Goal: Information Seeking & Learning: Learn about a topic

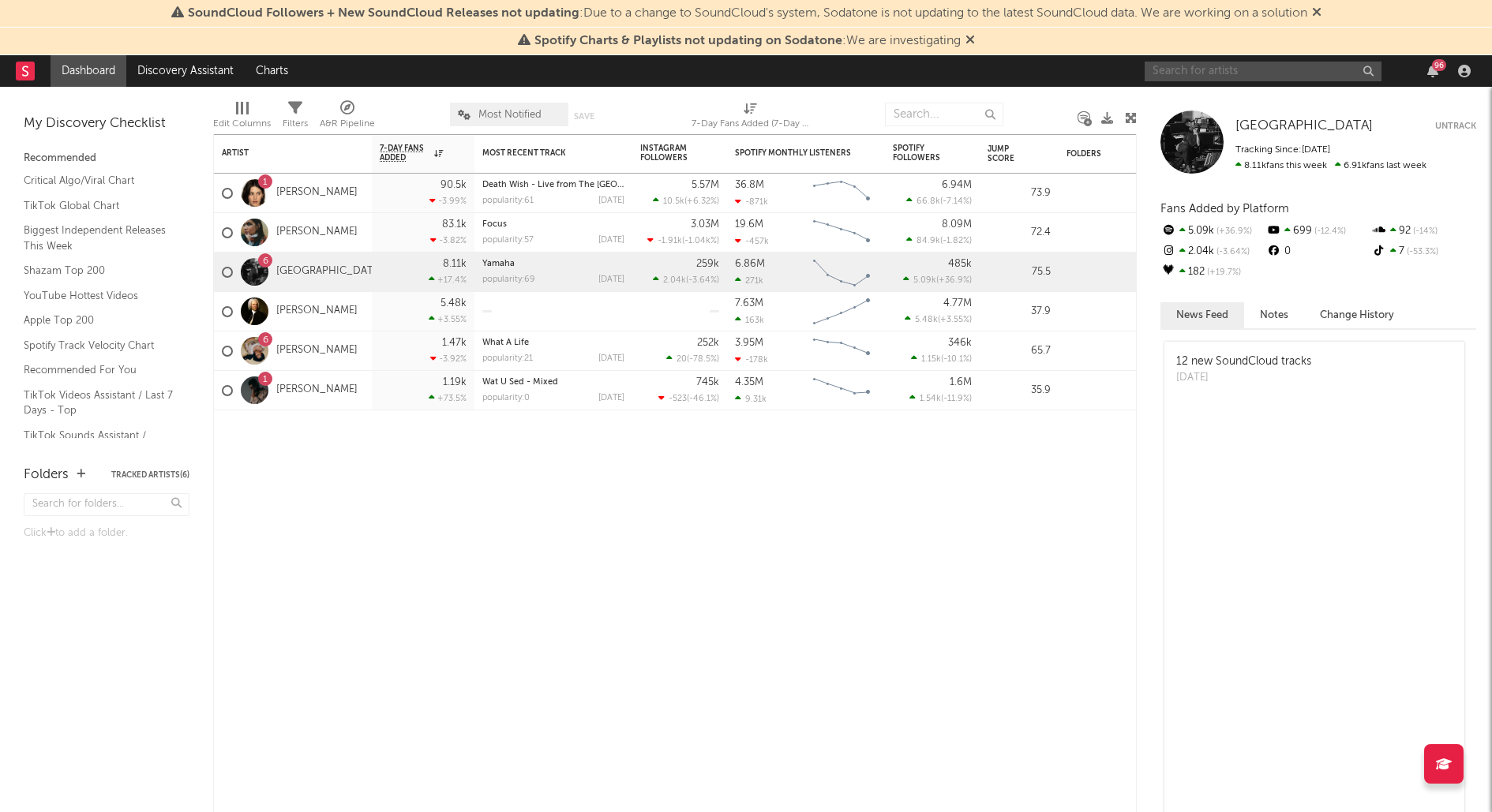
click at [1206, 72] on input "text" at bounding box center [1262, 72] width 237 height 20
click at [1336, 73] on input "Green Day - One Eyed Bastard" at bounding box center [1262, 72] width 237 height 20
click at [1327, 66] on input "Green Day - One Eyed Bastard" at bounding box center [1262, 72] width 237 height 20
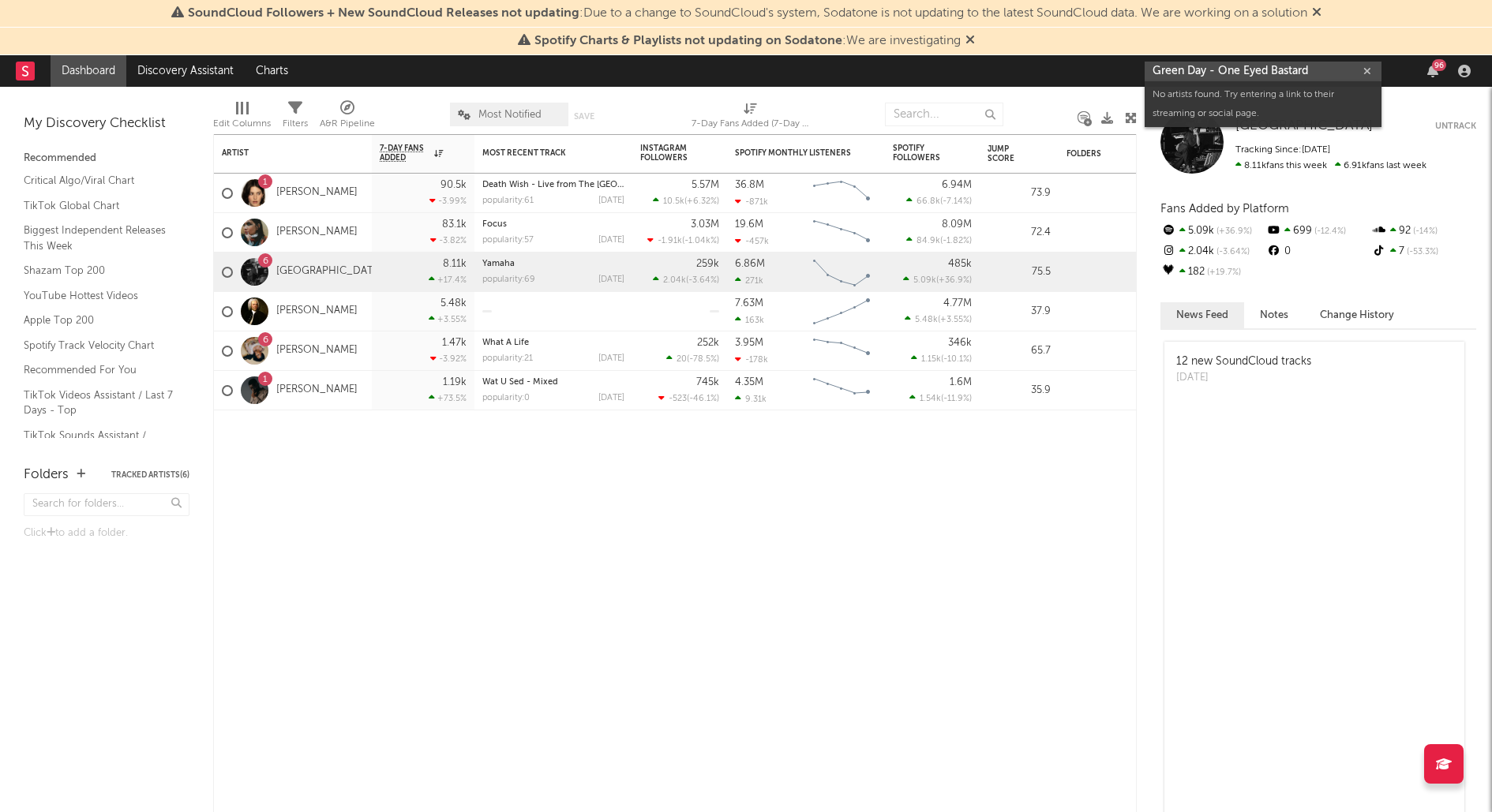
click at [1323, 68] on input "Green Day - One Eyed Bastard" at bounding box center [1262, 72] width 237 height 20
drag, startPoint x: 1319, startPoint y: 69, endPoint x: 1209, endPoint y: 70, distance: 110.0
click at [1209, 70] on input "Green Day - One Eyed Bastard" at bounding box center [1262, 72] width 237 height 20
type input "Green Day"
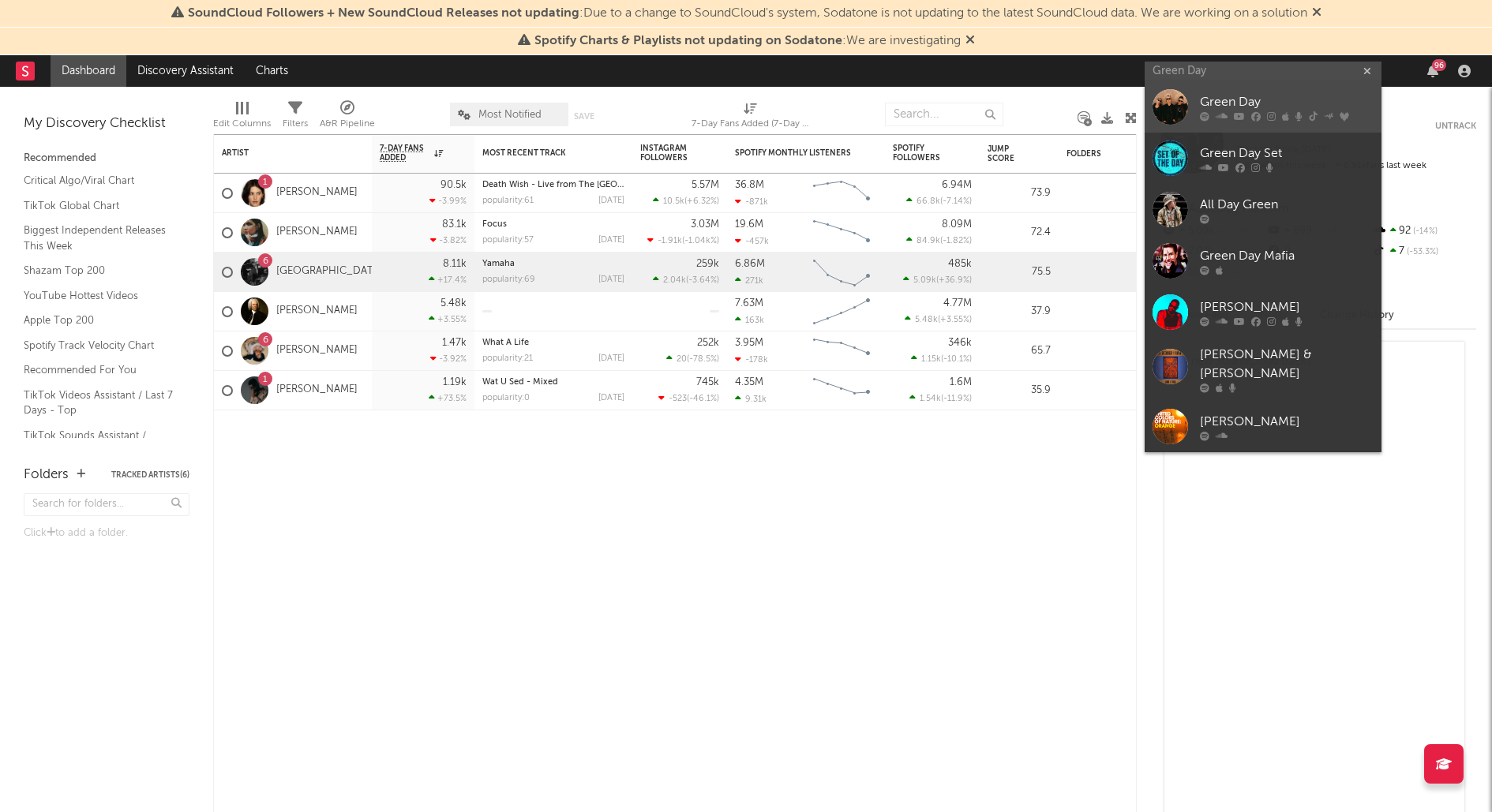
click at [1220, 101] on div "Green Day" at bounding box center [1286, 101] width 174 height 19
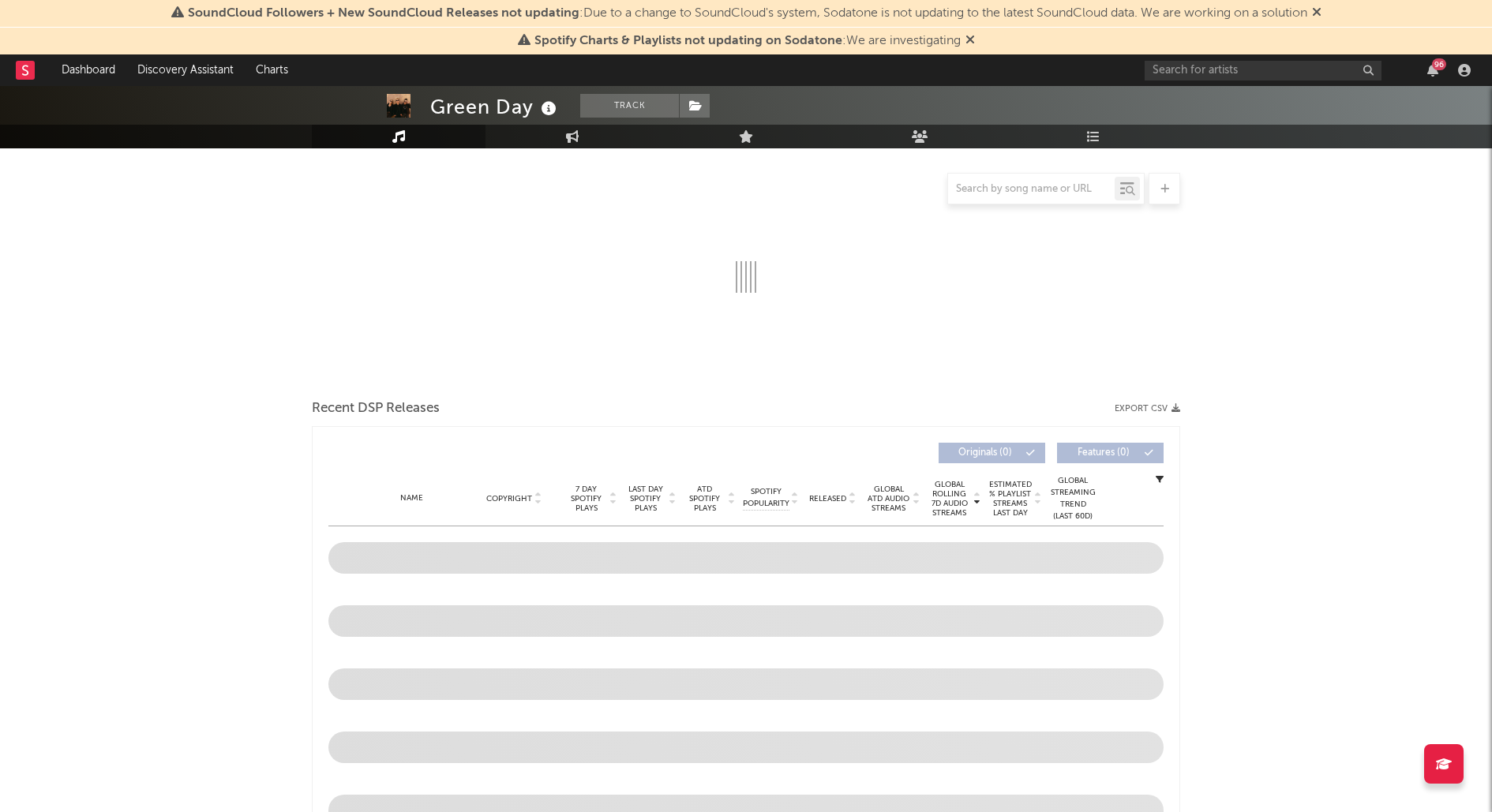
select select "6m"
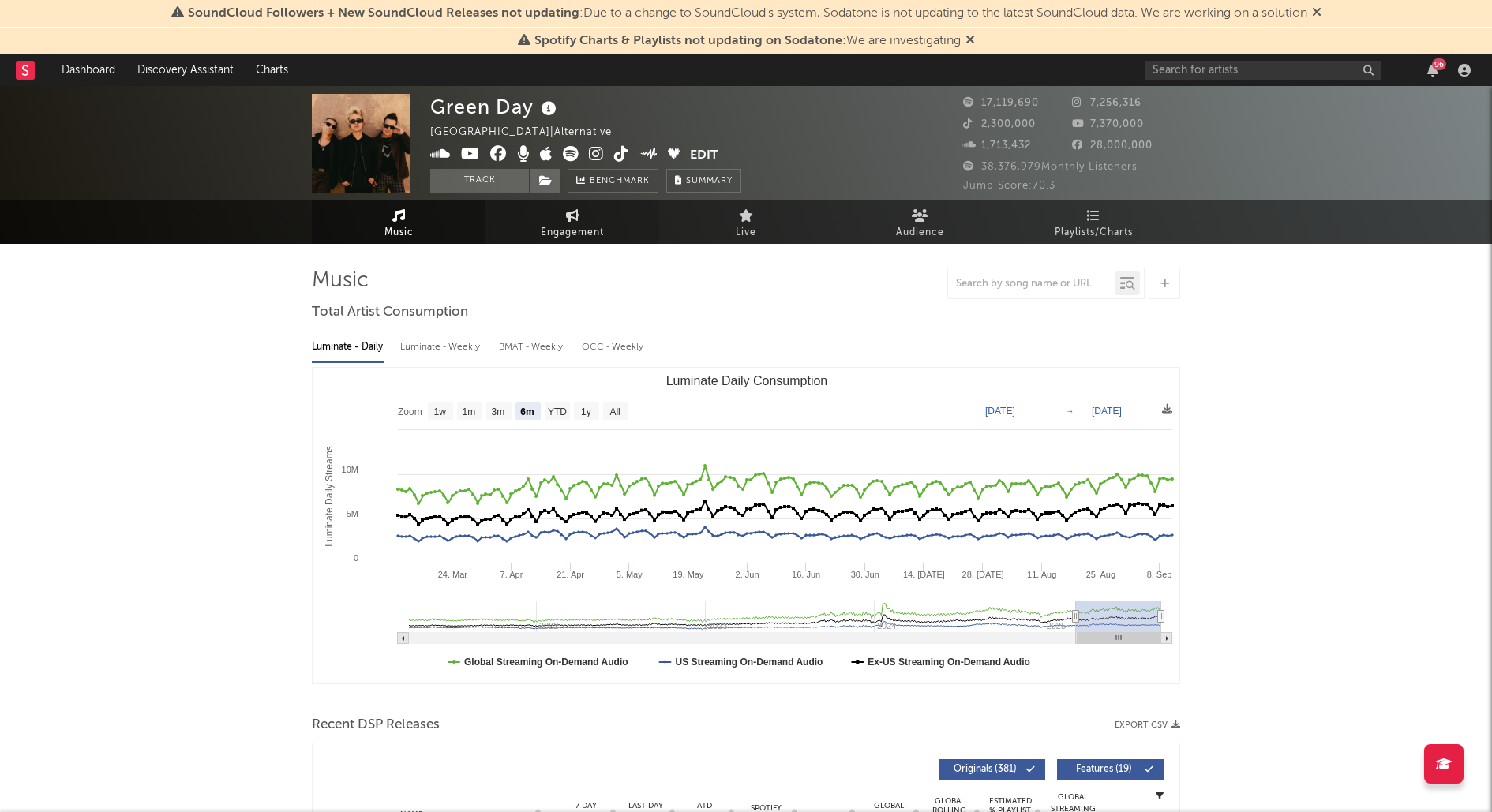
click at [613, 218] on link "Engagement" at bounding box center [573, 222] width 174 height 43
select select "1w"
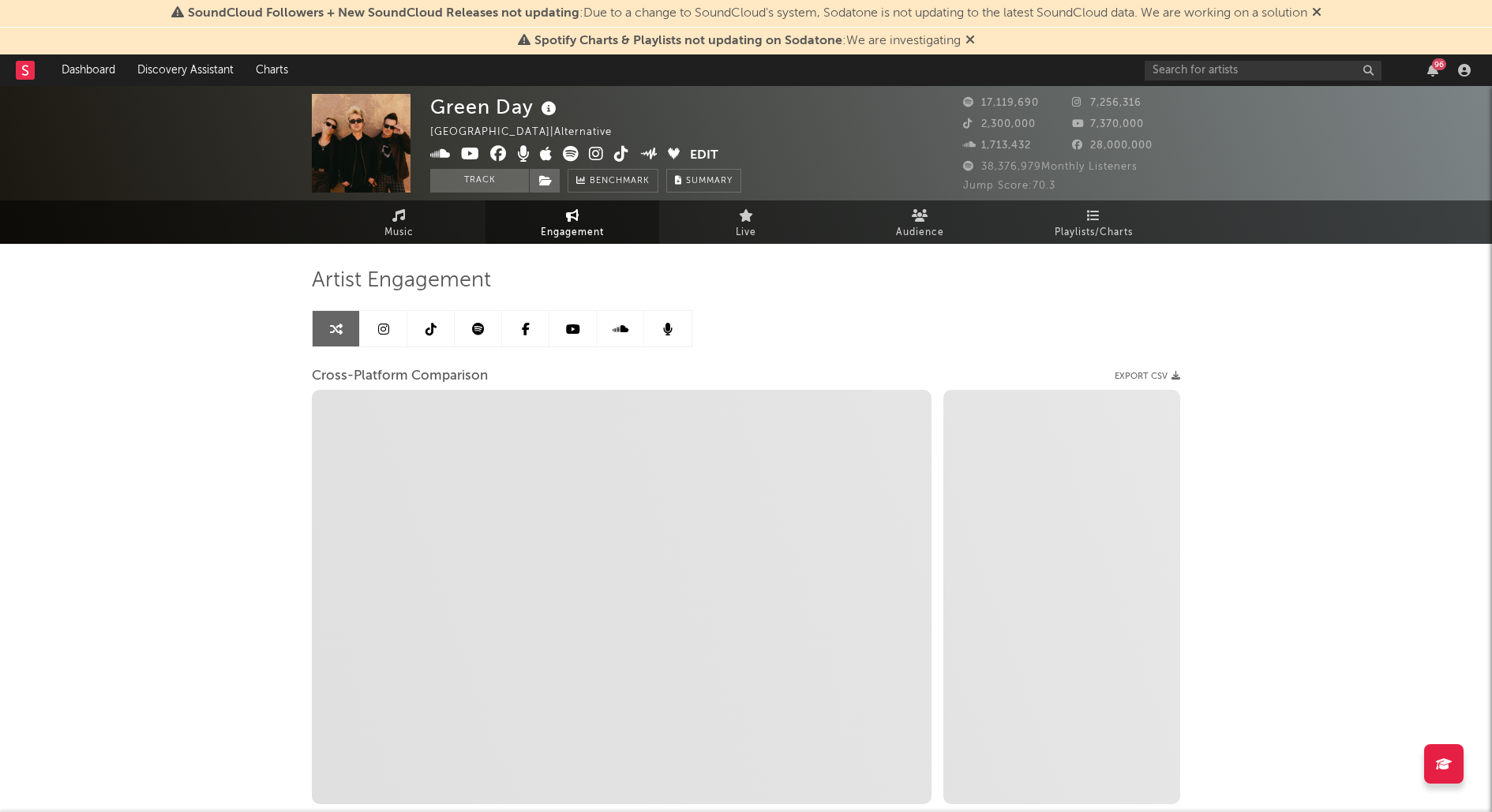
click at [573, 332] on icon at bounding box center [573, 328] width 14 height 13
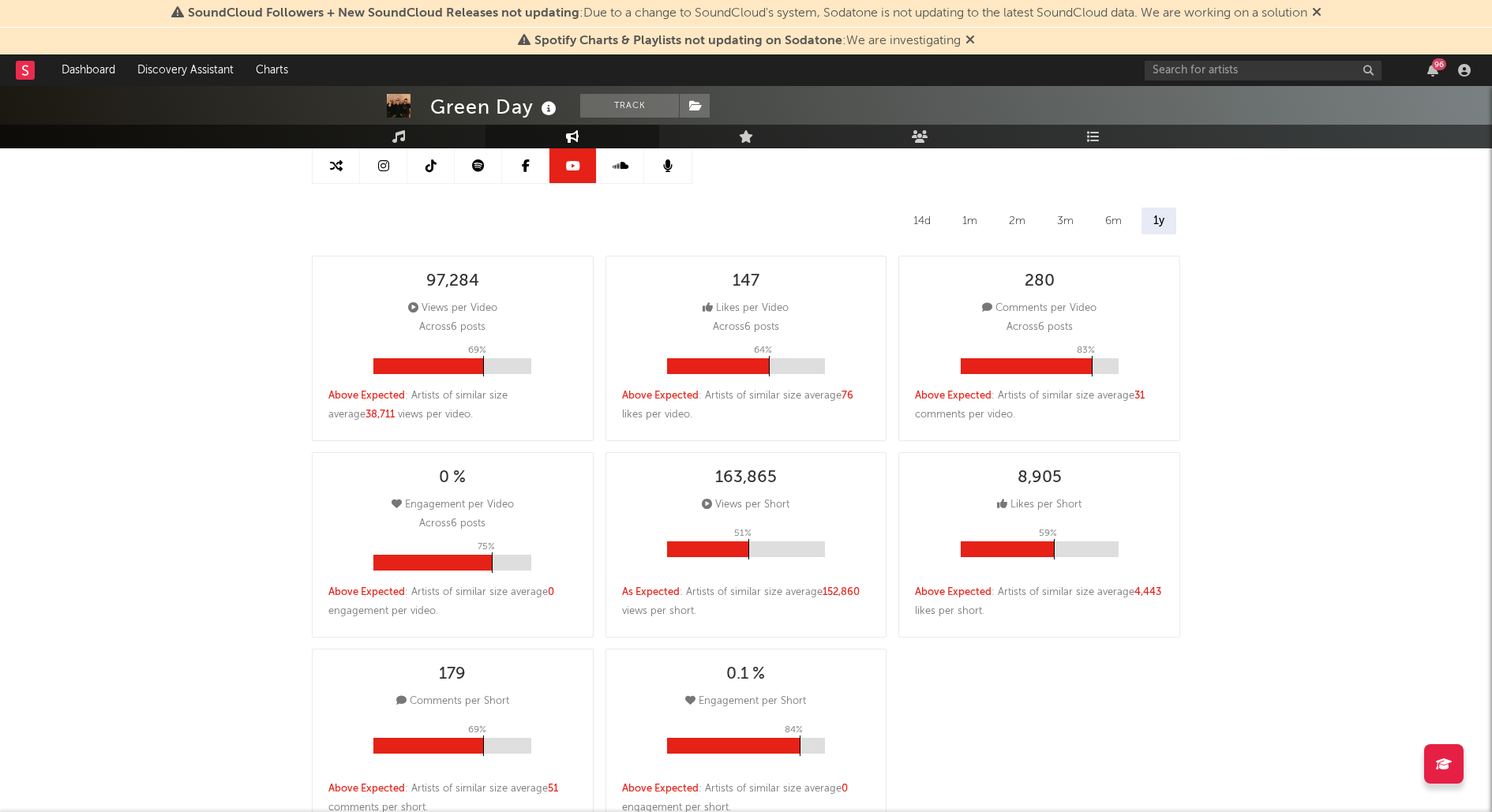
scroll to position [170, 0]
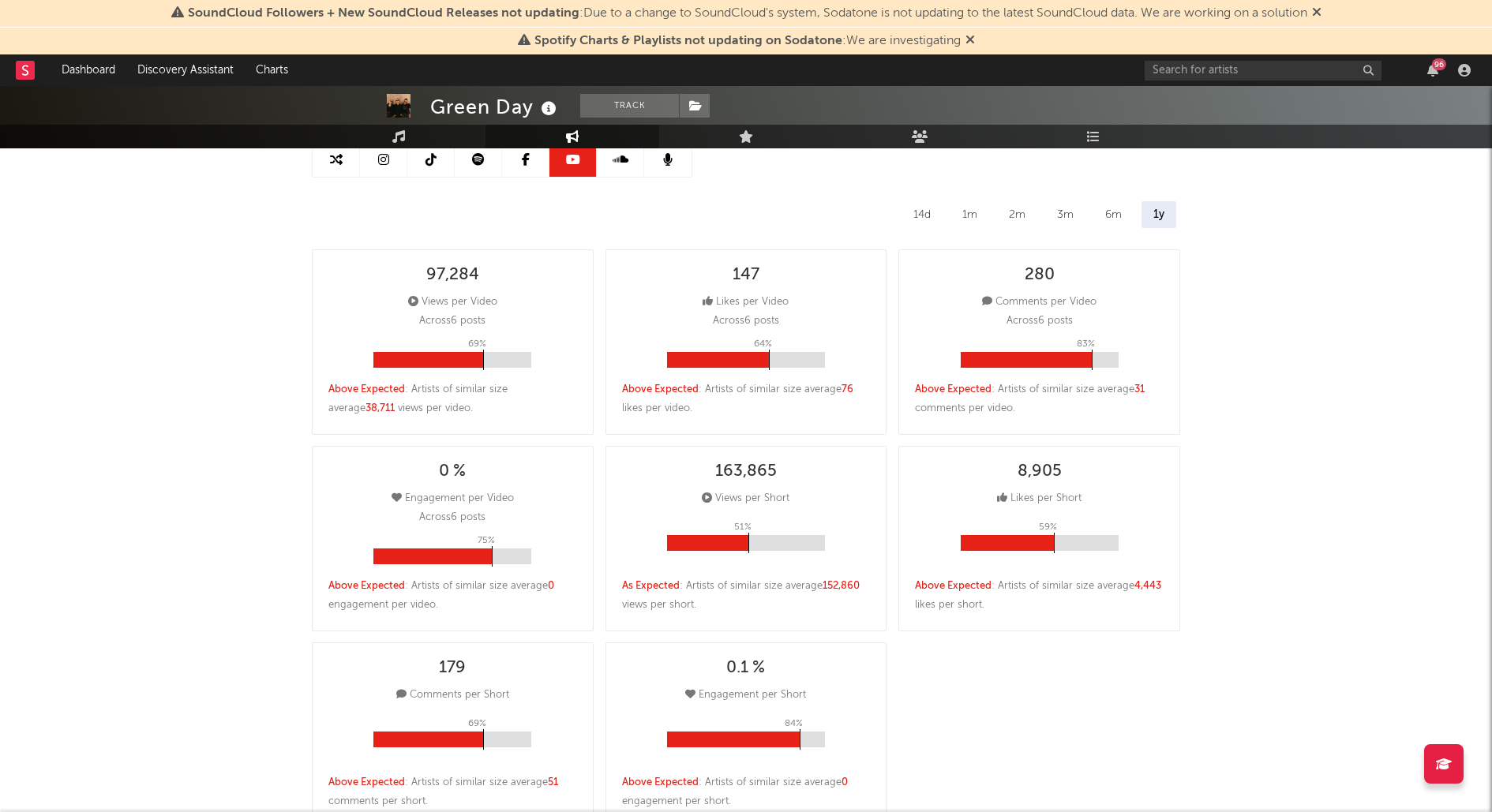
select select "6m"
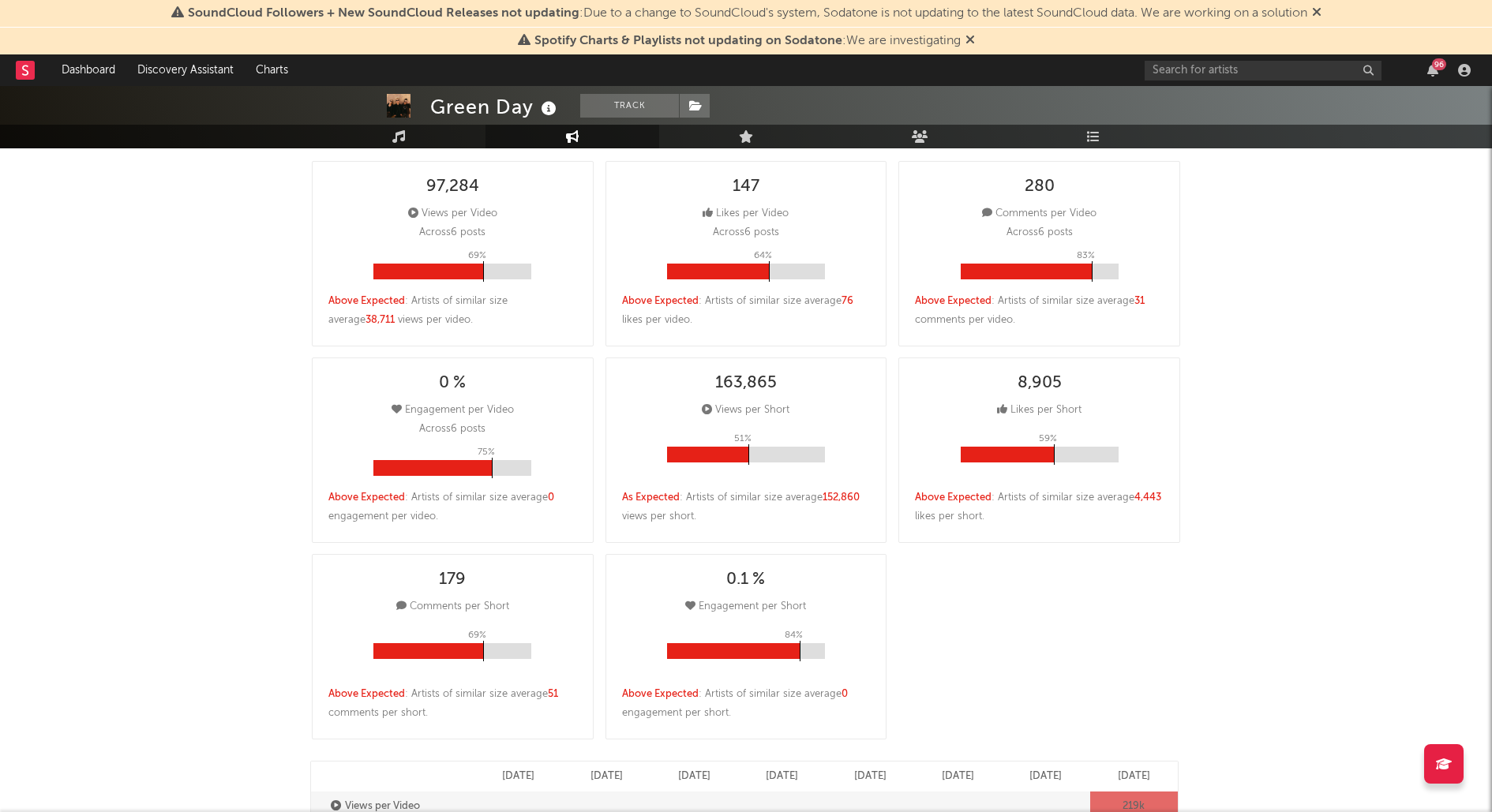
scroll to position [0, 0]
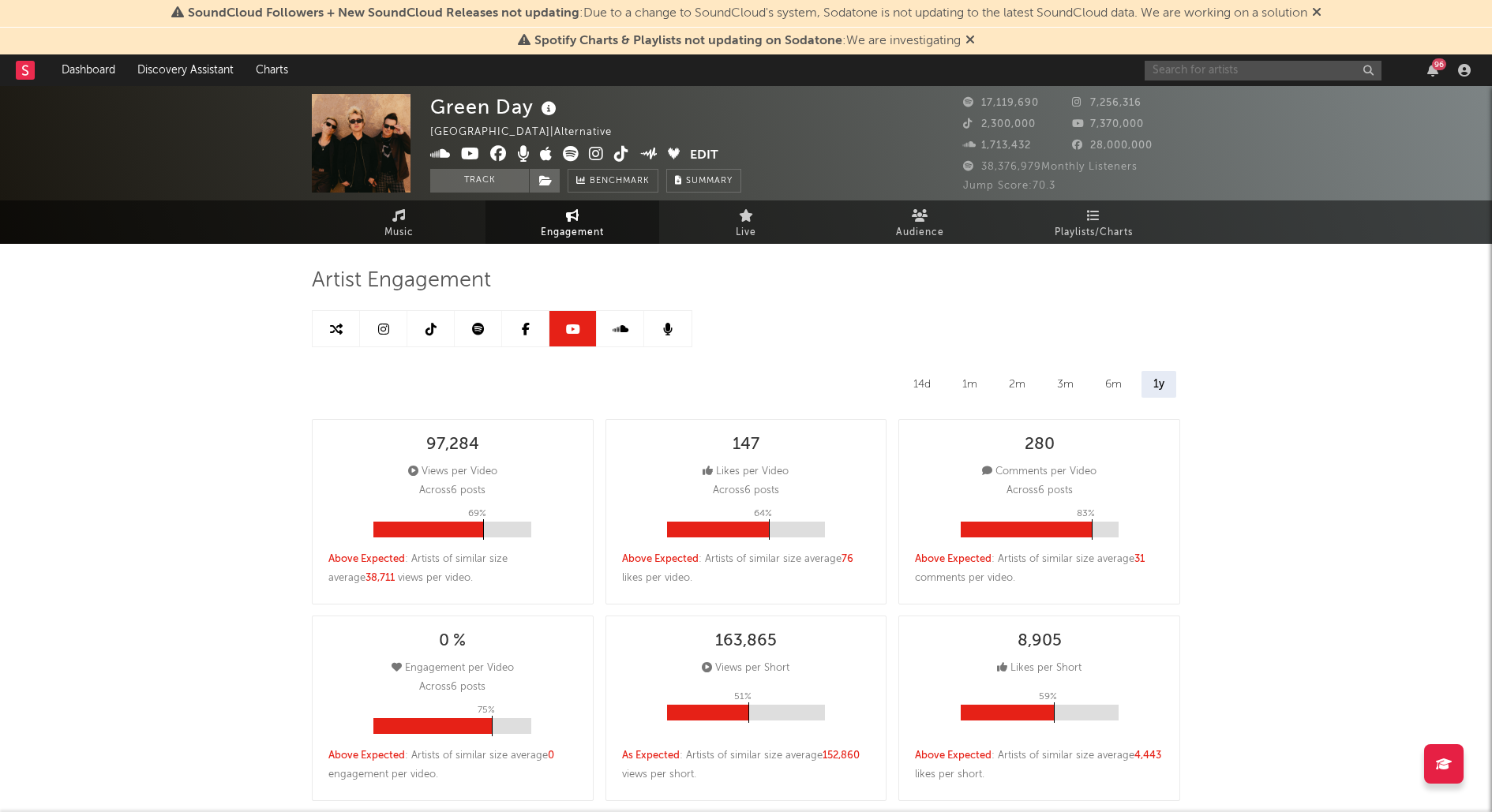
click at [1189, 78] on input "text" at bounding box center [1262, 71] width 237 height 20
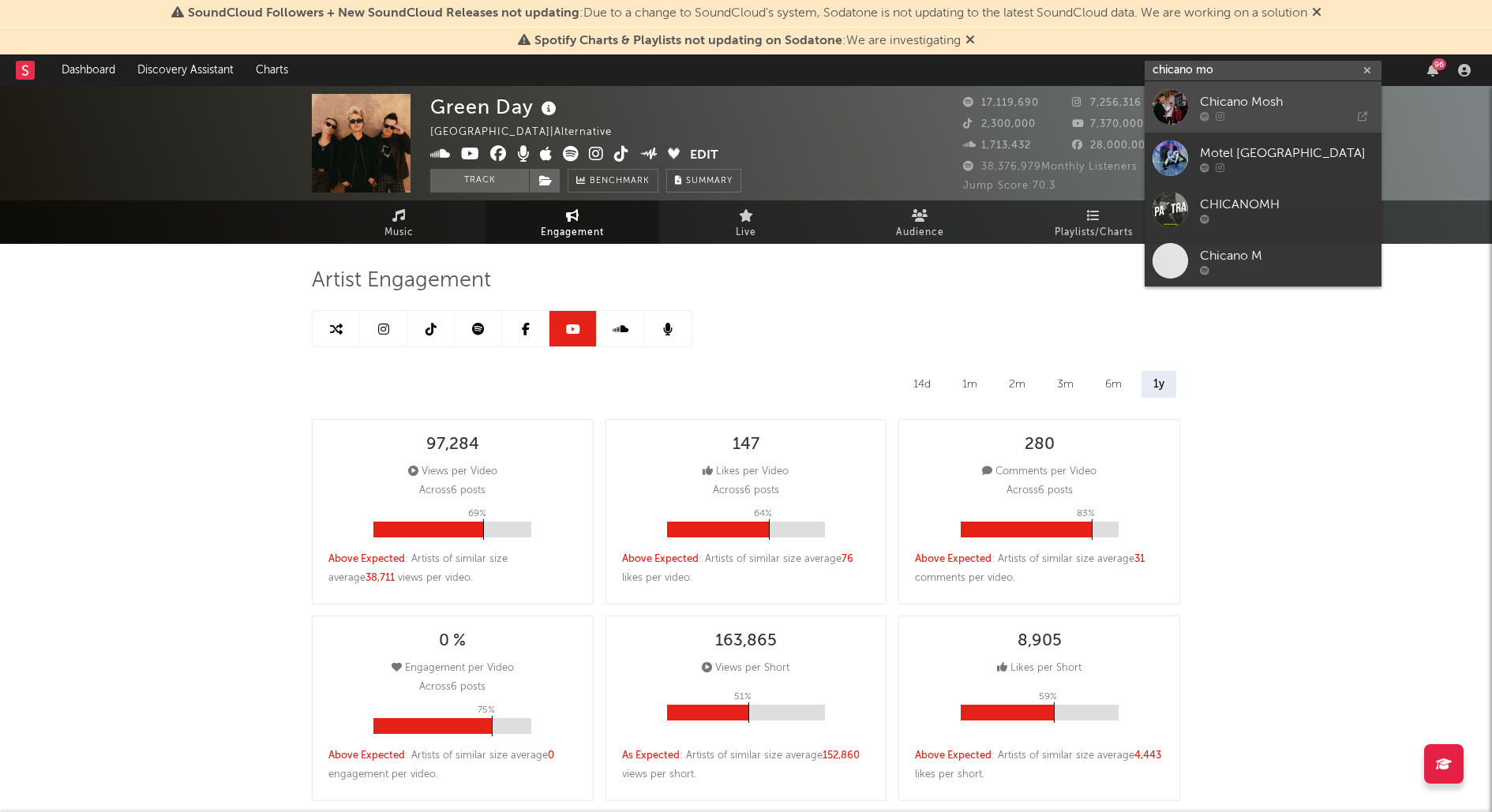
type input "chicano mo"
click at [1255, 105] on div "Chicano Mosh" at bounding box center [1286, 101] width 174 height 19
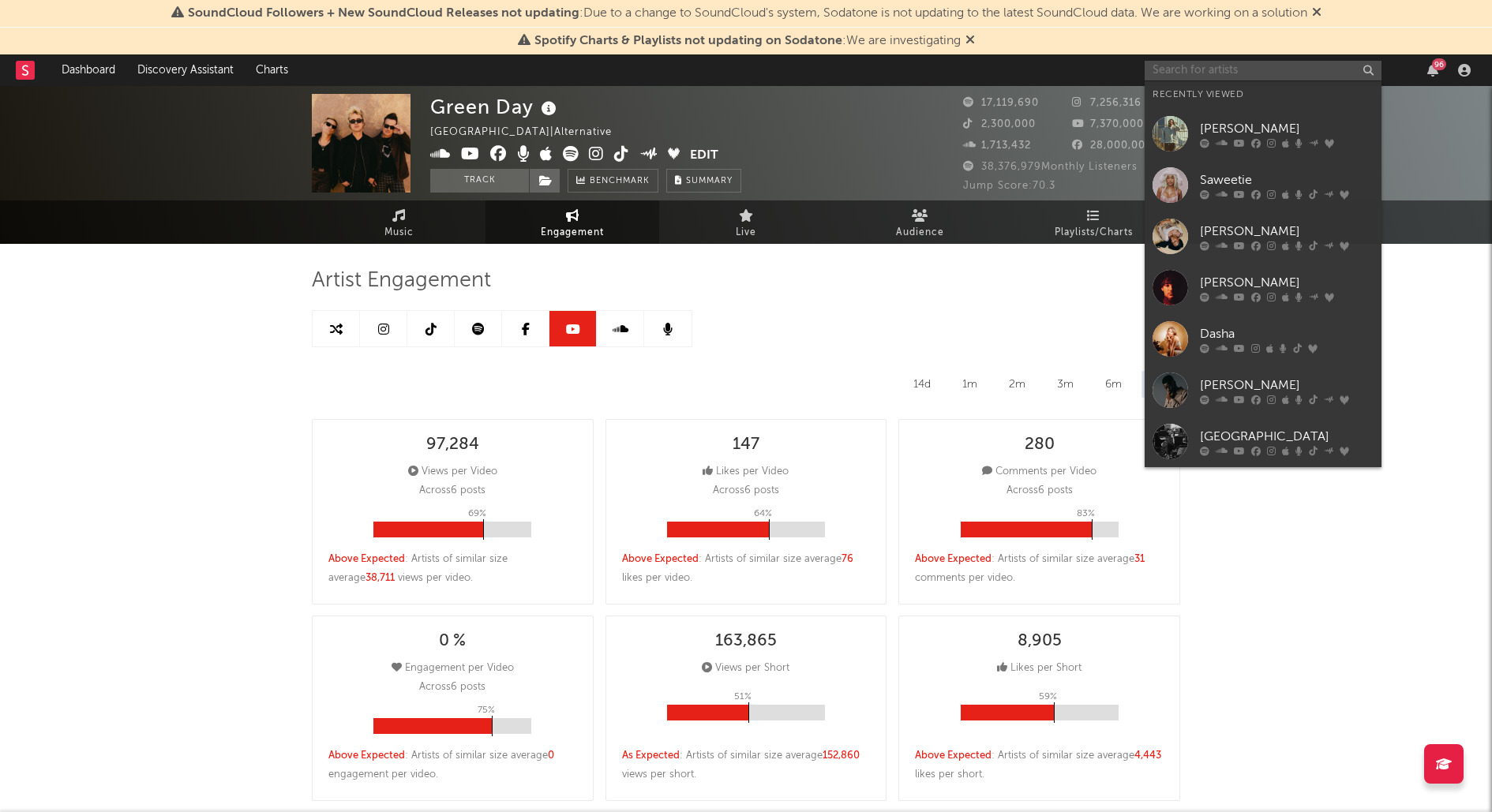
click at [1188, 71] on input "text" at bounding box center [1262, 71] width 237 height 20
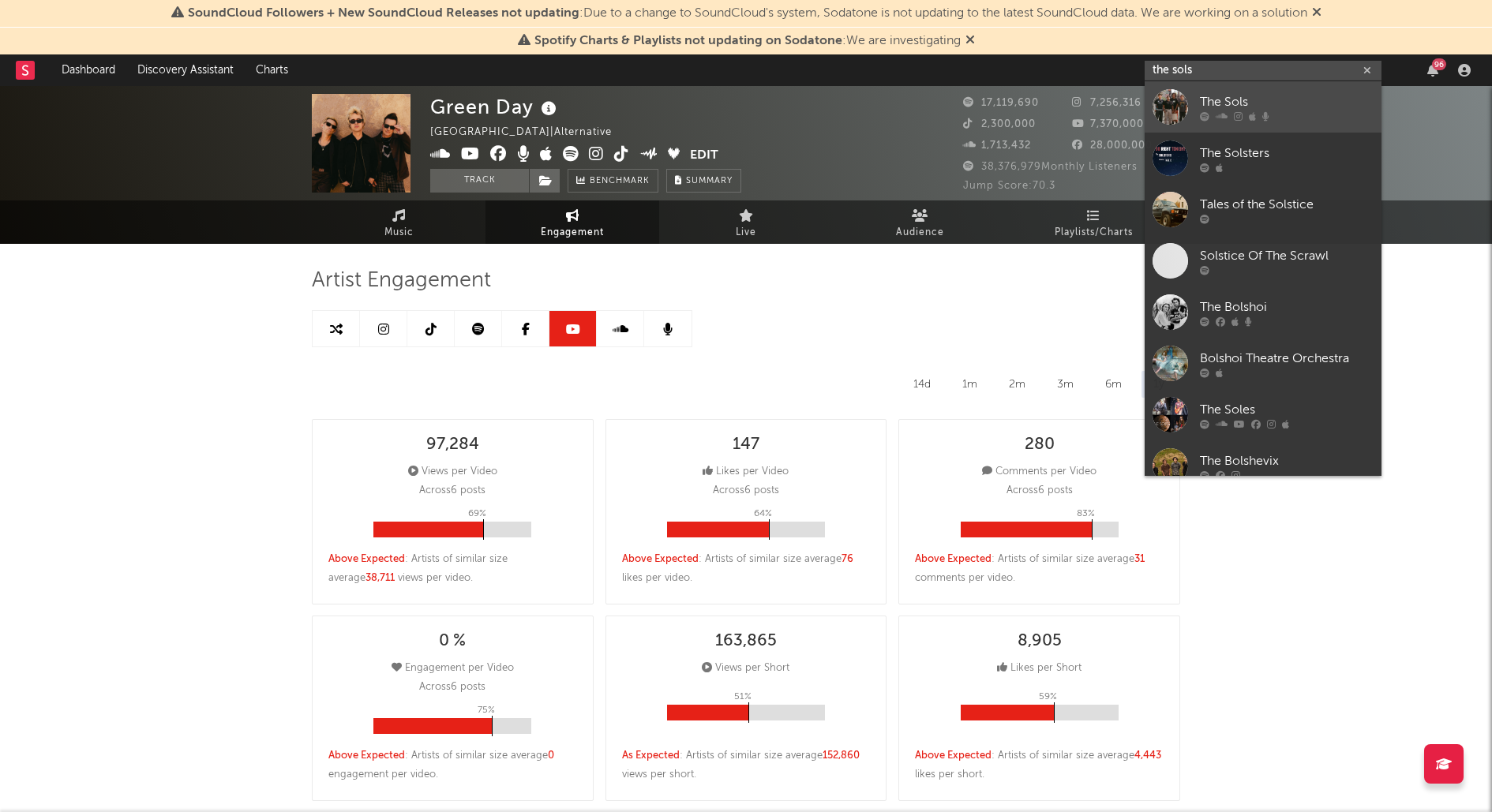
type input "the sols"
click at [1212, 96] on div "The Sols" at bounding box center [1286, 101] width 174 height 19
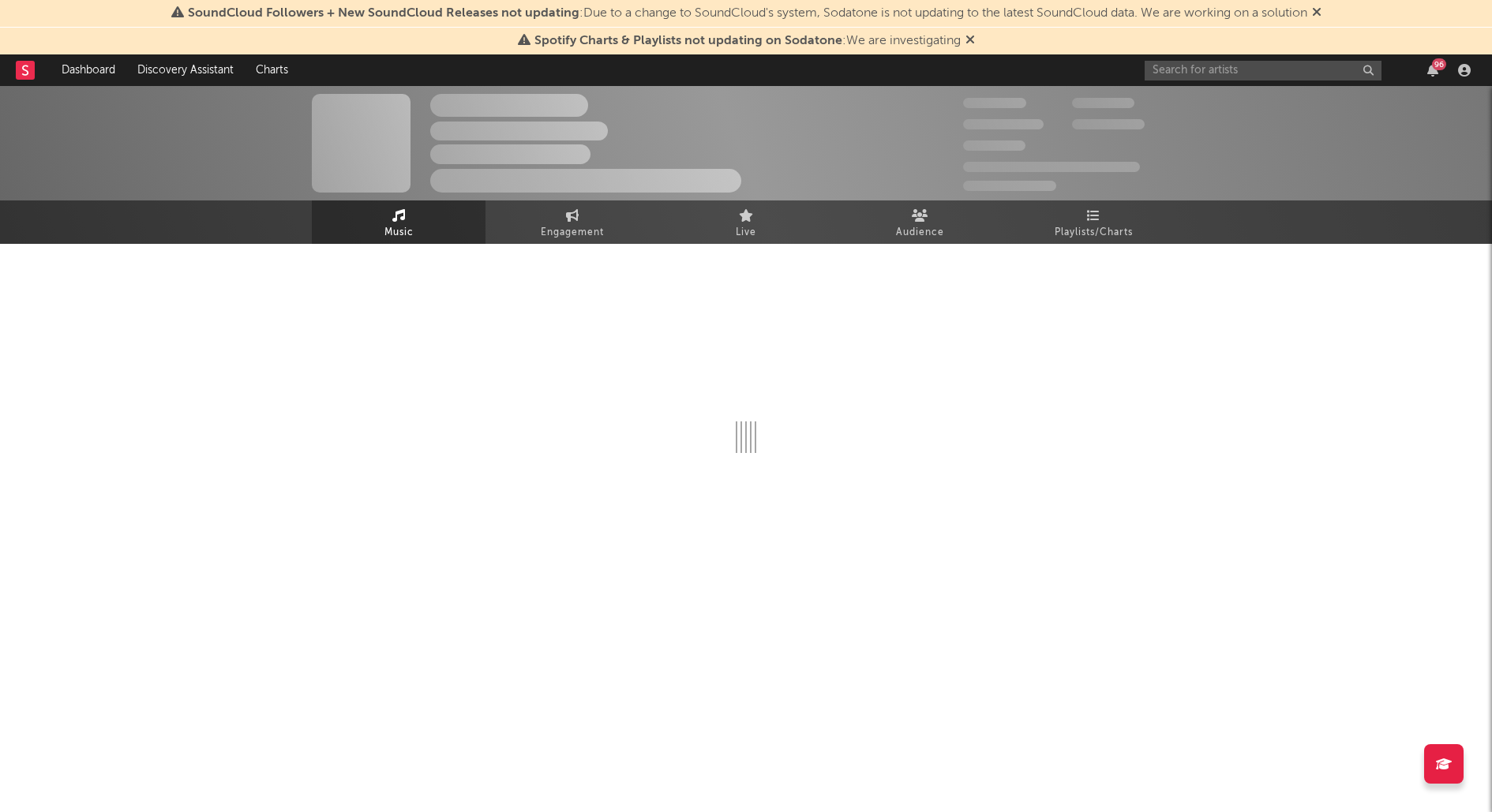
select select "1w"
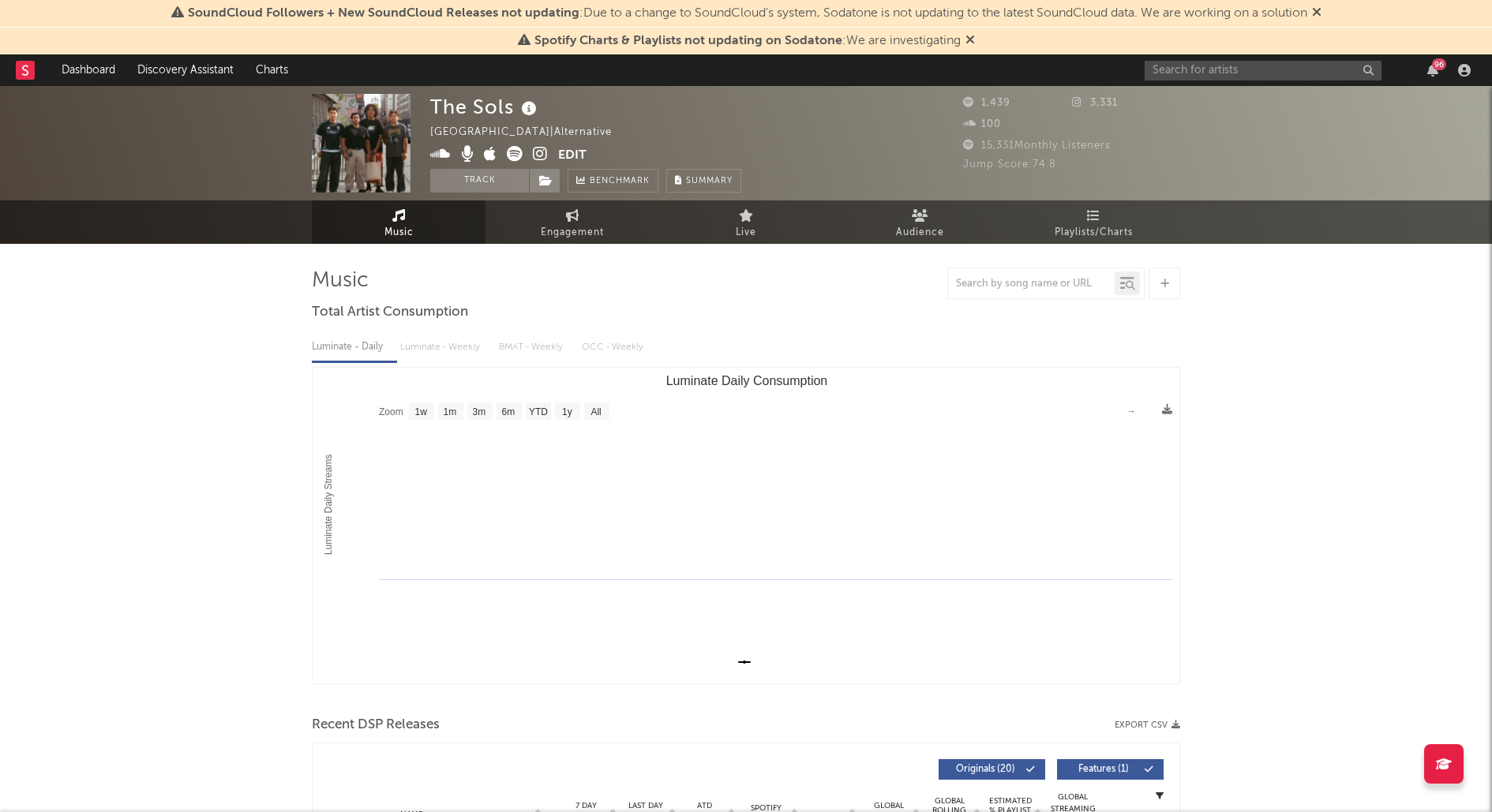
click at [432, 347] on div "Luminate - Daily Luminate - Weekly BMAT - Weekly OCC - Weekly" at bounding box center [746, 347] width 868 height 27
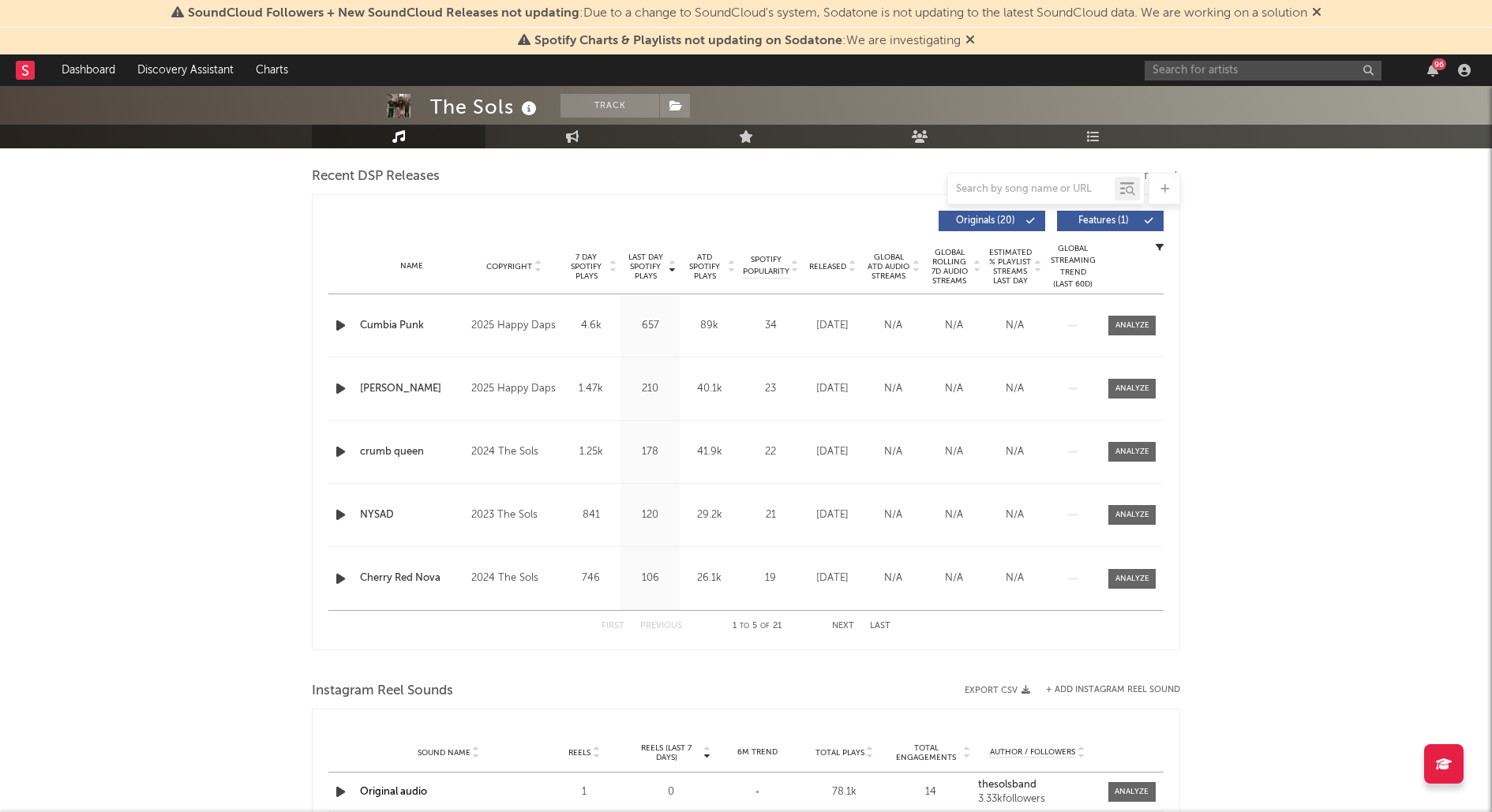
scroll to position [592, 0]
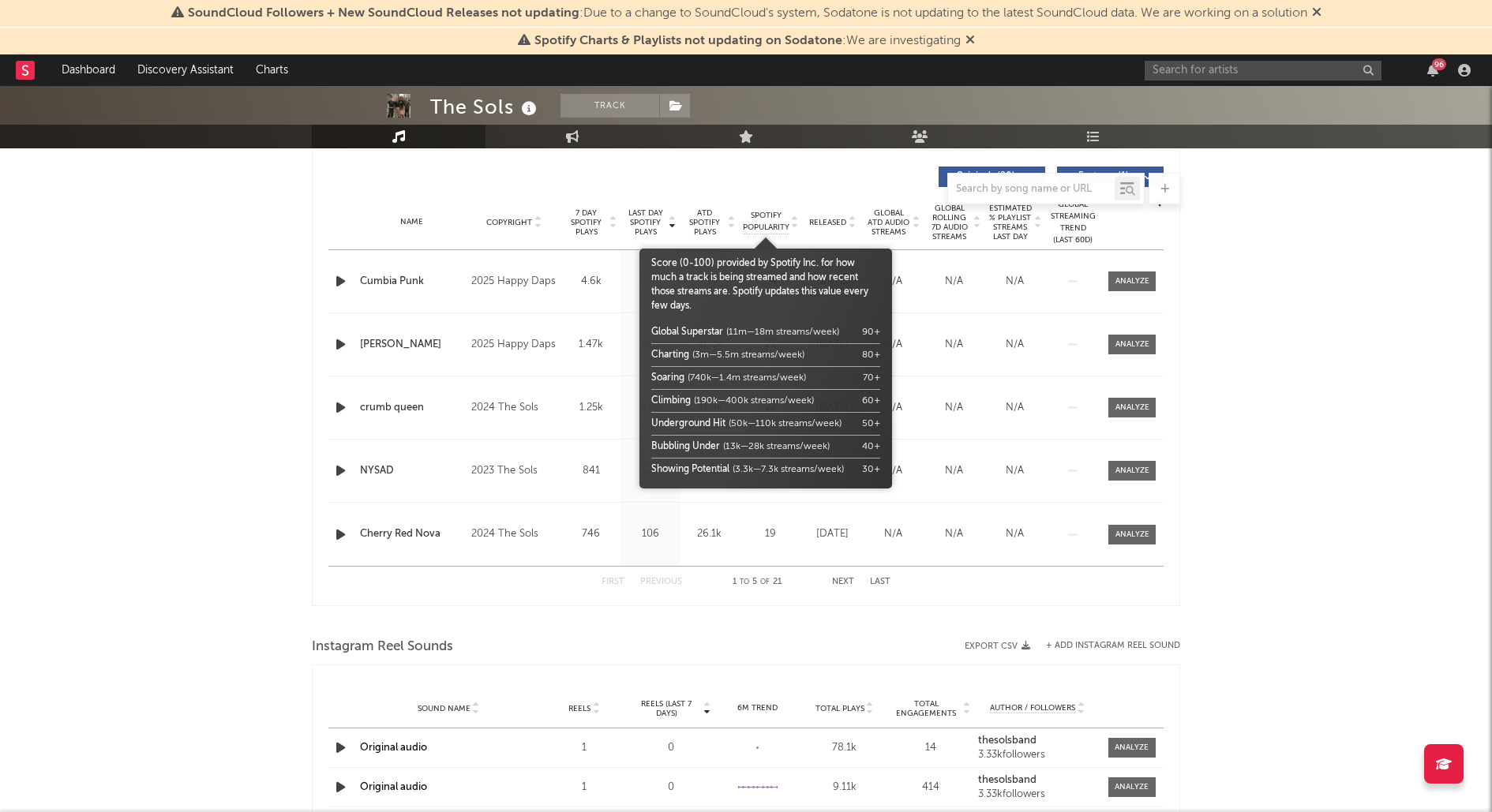
click at [773, 216] on span "Spotify Popularity" at bounding box center [766, 221] width 47 height 23
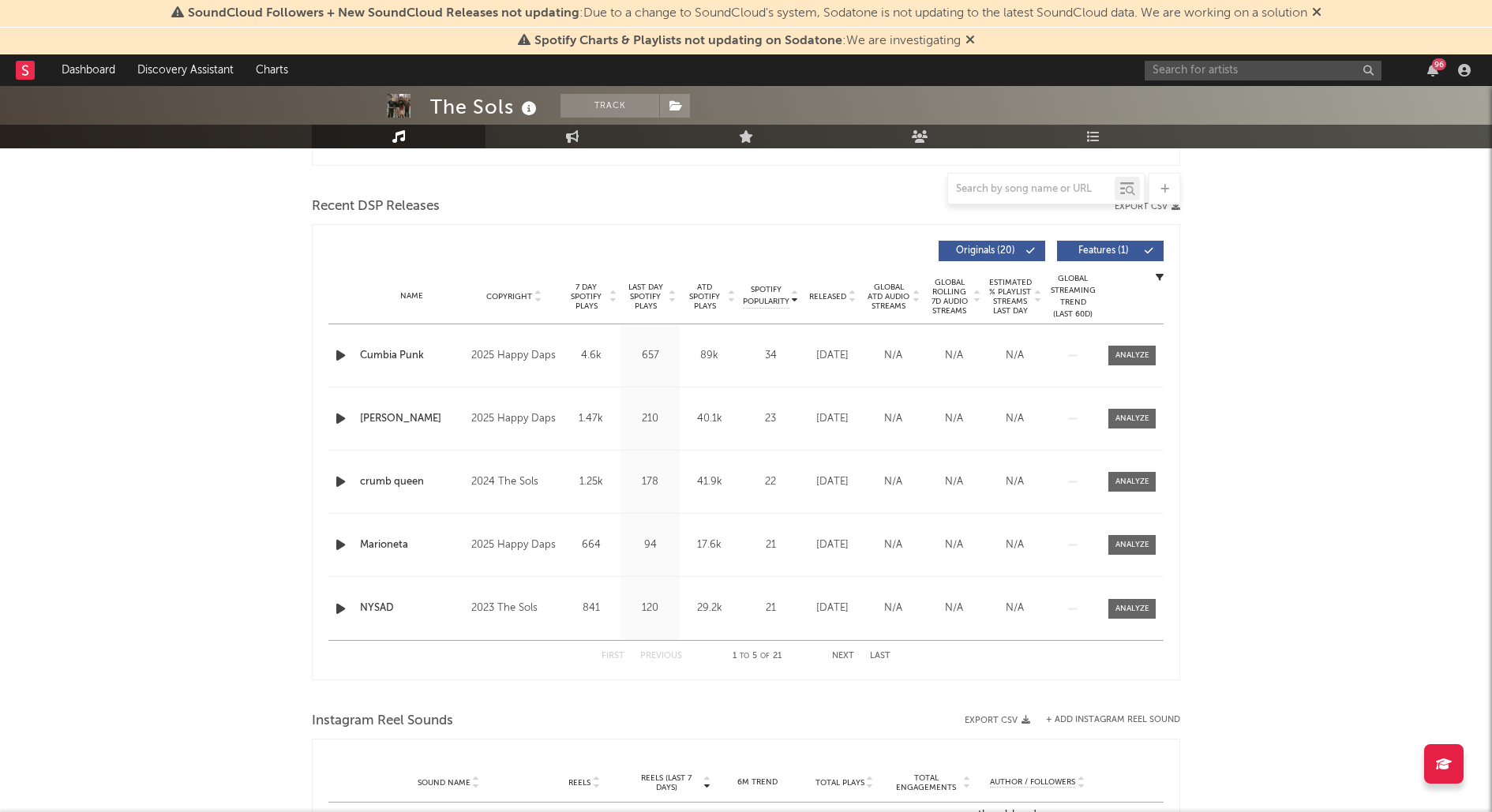
scroll to position [0, 0]
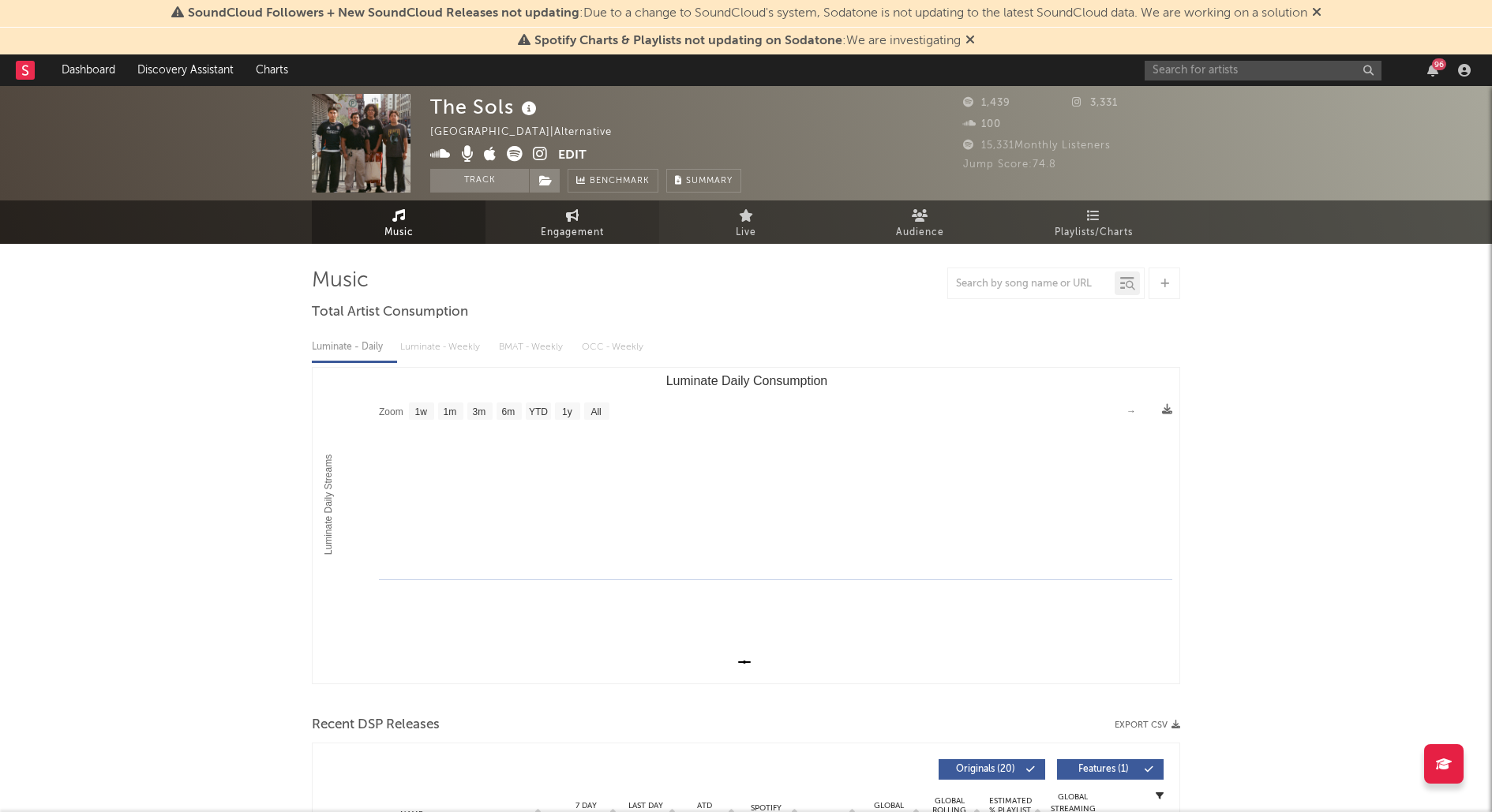
click at [589, 219] on link "Engagement" at bounding box center [573, 222] width 174 height 43
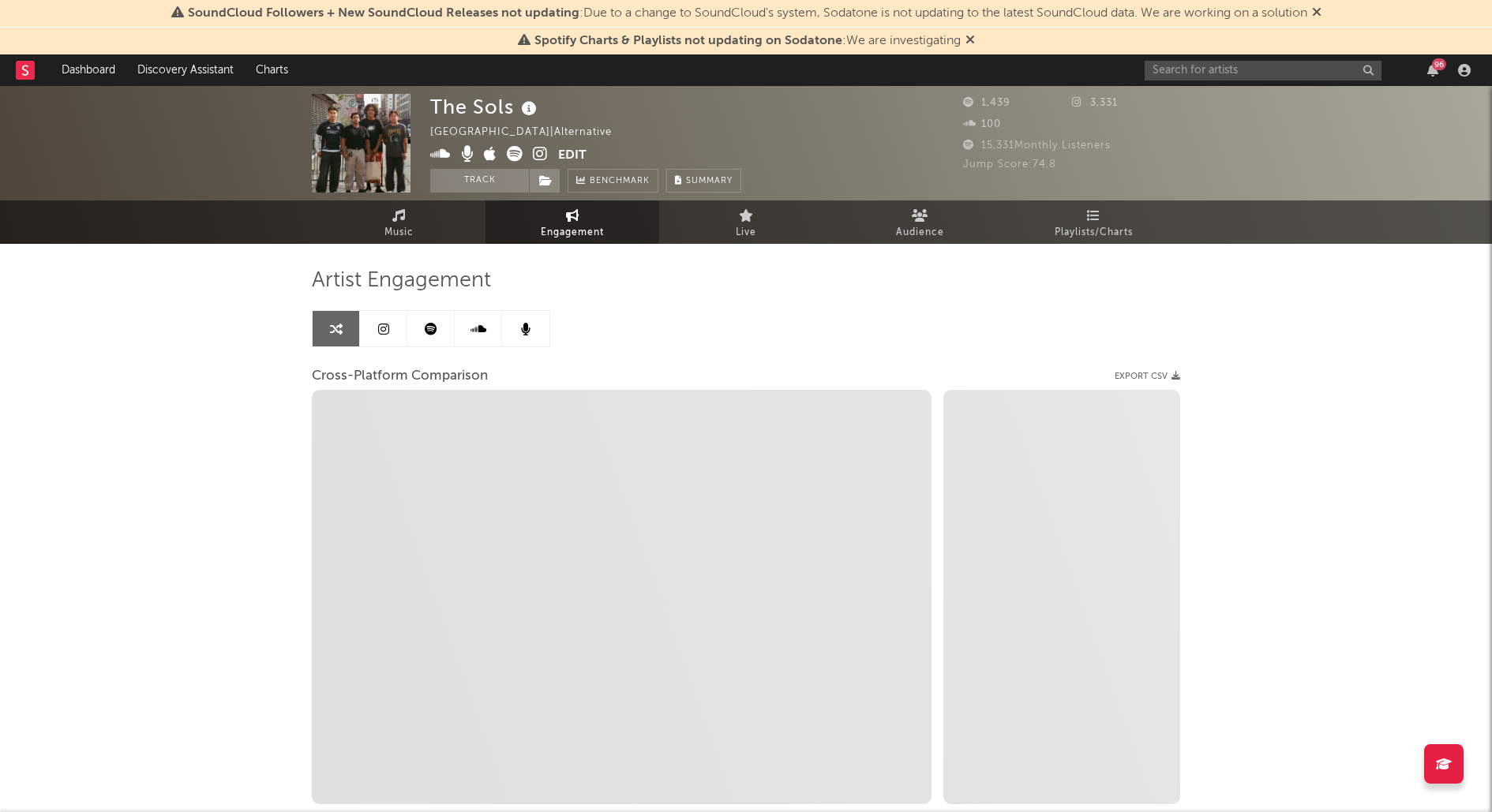
select select "1w"
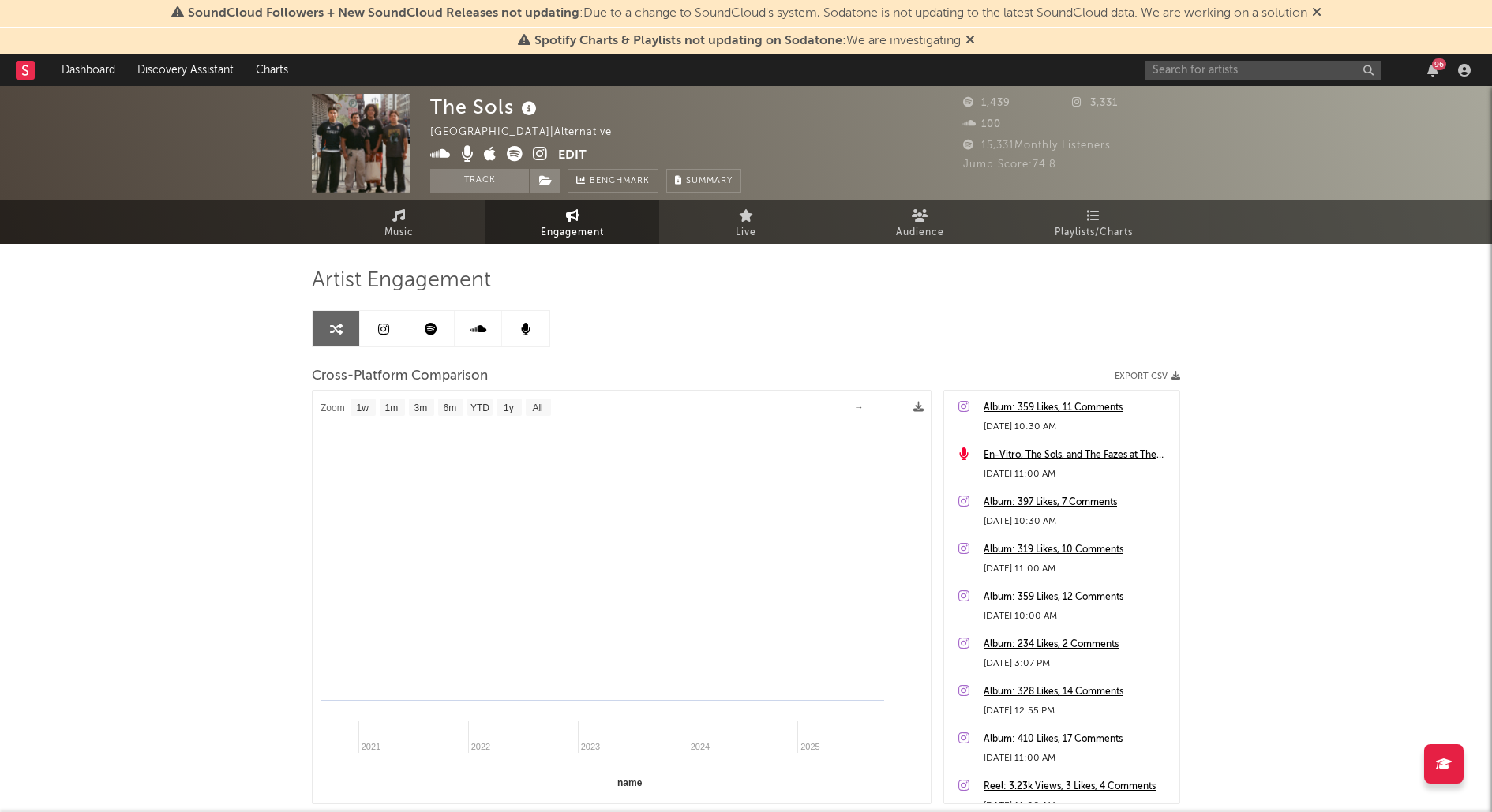
select select "1m"
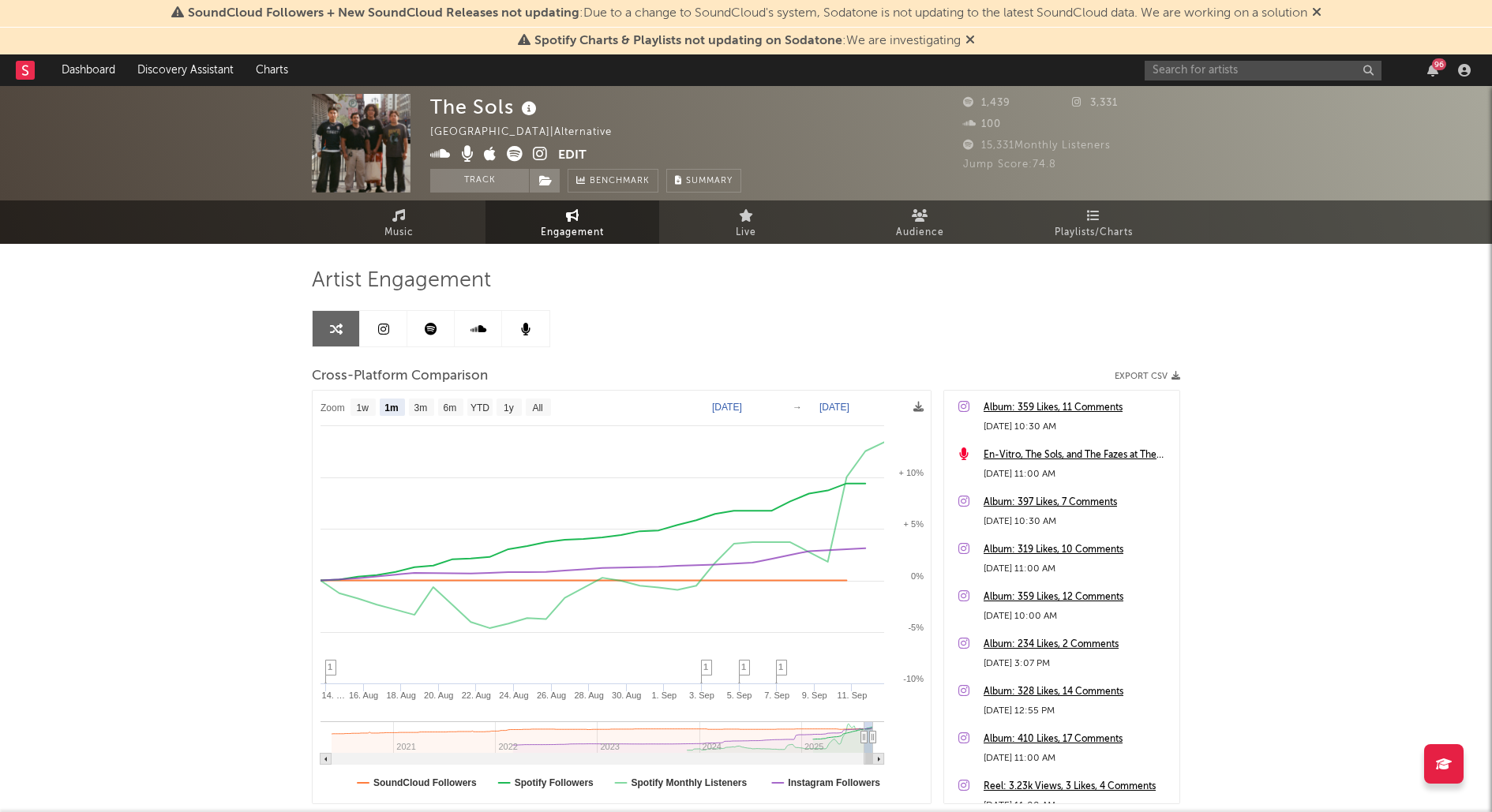
click at [997, 154] on div "15,331 Monthly Listeners" at bounding box center [1072, 145] width 217 height 19
click at [991, 165] on span "Jump Score: 74.8" at bounding box center [1009, 165] width 93 height 10
click at [248, 713] on icon "close" at bounding box center [250, 717] width 11 height 13
click at [985, 167] on span "Jump Score: 74.8" at bounding box center [1009, 165] width 93 height 10
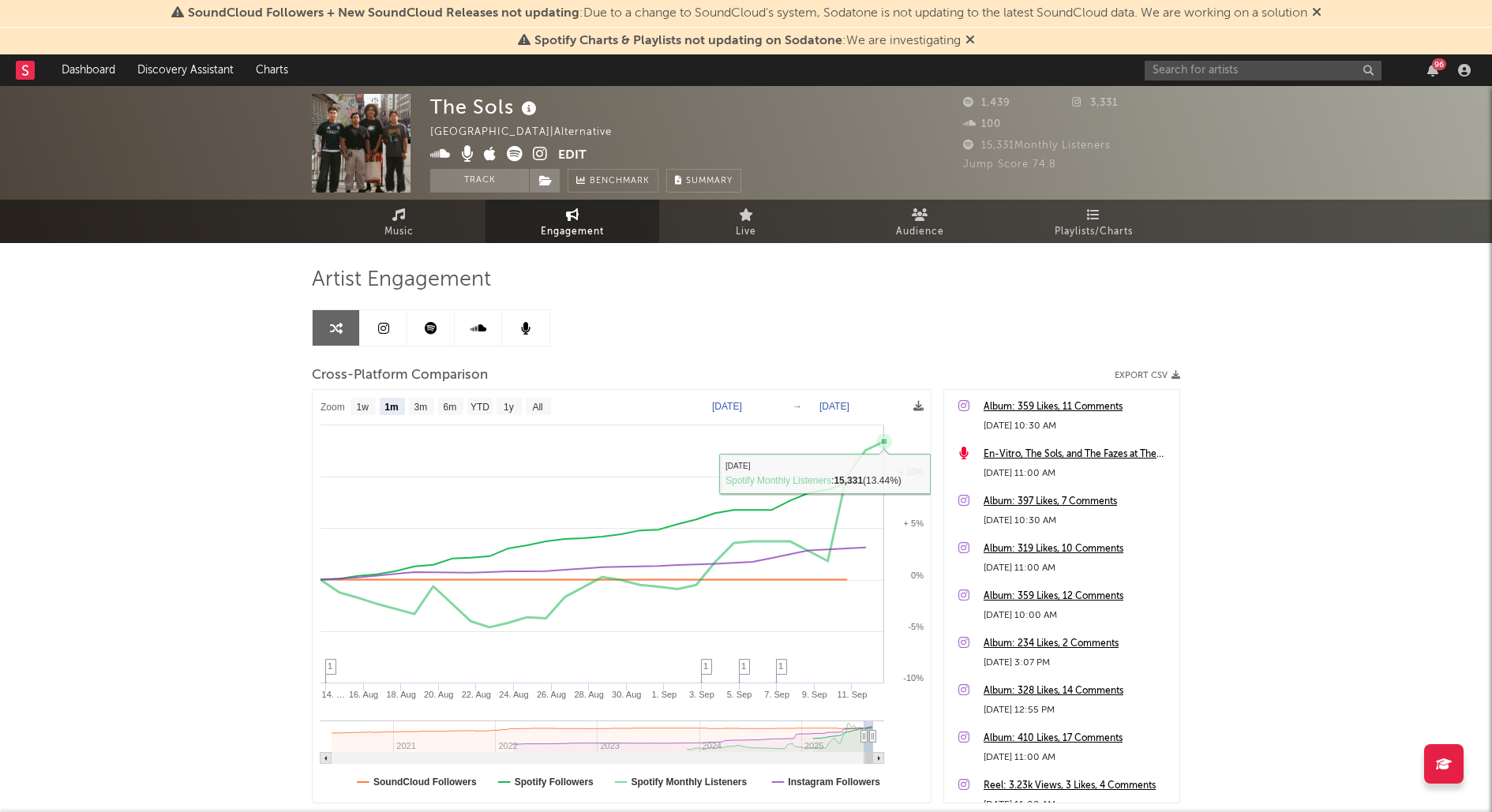
scroll to position [102, 0]
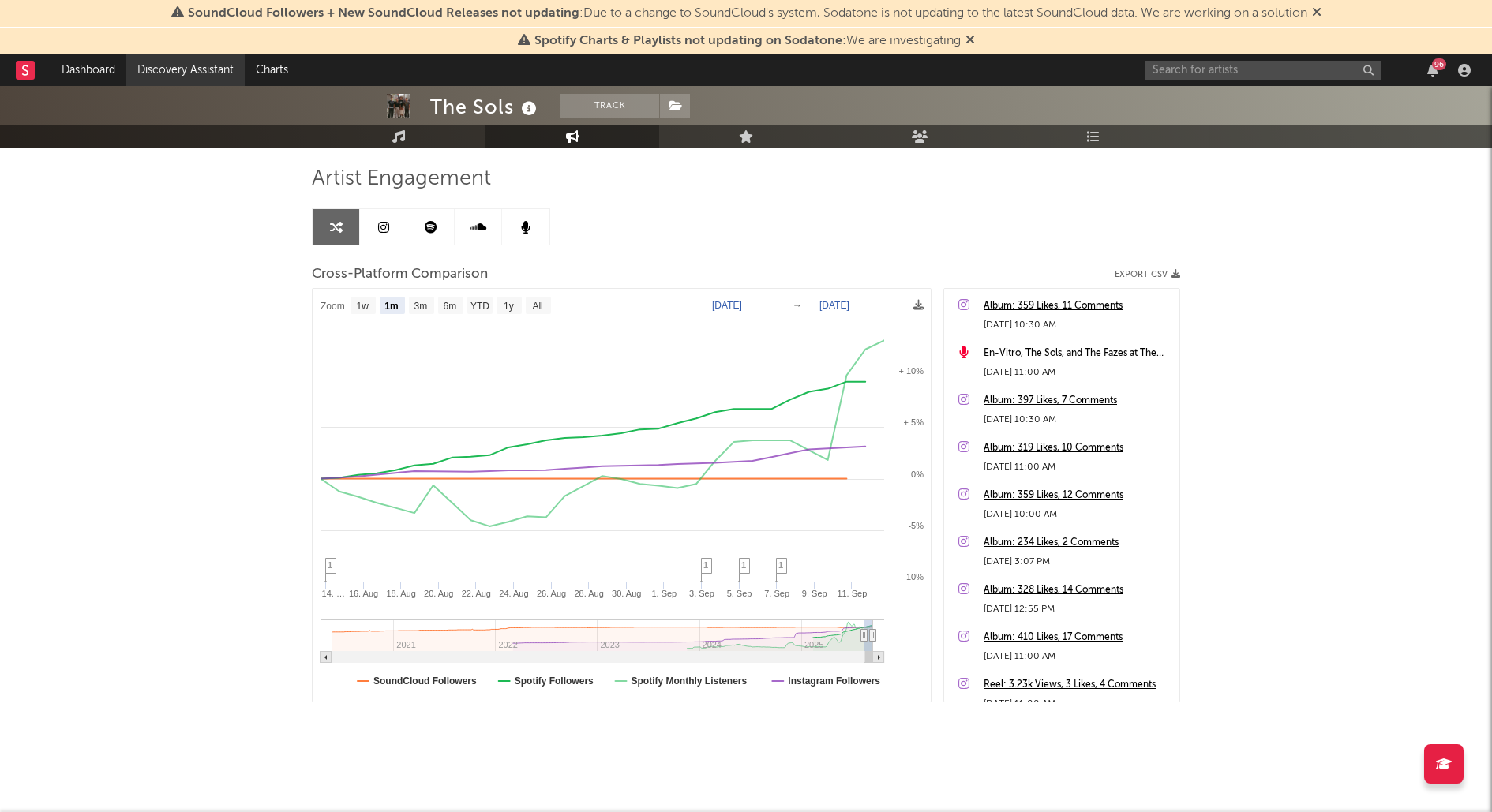
click at [198, 66] on link "Discovery Assistant" at bounding box center [186, 70] width 119 height 32
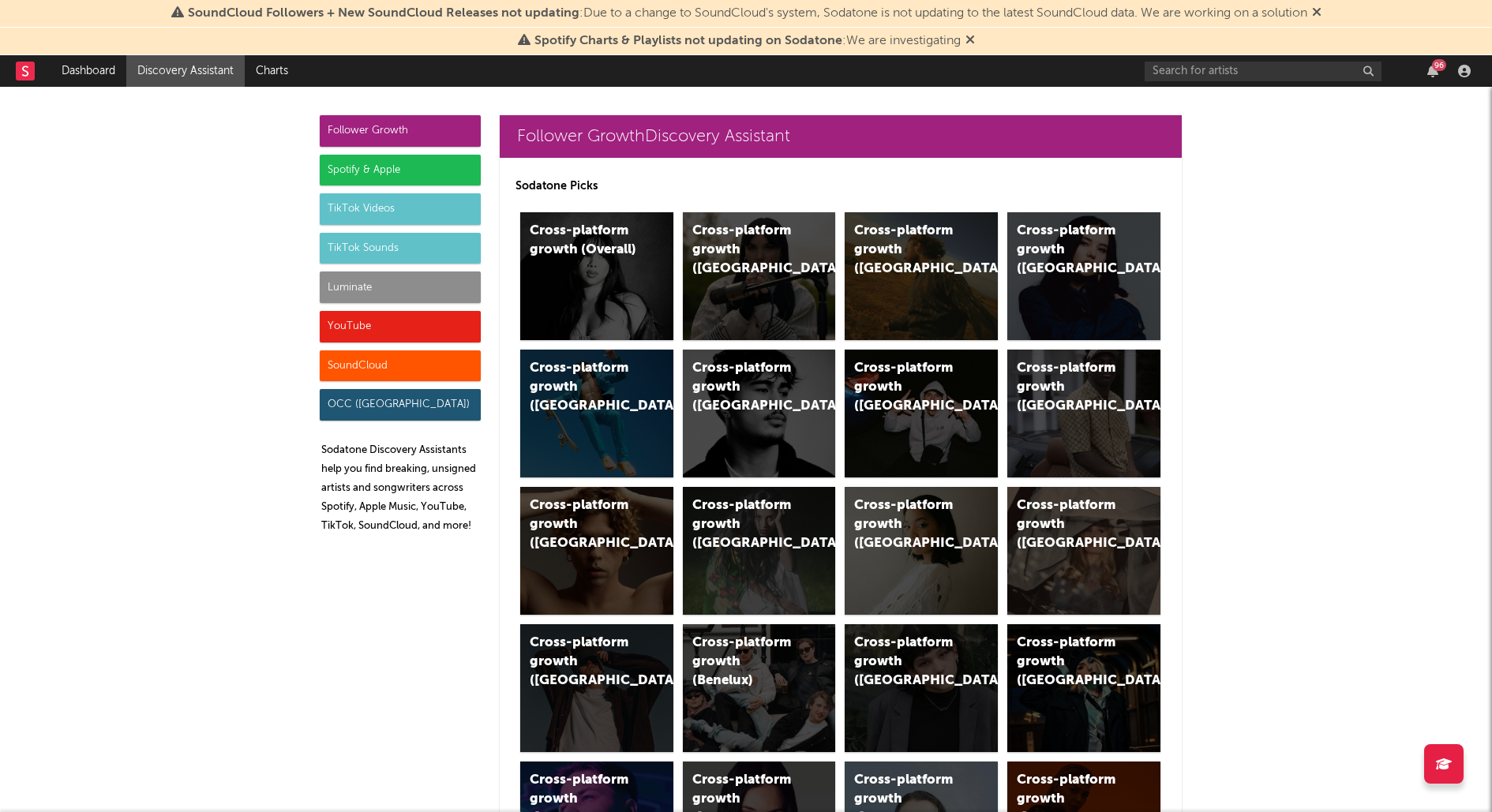
click at [375, 290] on div "Luminate" at bounding box center [400, 287] width 161 height 32
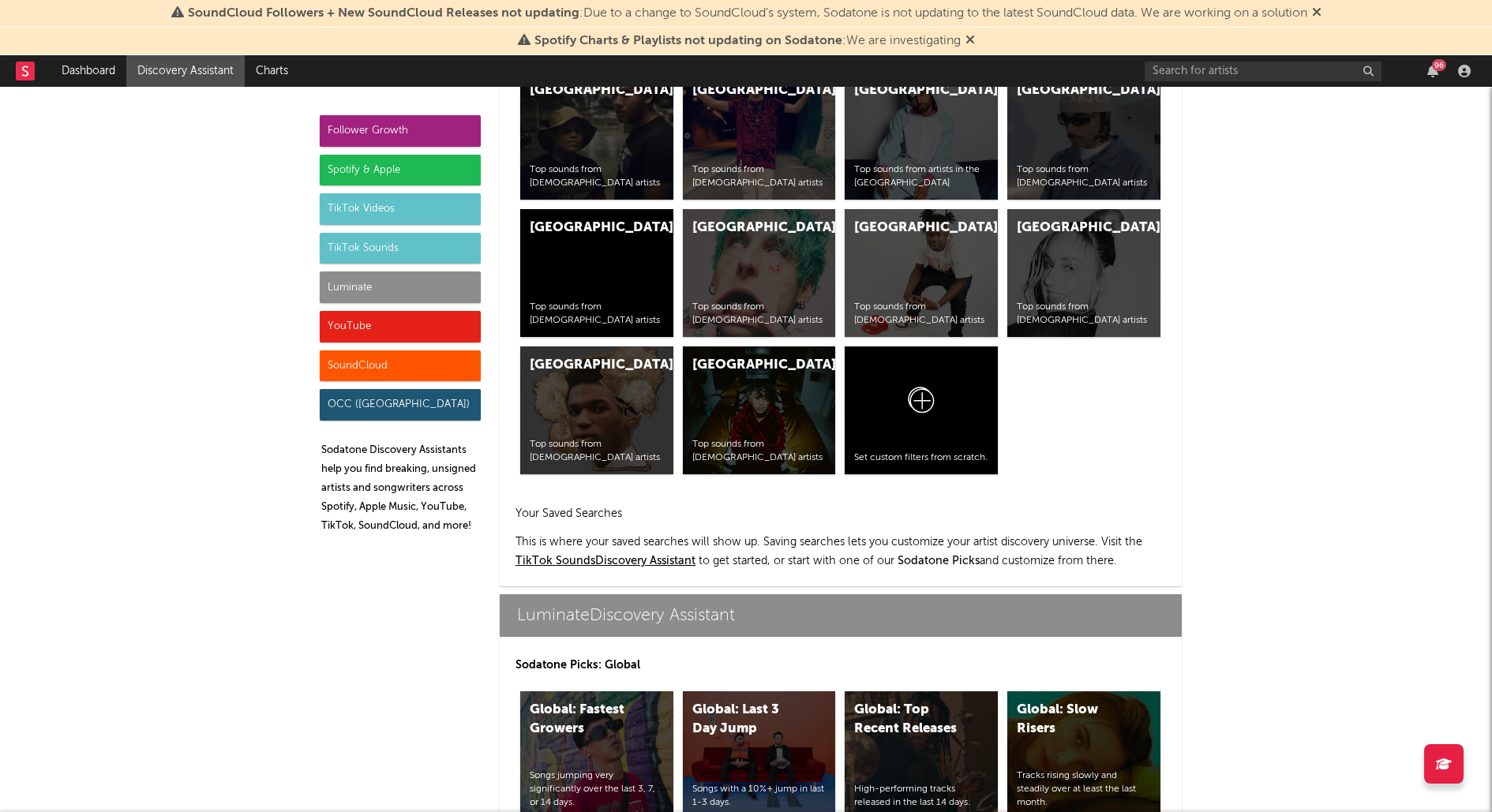
scroll to position [6757, 0]
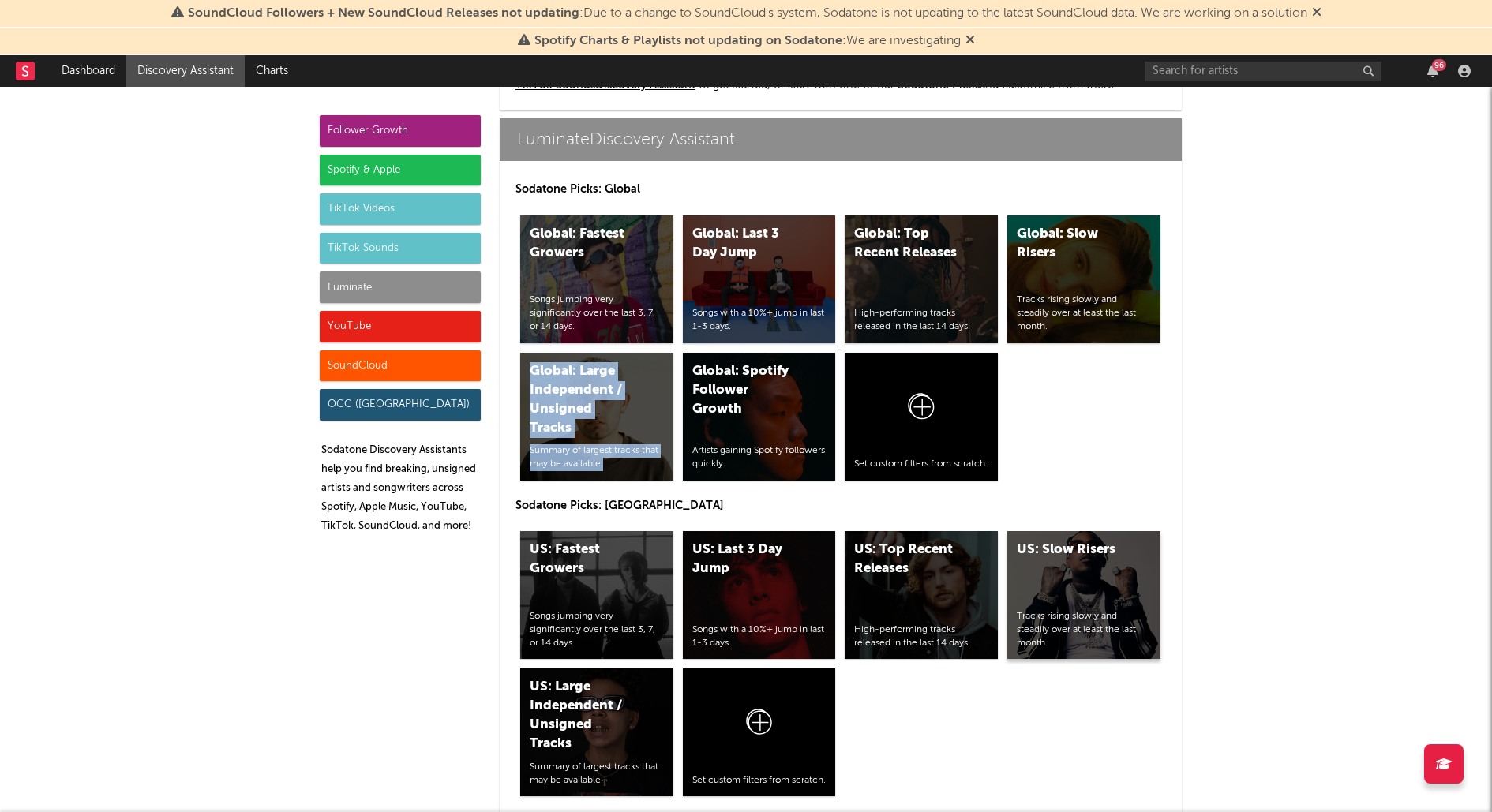
click at [1092, 582] on div "US: Slow Risers Tracks rising slowly and steadily over at least the last month." at bounding box center [1083, 594] width 153 height 128
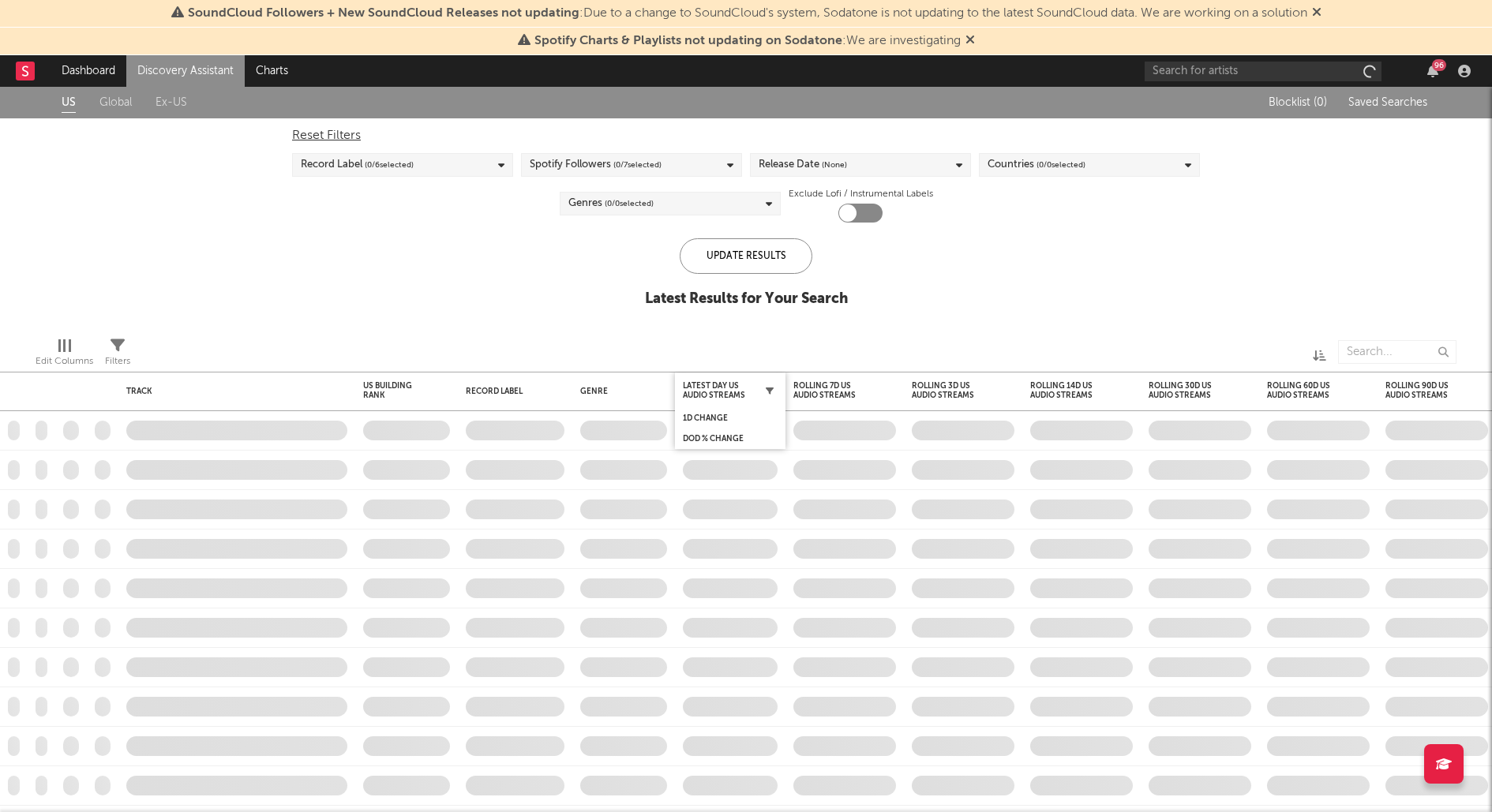
checkbox input "true"
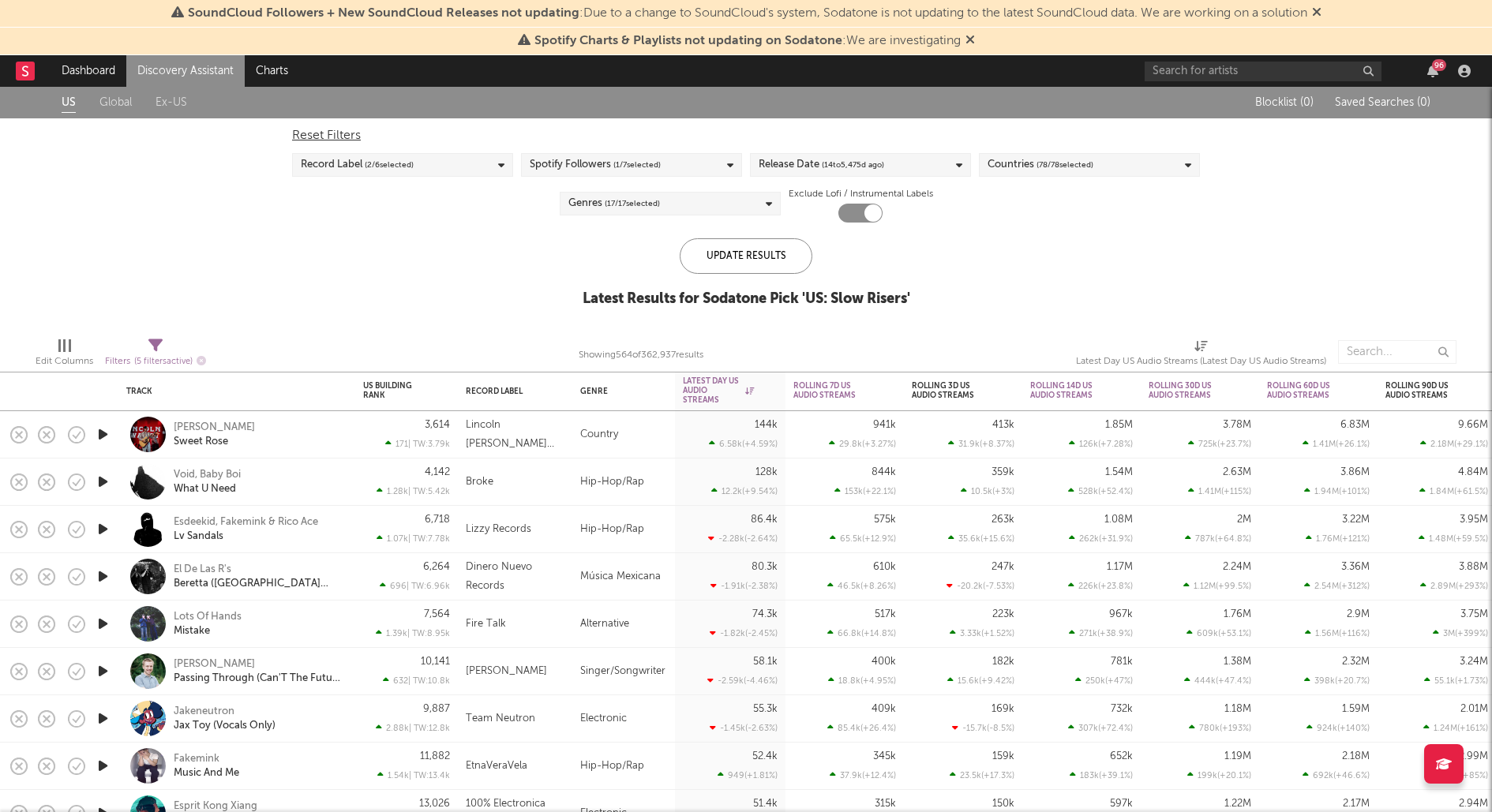
click at [414, 155] on span "( 2 / 6 selected)" at bounding box center [389, 165] width 49 height 19
click at [389, 189] on button "Select All" at bounding box center [403, 189] width 204 height 18
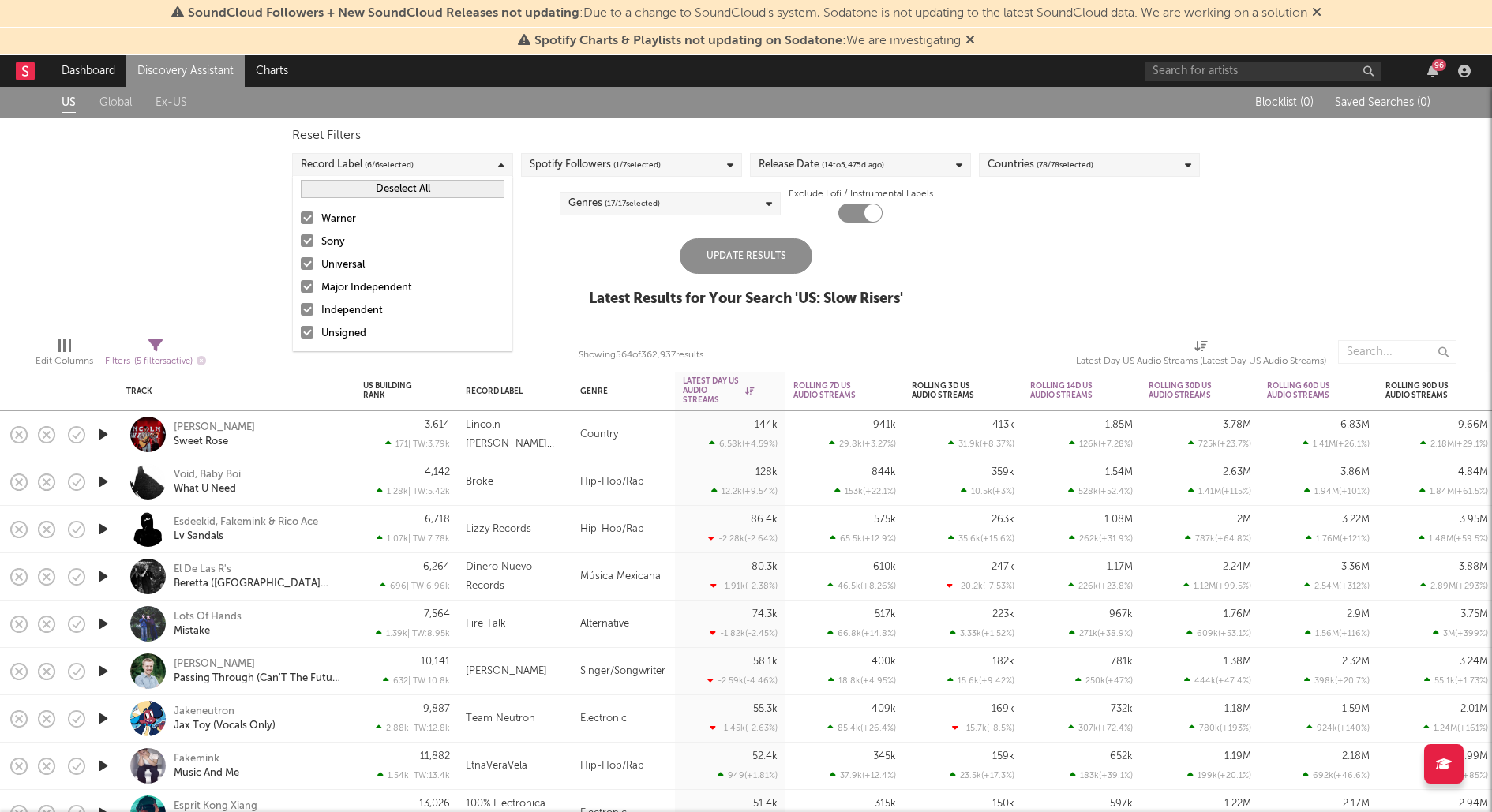
click at [389, 189] on button "Deselect All" at bounding box center [403, 189] width 204 height 18
click at [314, 310] on label "Independent" at bounding box center [403, 311] width 204 height 19
click at [301, 310] on input "Independent" at bounding box center [301, 311] width 0 height 19
click at [313, 329] on label "Unsigned" at bounding box center [403, 333] width 204 height 19
click at [301, 329] on input "Unsigned" at bounding box center [301, 333] width 0 height 19
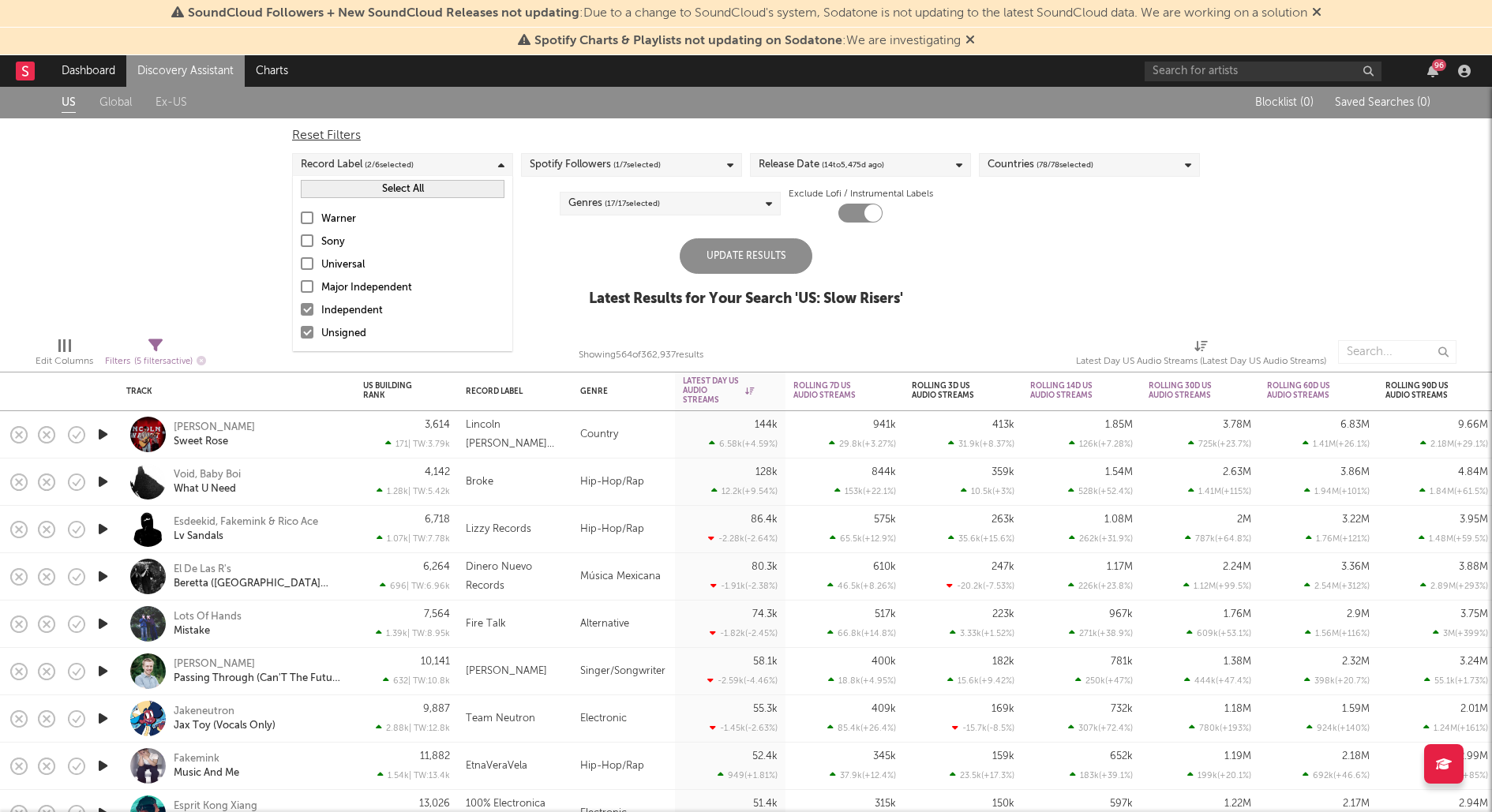
click at [261, 266] on div "US Global Ex-US Blocklist ( 0 ) Saved Searches ( 0 ) Reset Filters Record Label…" at bounding box center [746, 206] width 1492 height 237
click at [618, 165] on span "( 1 / 7 selected)" at bounding box center [637, 165] width 48 height 19
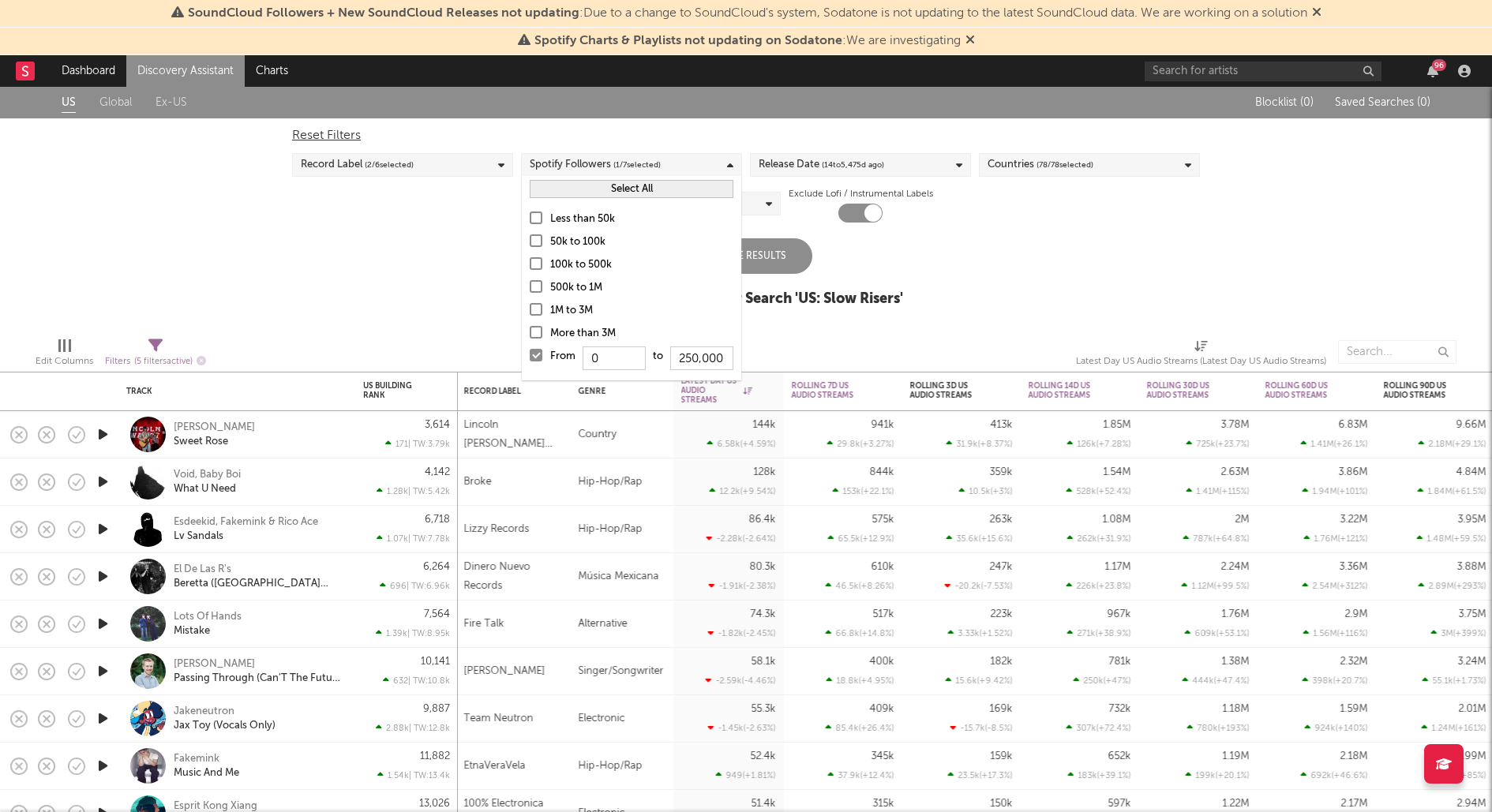
click at [408, 297] on div "US Global Ex-US Blocklist ( 0 ) Saved Searches ( 0 ) Reset Filters Record Label…" at bounding box center [746, 206] width 1492 height 237
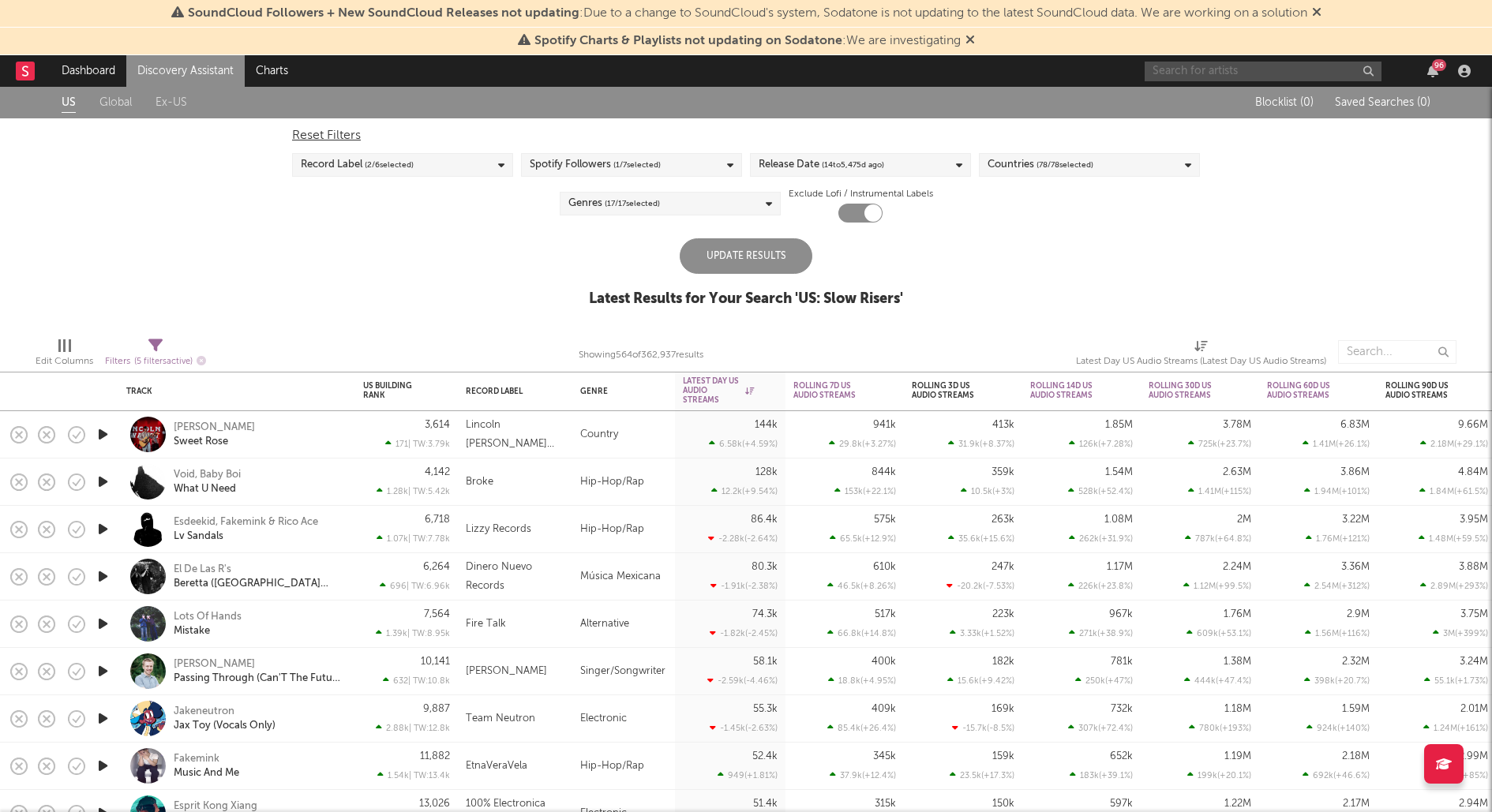
click at [1229, 72] on input "text" at bounding box center [1262, 72] width 237 height 20
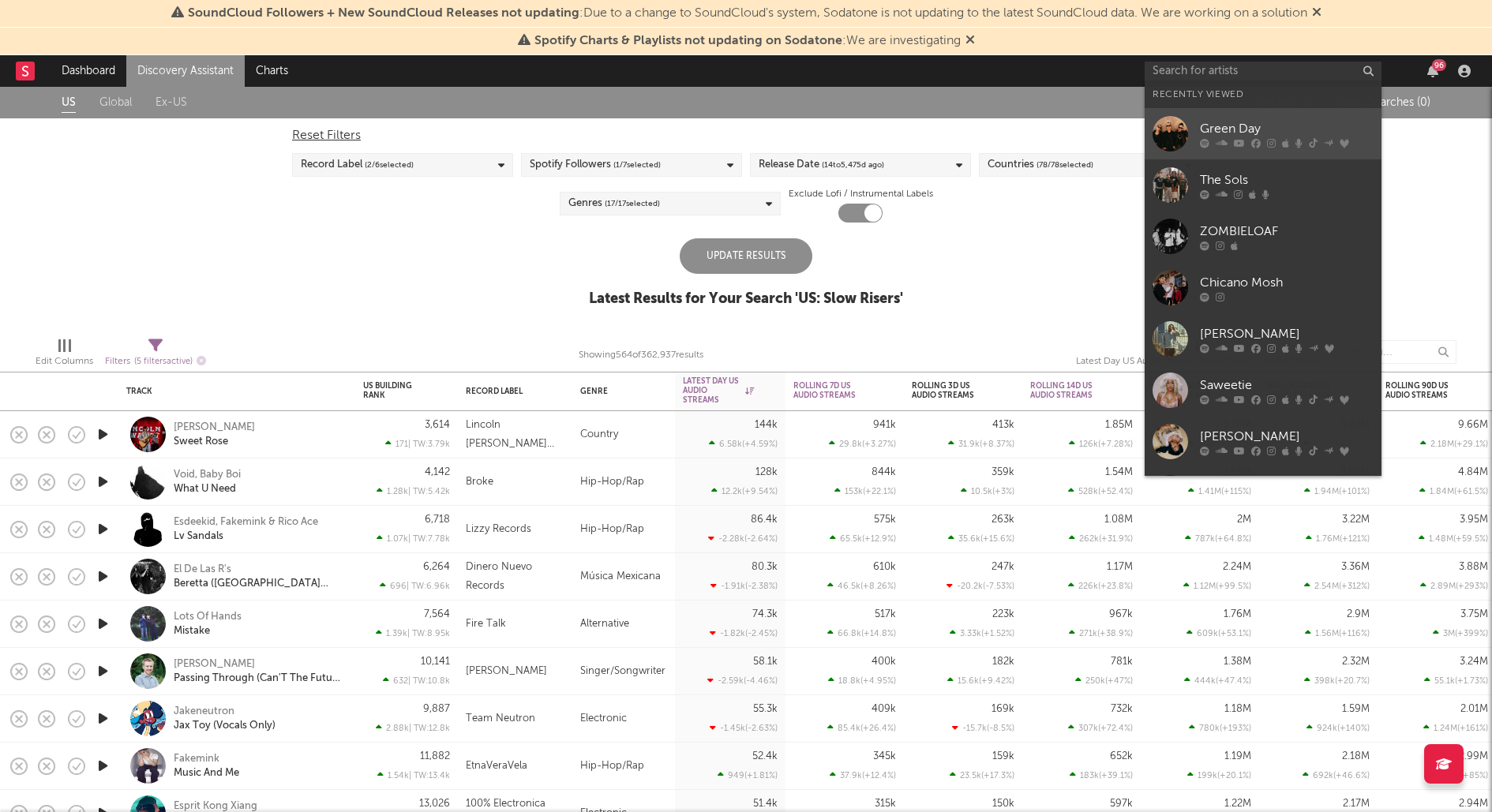
click at [1189, 128] on link "Green Day" at bounding box center [1262, 133] width 237 height 51
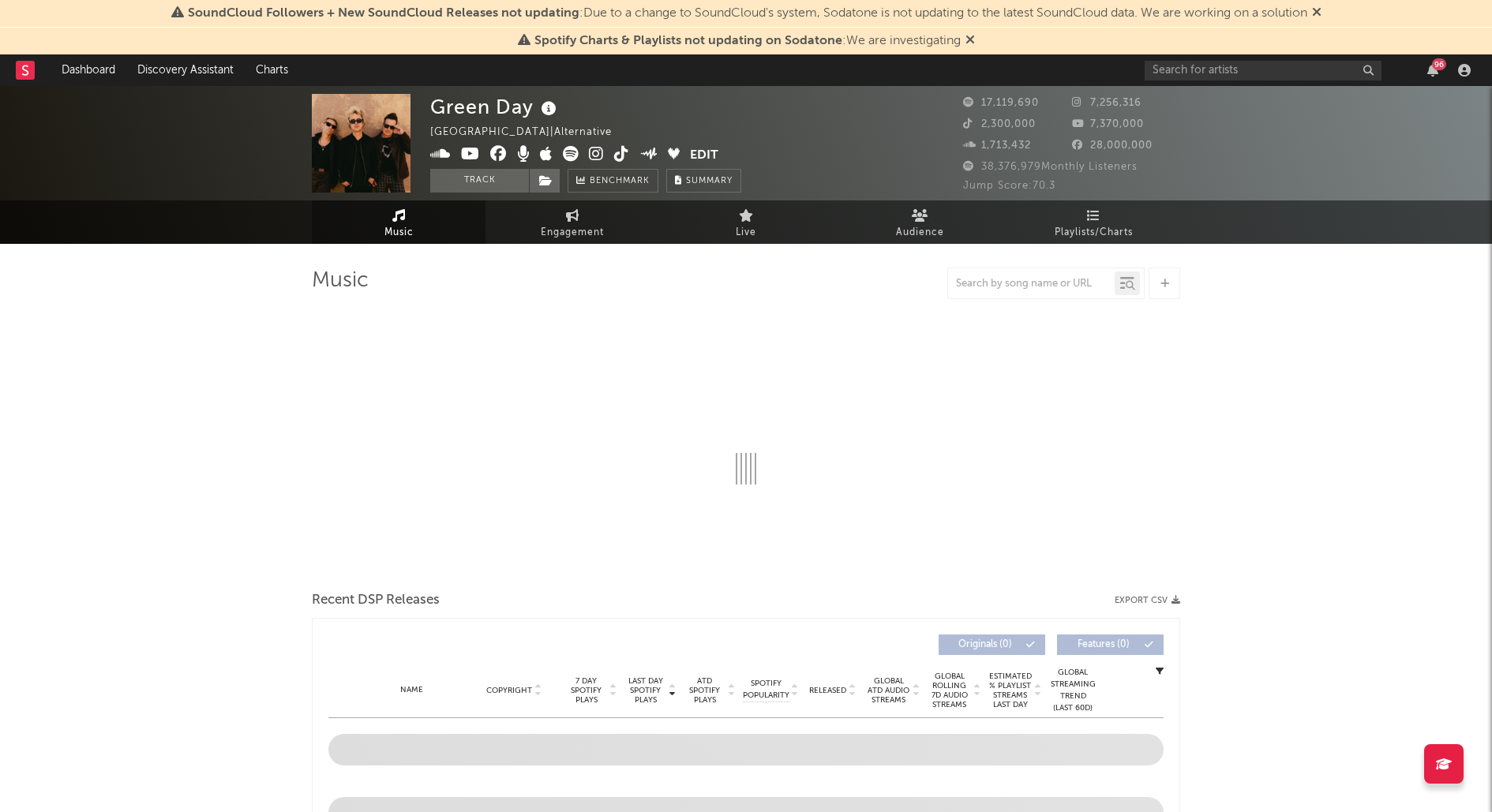
select select "6m"
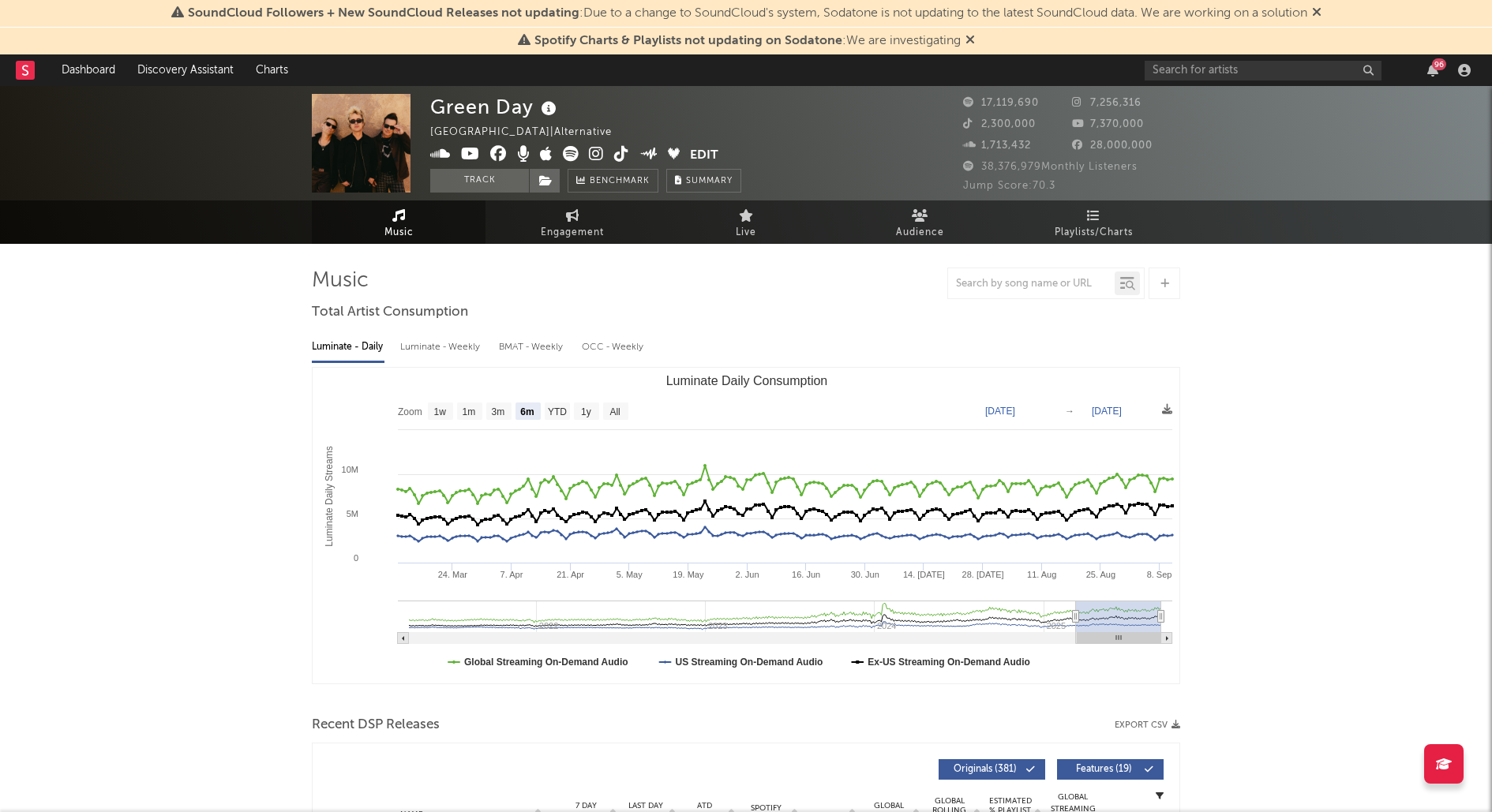
click at [450, 345] on div "Luminate - Weekly" at bounding box center [441, 347] width 83 height 27
select select "6m"
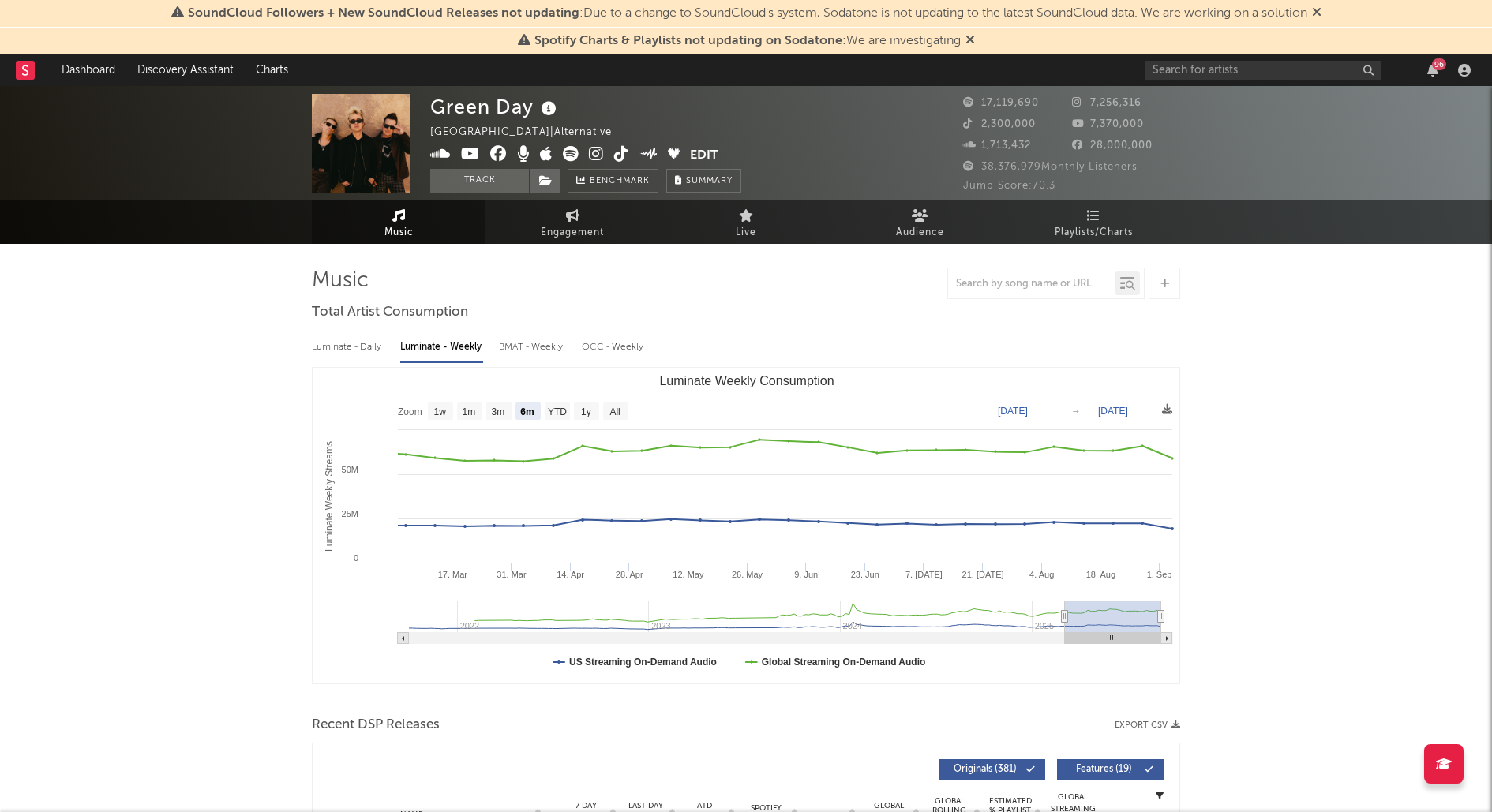
click at [513, 344] on div "BMAT - Weekly" at bounding box center [532, 347] width 67 height 27
select select "6m"
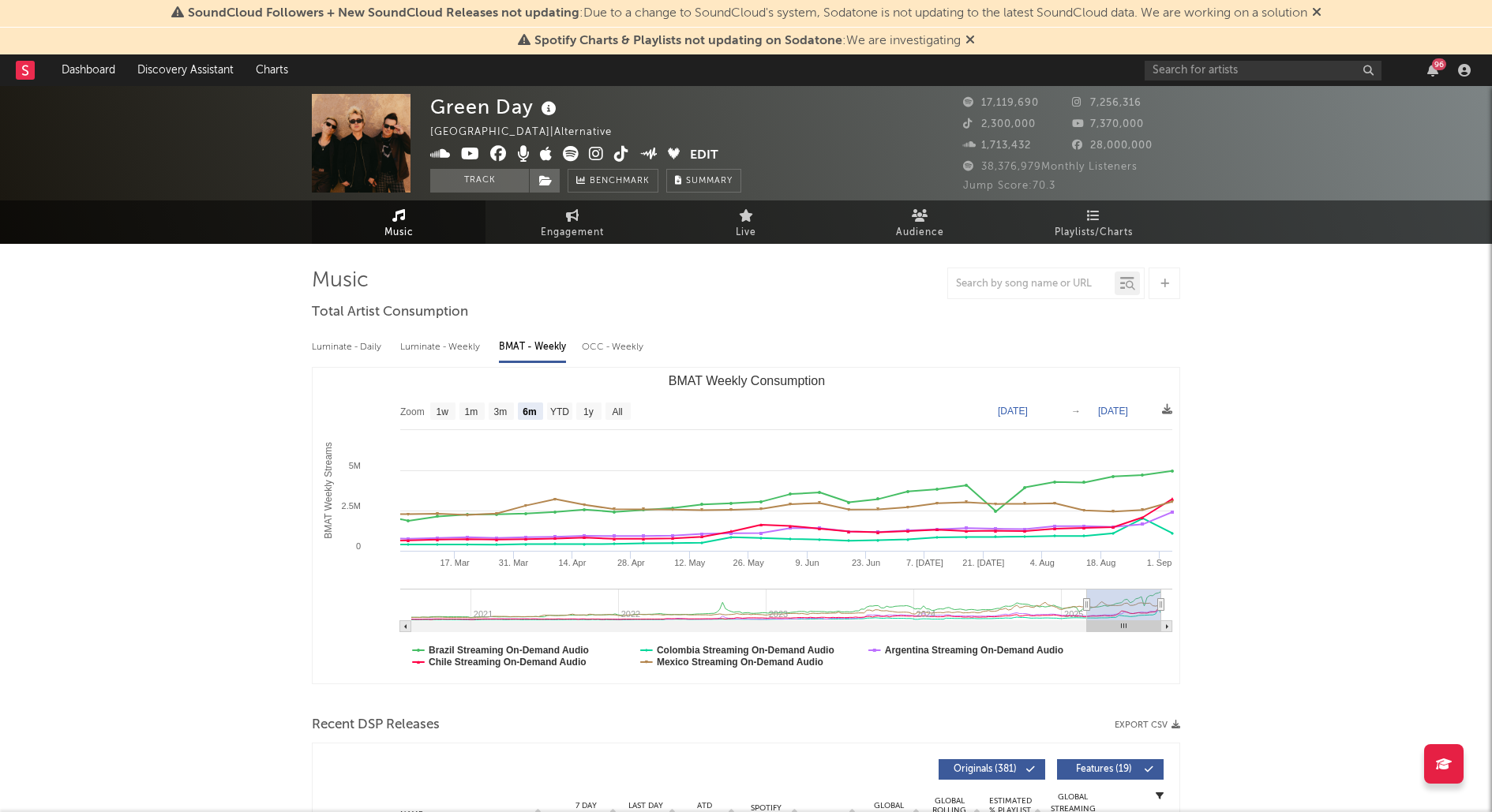
click at [614, 333] on div "OCC - Weekly" at bounding box center [614, 347] width 64 height 27
select select "6m"
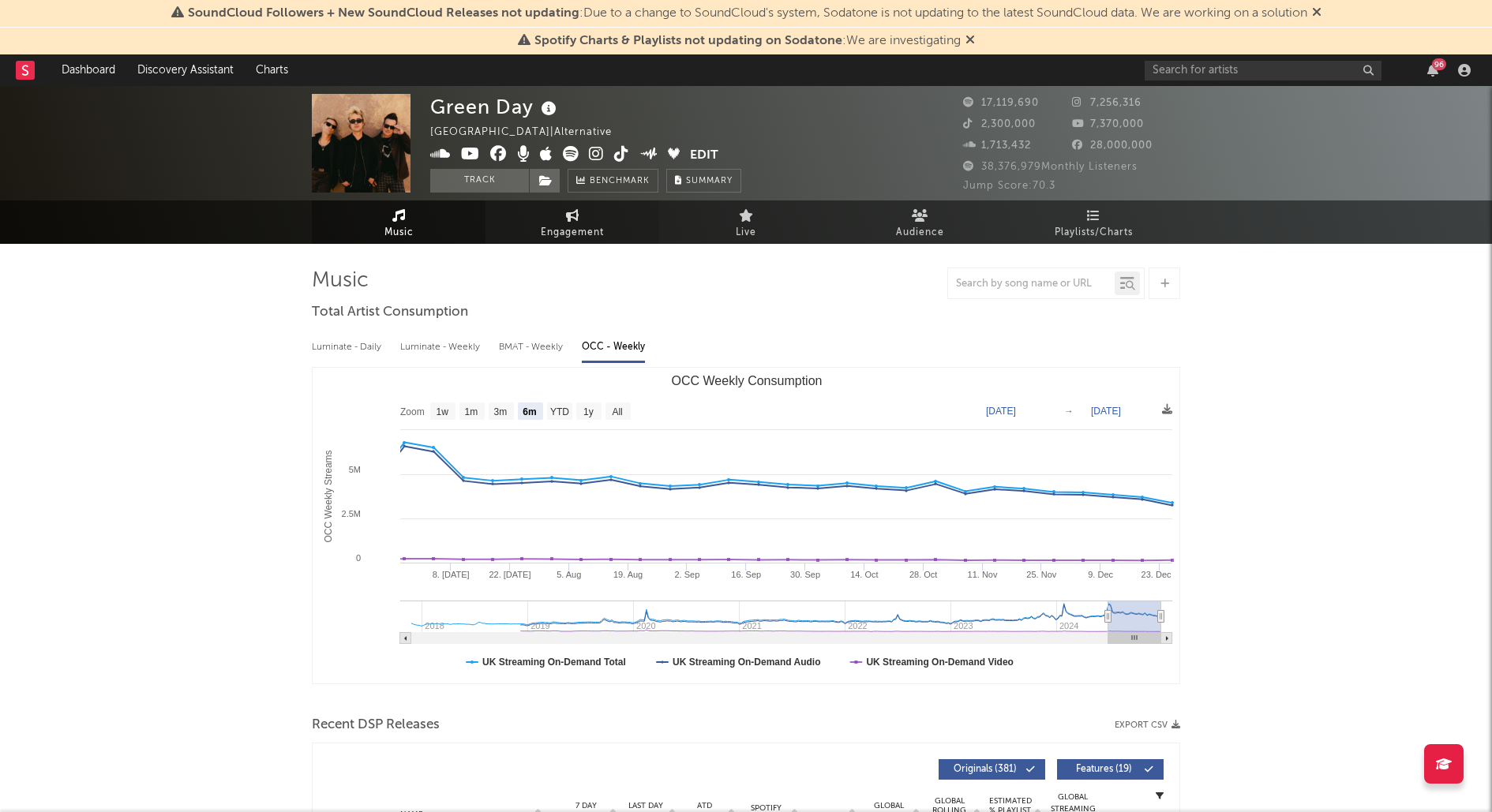
click at [572, 236] on span "Engagement" at bounding box center [573, 232] width 64 height 19
select select "1w"
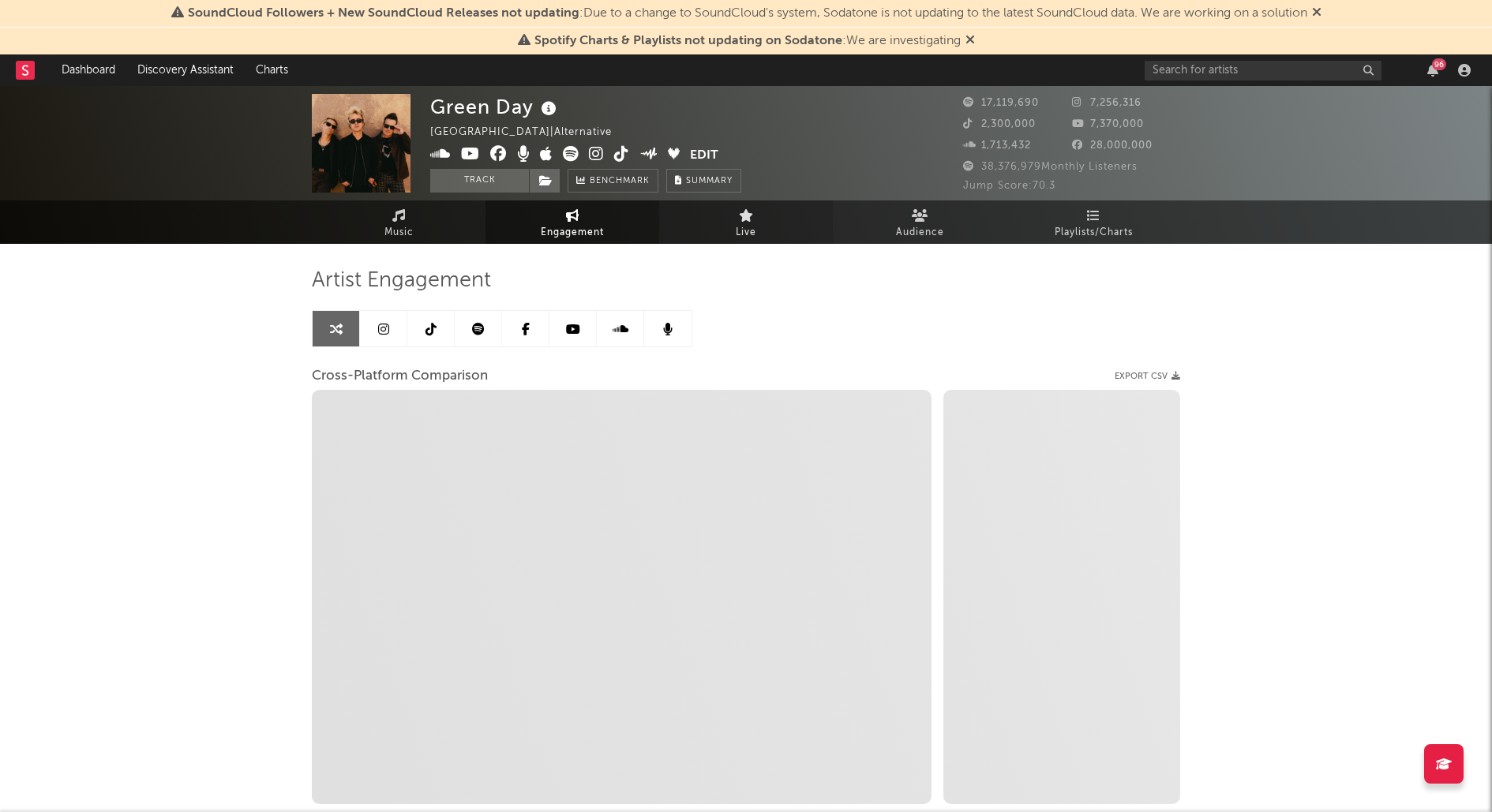
click at [750, 237] on span "Live" at bounding box center [746, 232] width 21 height 19
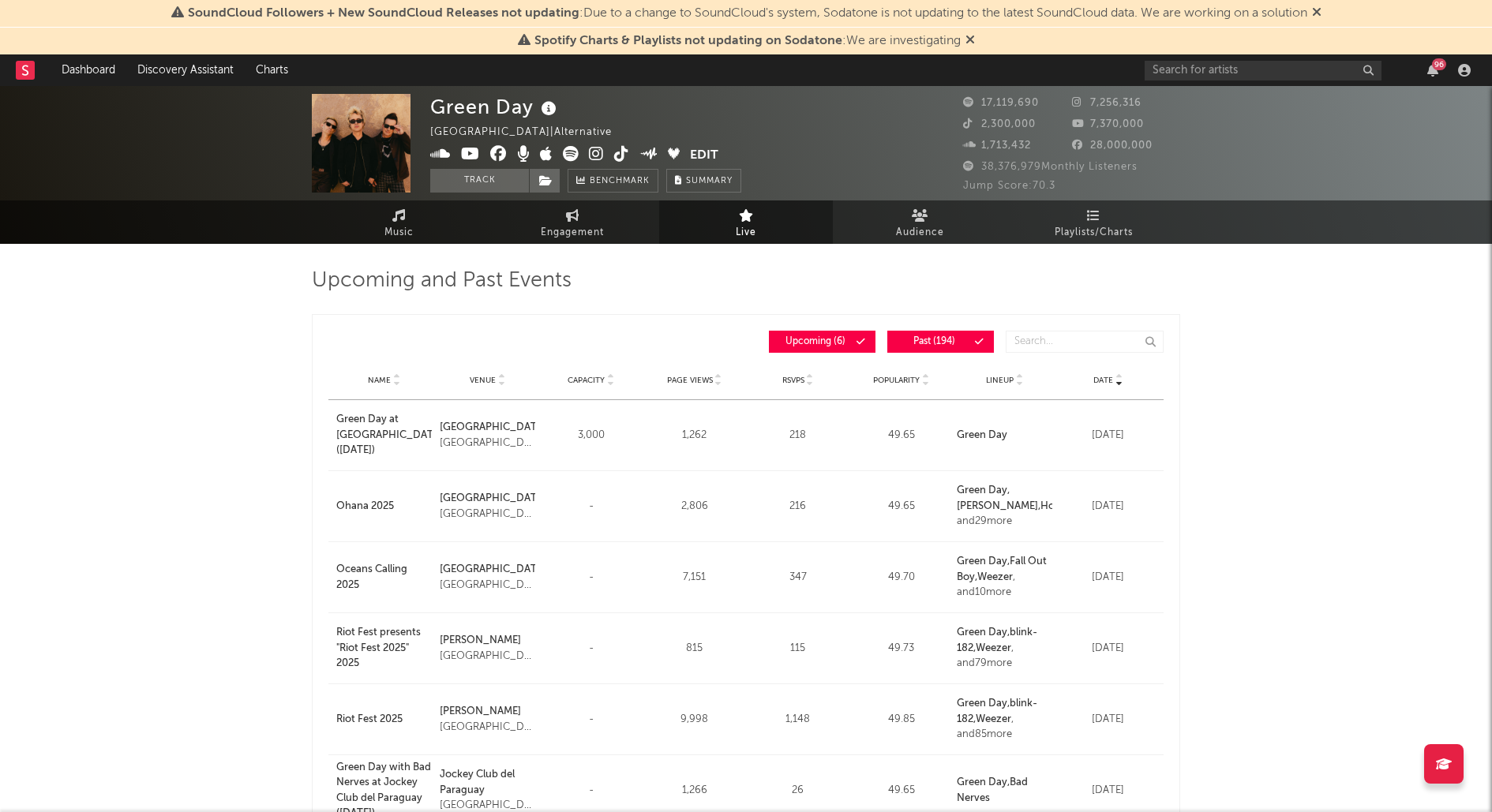
click at [940, 337] on span "Past ( 194 )" at bounding box center [934, 341] width 73 height 9
click at [937, 337] on span "Past ( 194 )" at bounding box center [934, 341] width 73 height 9
click at [933, 223] on span "Audience" at bounding box center [920, 232] width 48 height 19
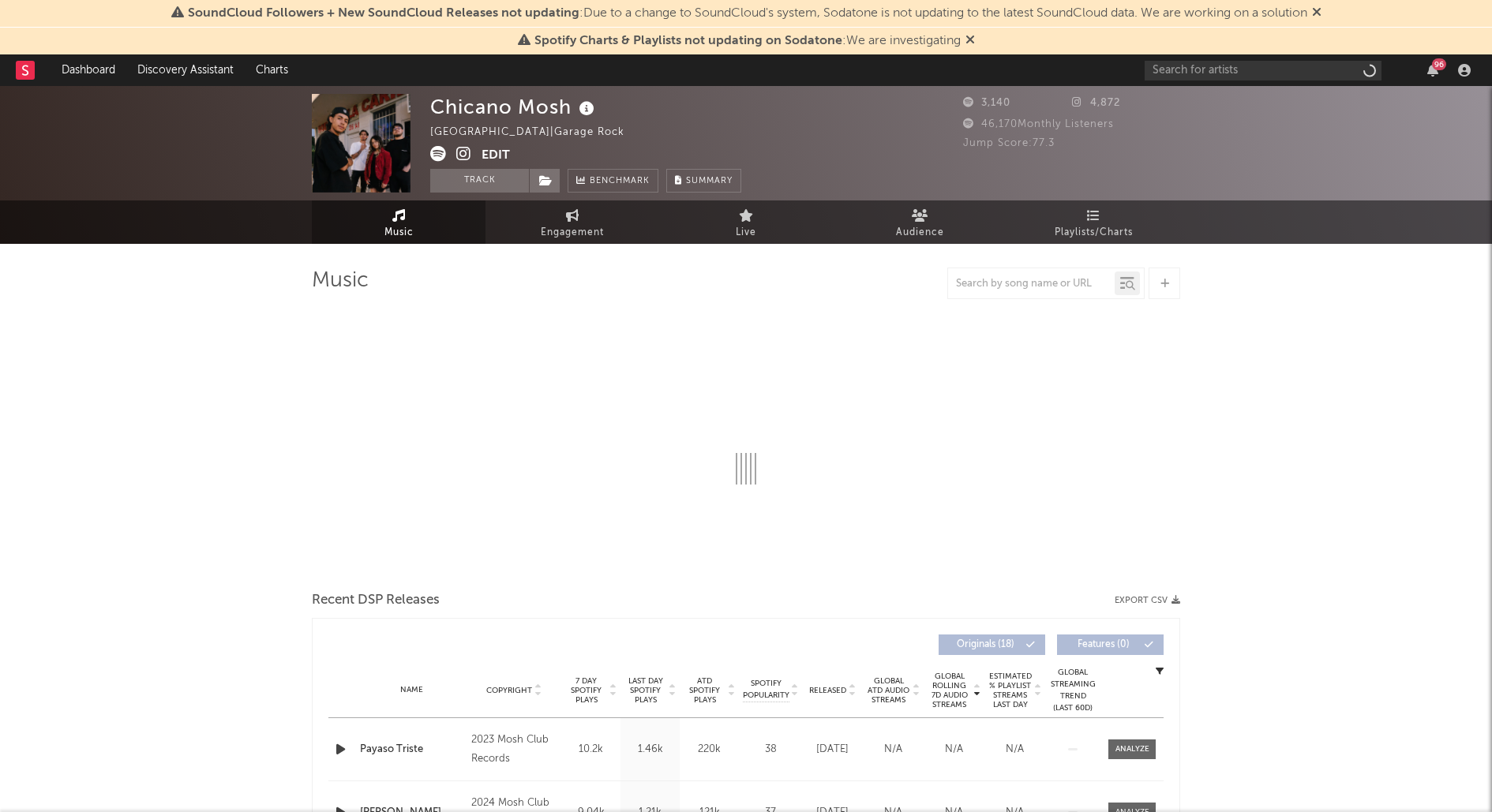
select select "1w"
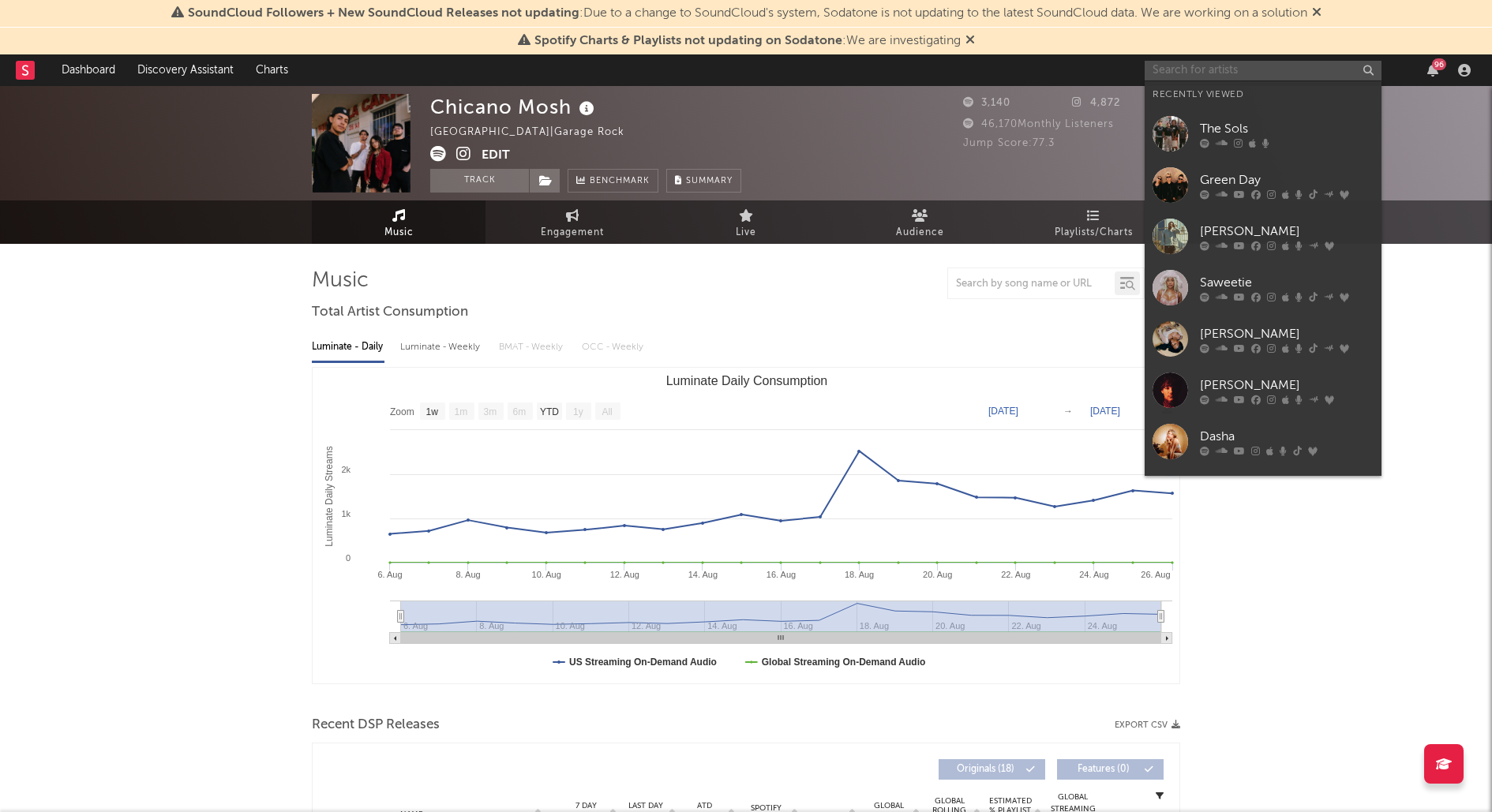
click at [1186, 64] on input "text" at bounding box center [1262, 71] width 237 height 20
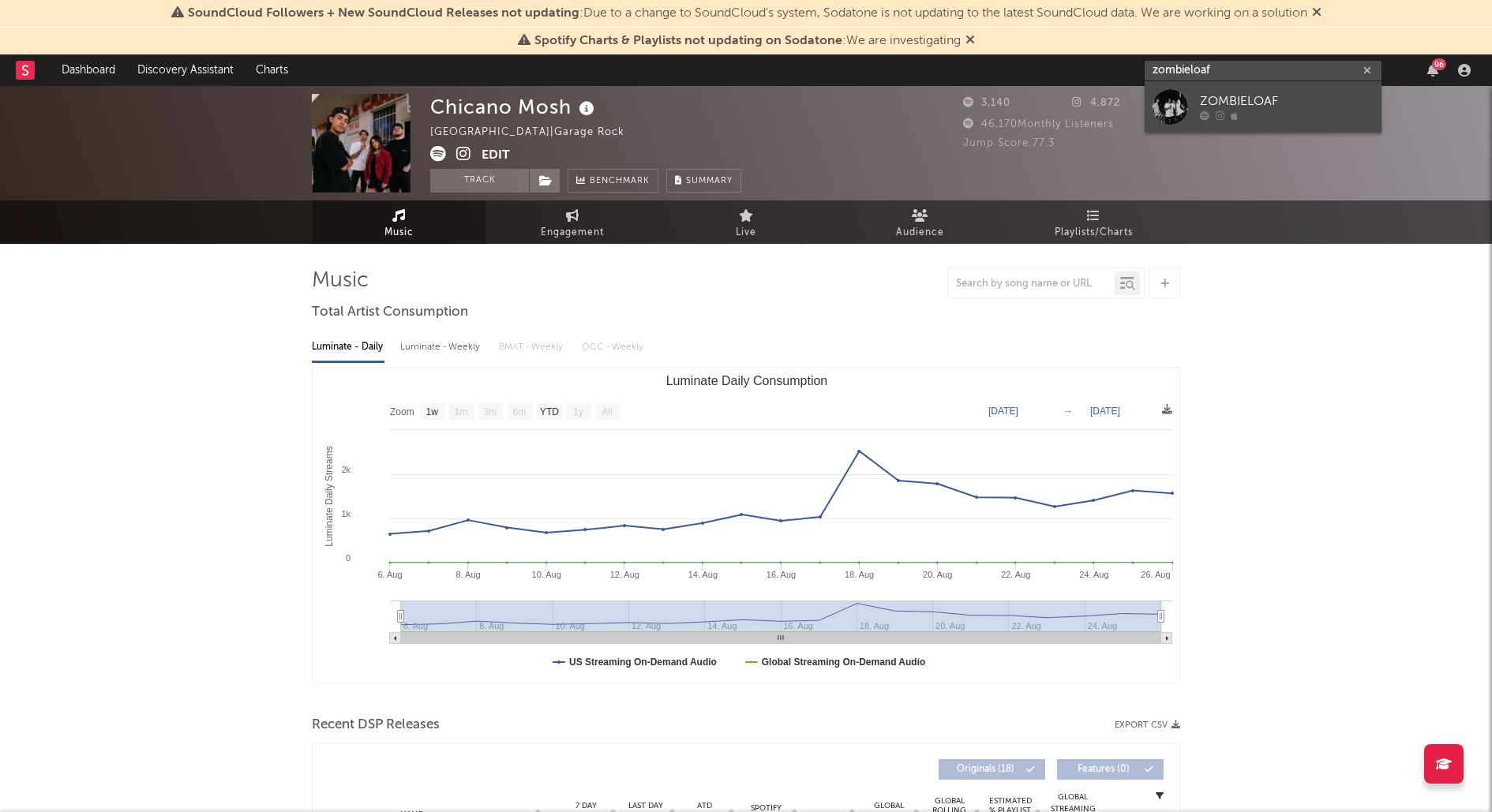
type input "zombieloaf"
click at [1253, 98] on div "ZOMBIELOAF" at bounding box center [1286, 101] width 174 height 19
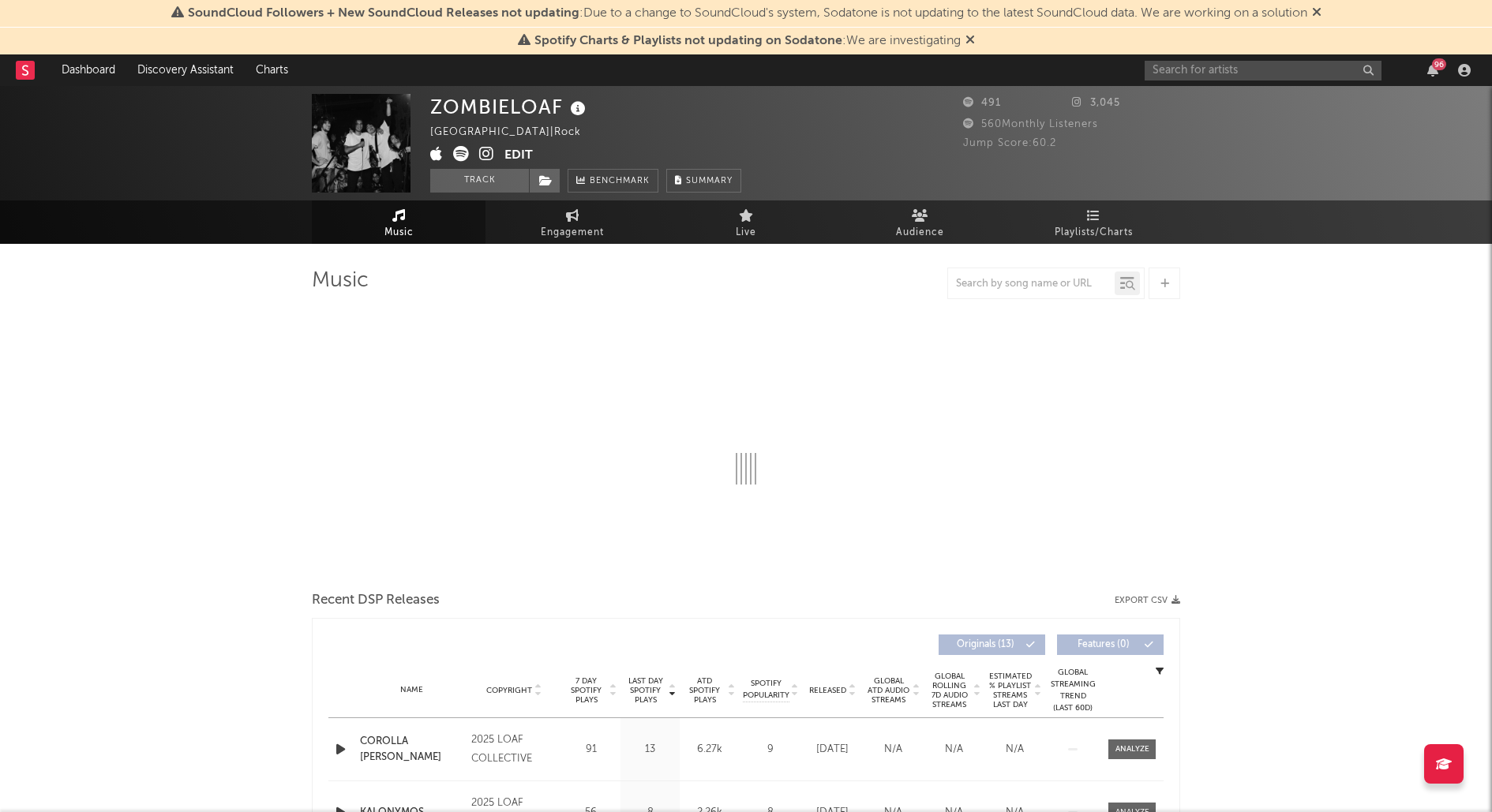
select select "1w"
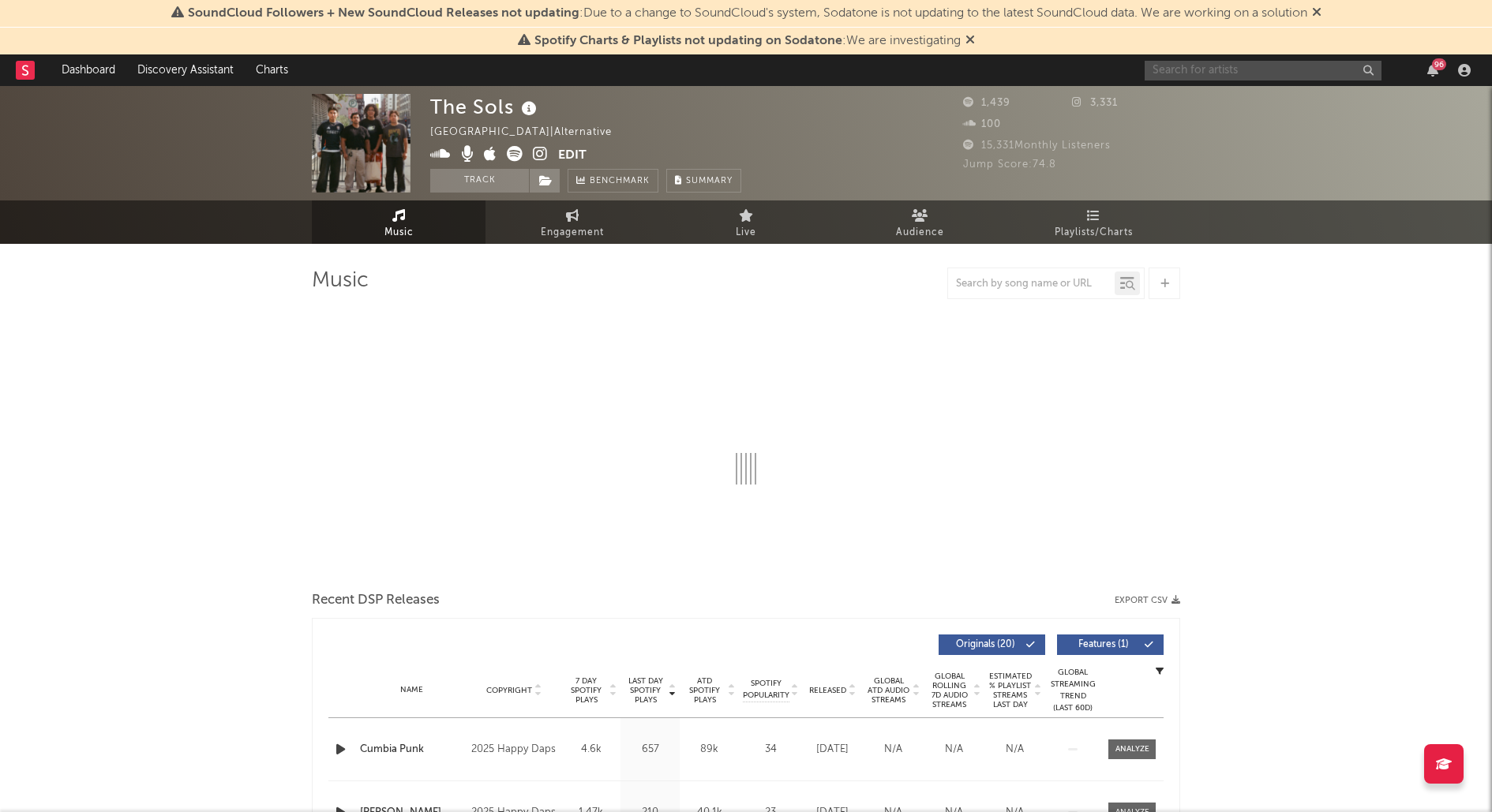
select select "1w"
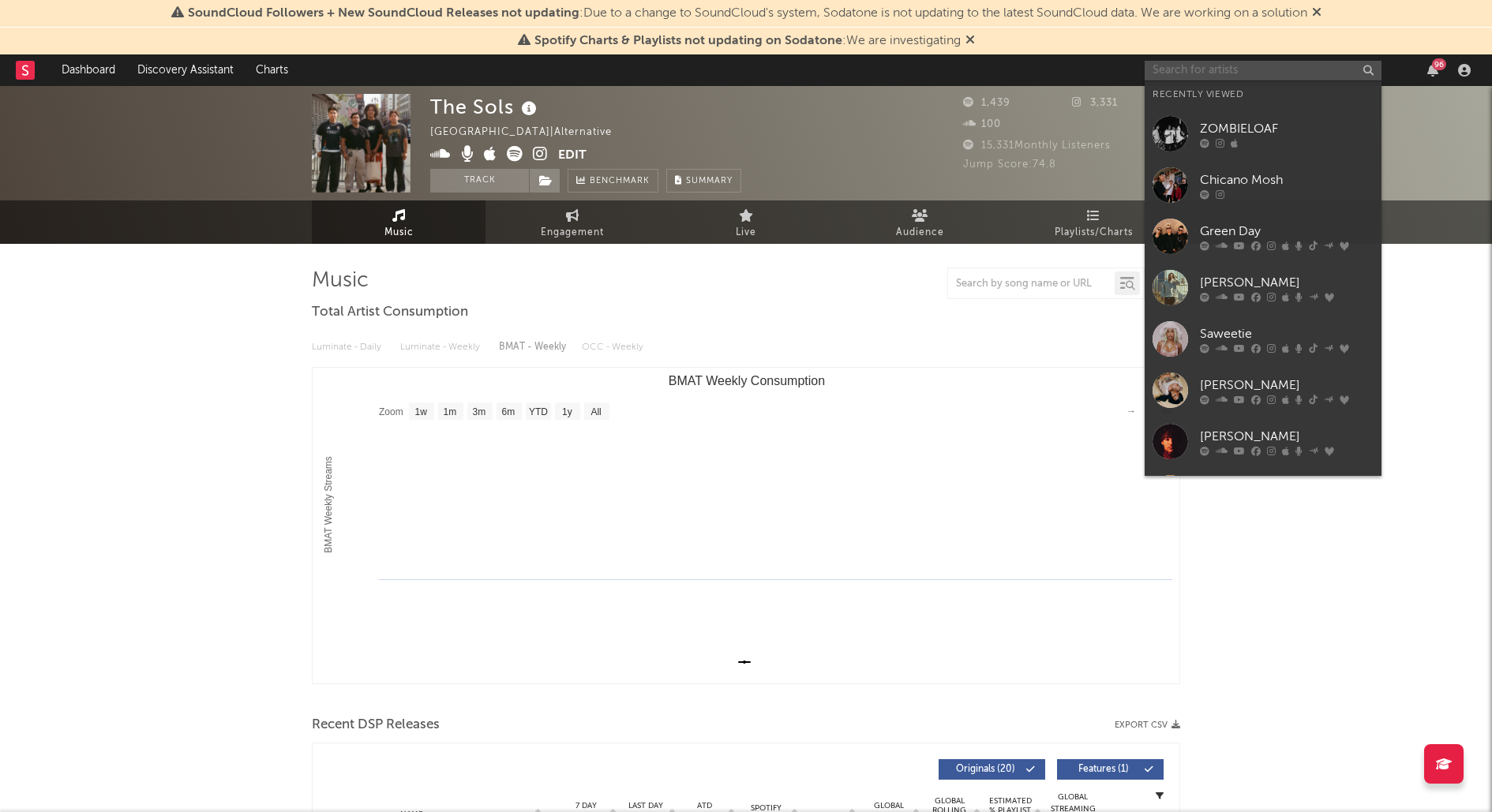
click at [1277, 66] on input "text" at bounding box center [1262, 71] width 237 height 20
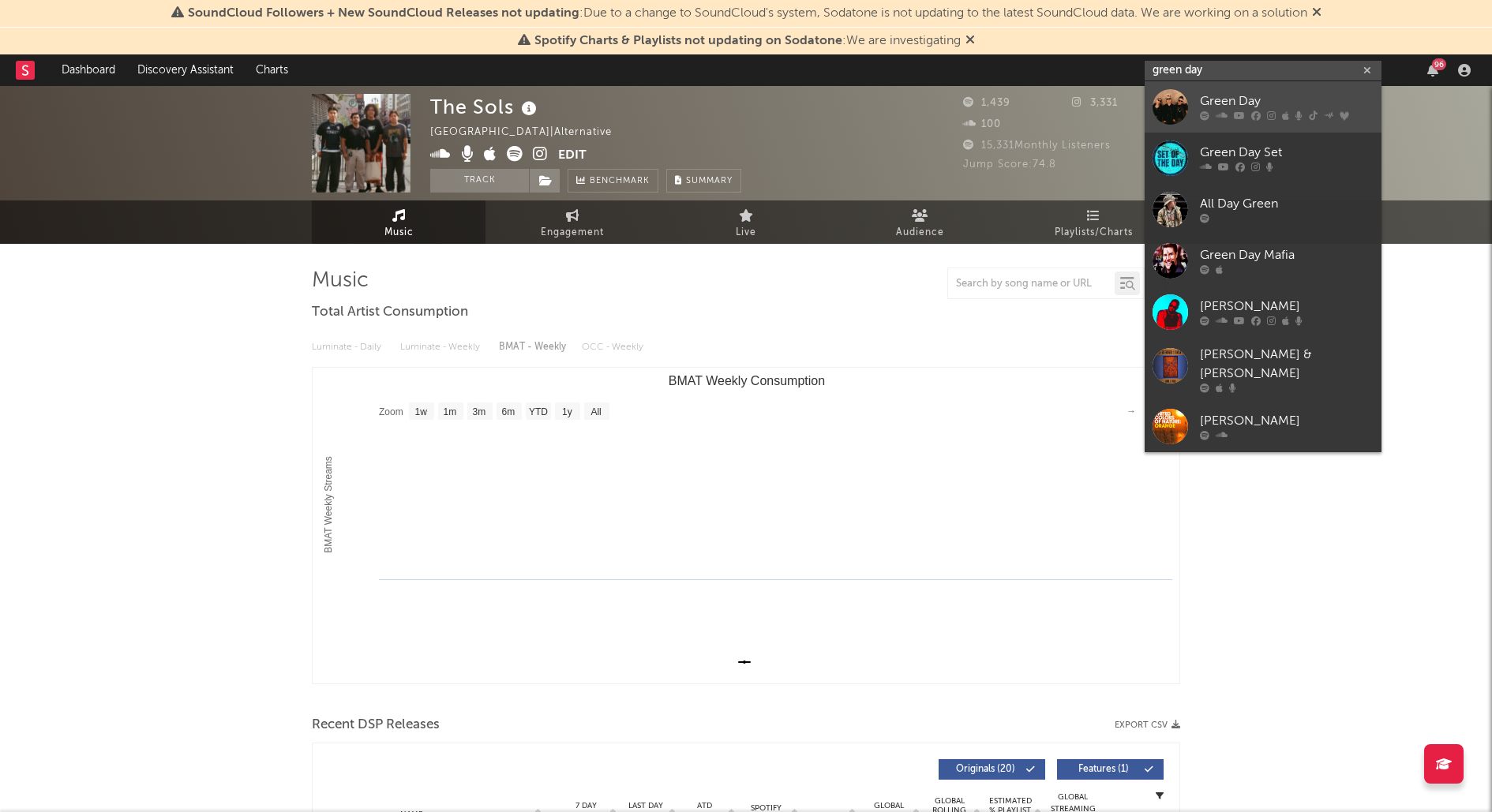
type input "green day"
click at [1277, 104] on div "Green Day" at bounding box center [1286, 101] width 174 height 19
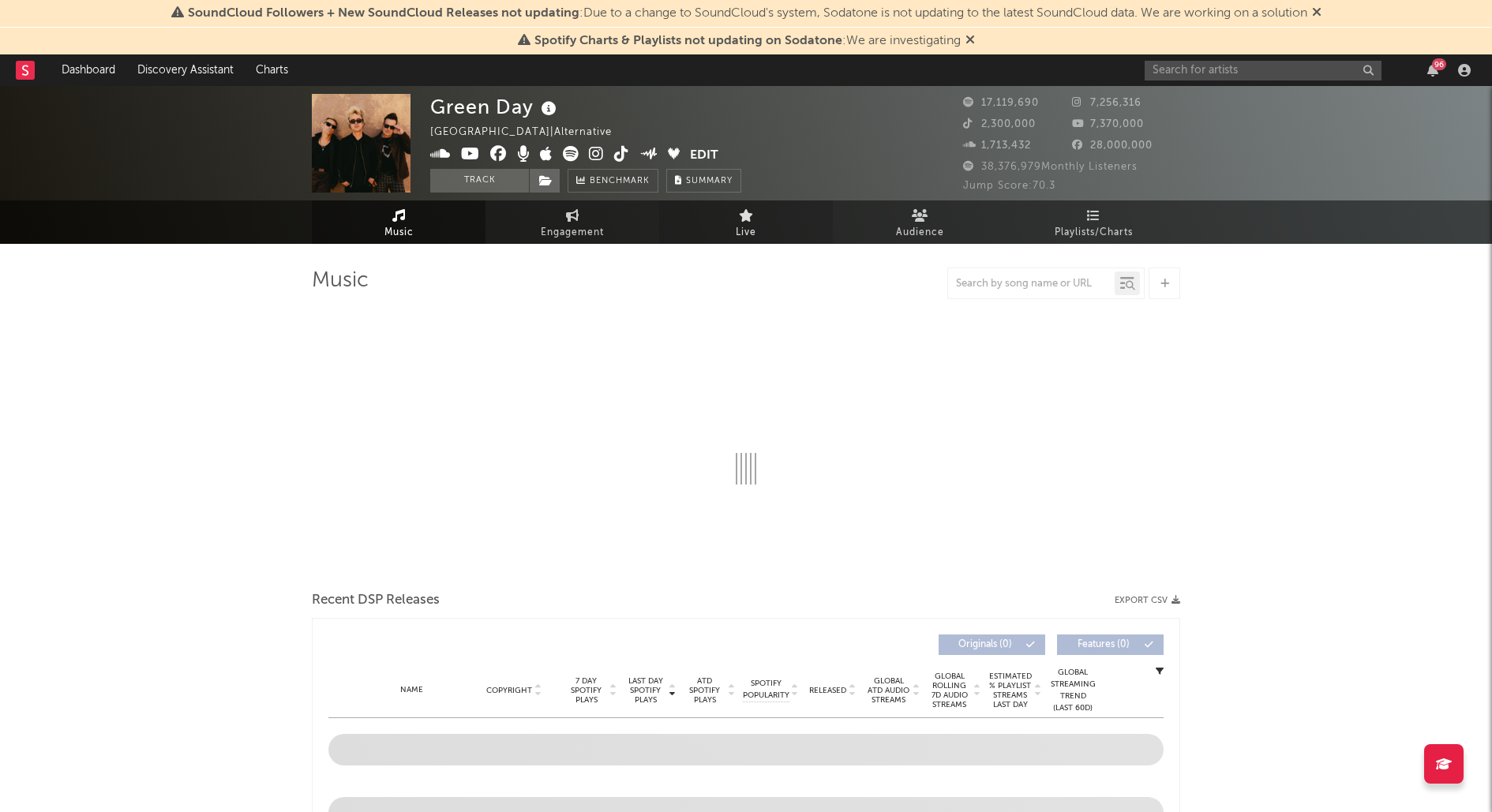
select select "6m"
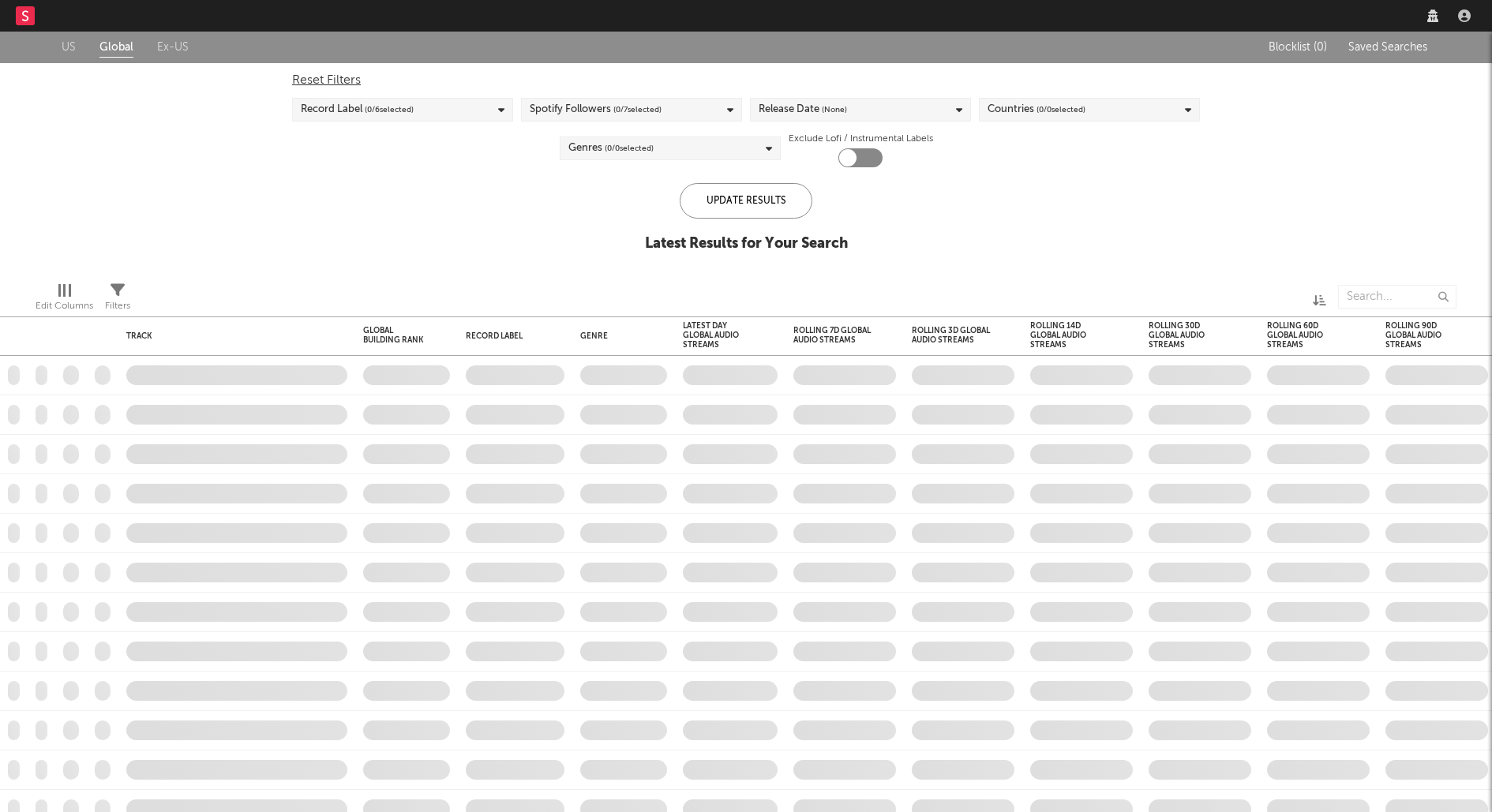
checkbox input "true"
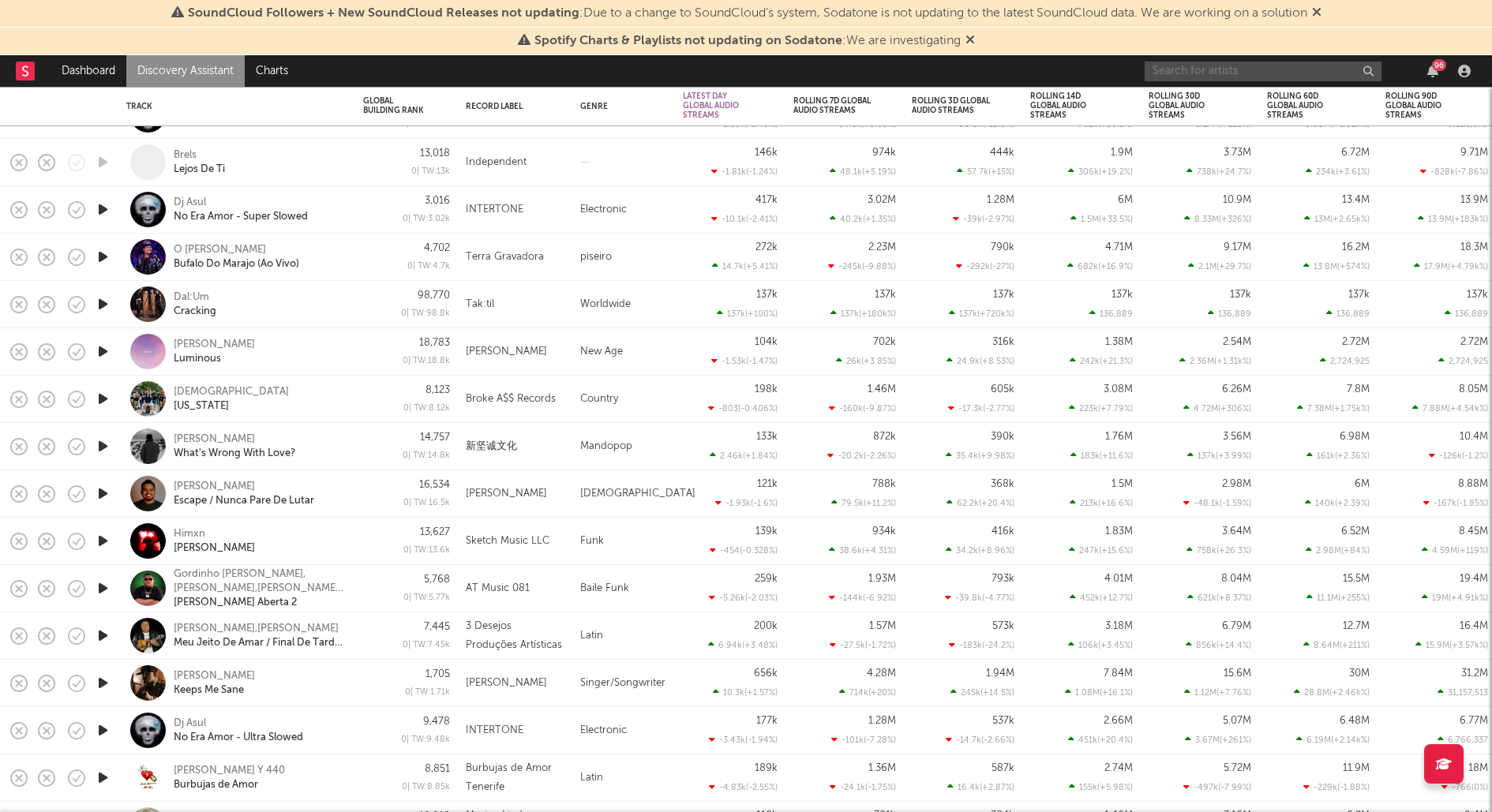
click at [1250, 70] on input "text" at bounding box center [1262, 72] width 237 height 20
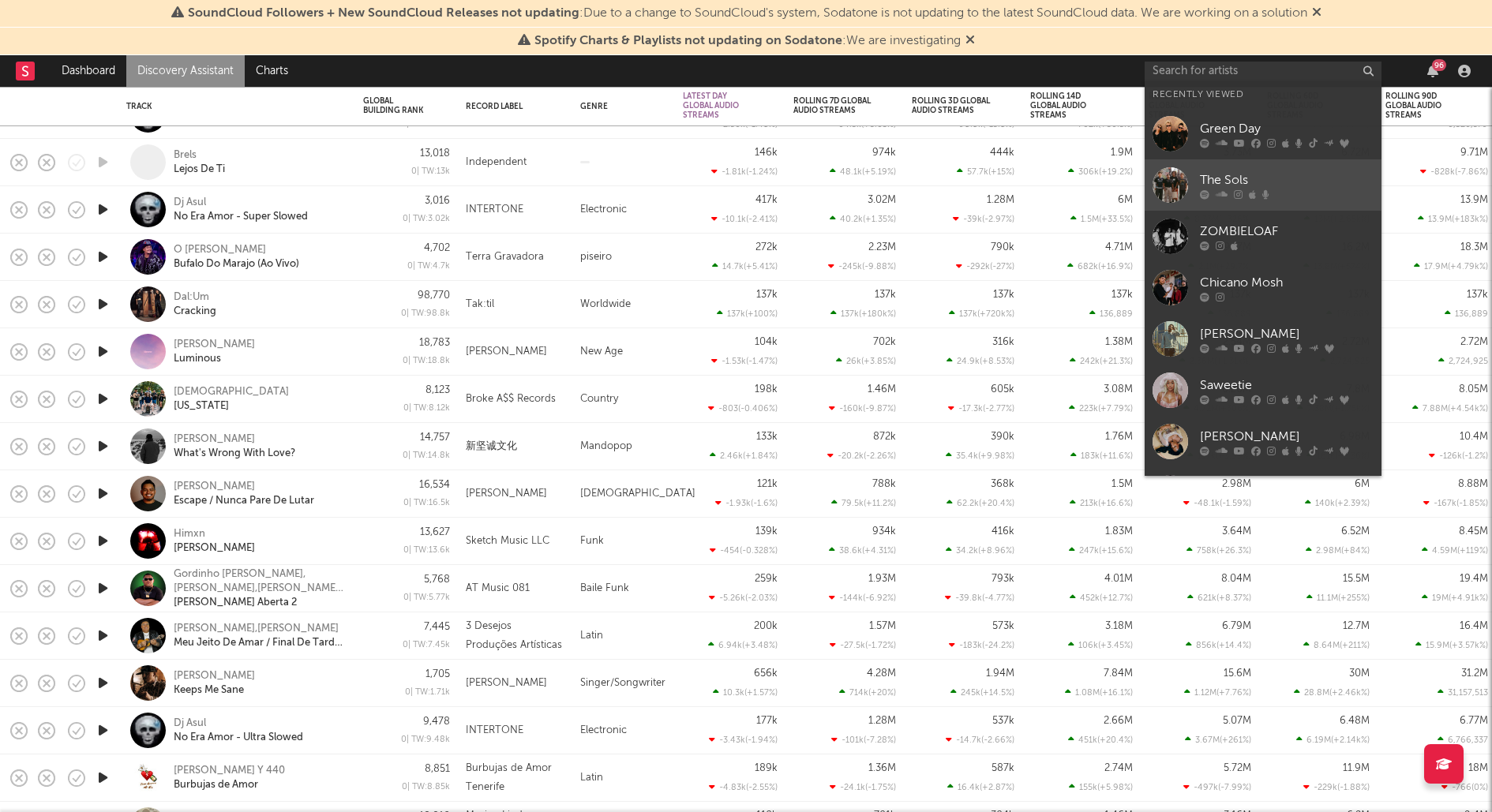
click at [1225, 175] on div "The Sols" at bounding box center [1286, 180] width 174 height 19
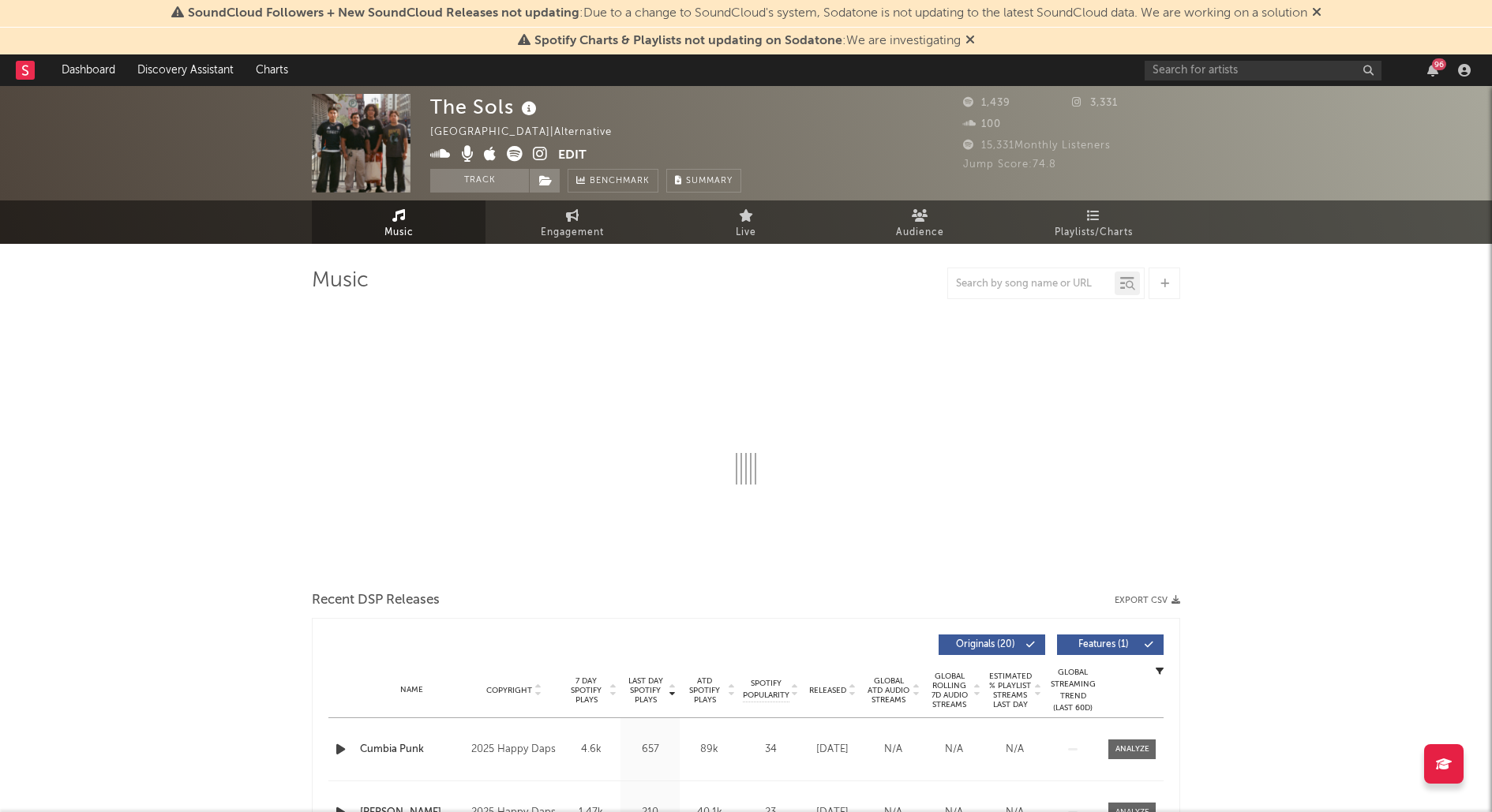
select select "1w"
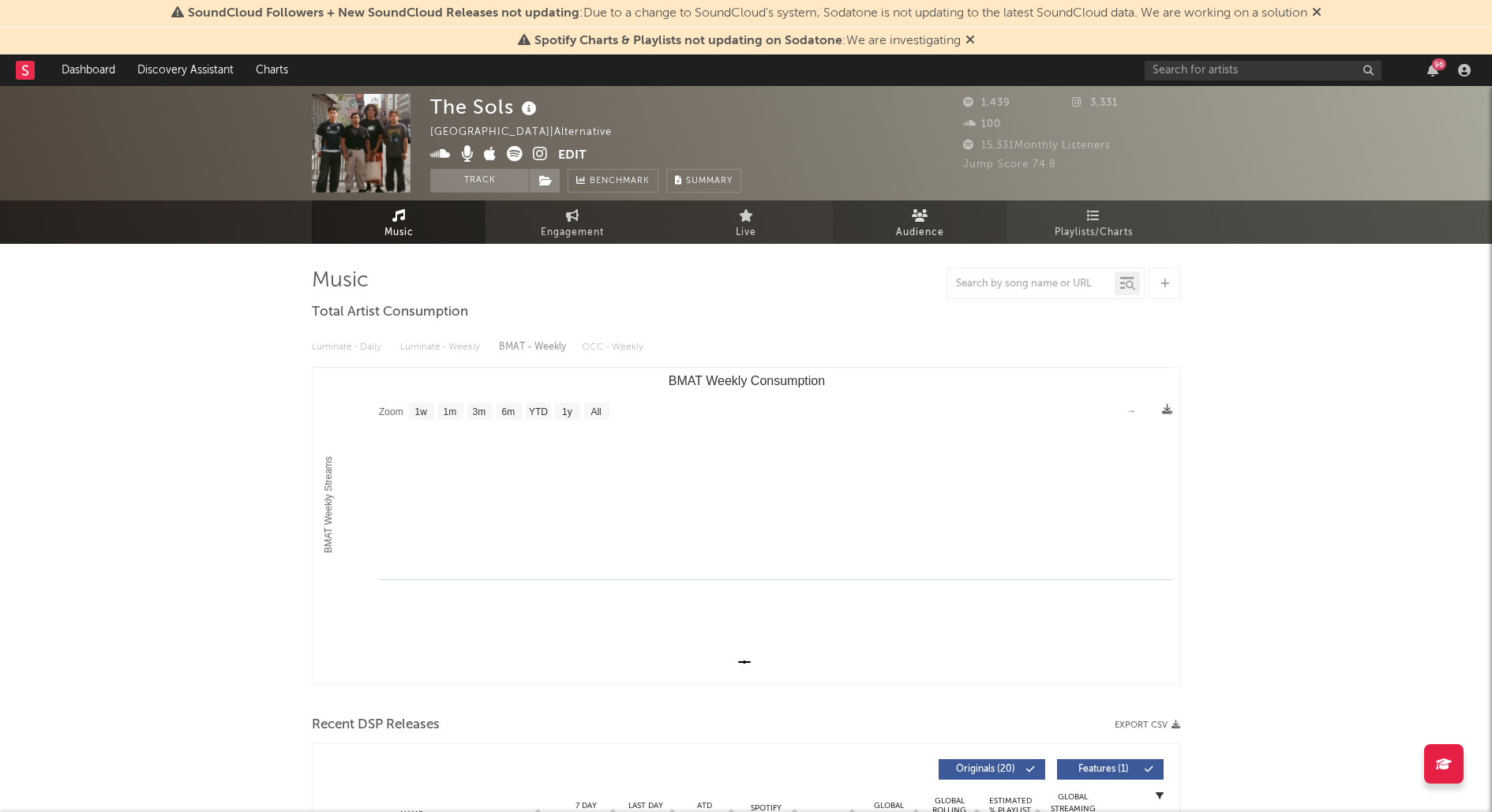
click at [890, 219] on link "Audience" at bounding box center [919, 222] width 174 height 43
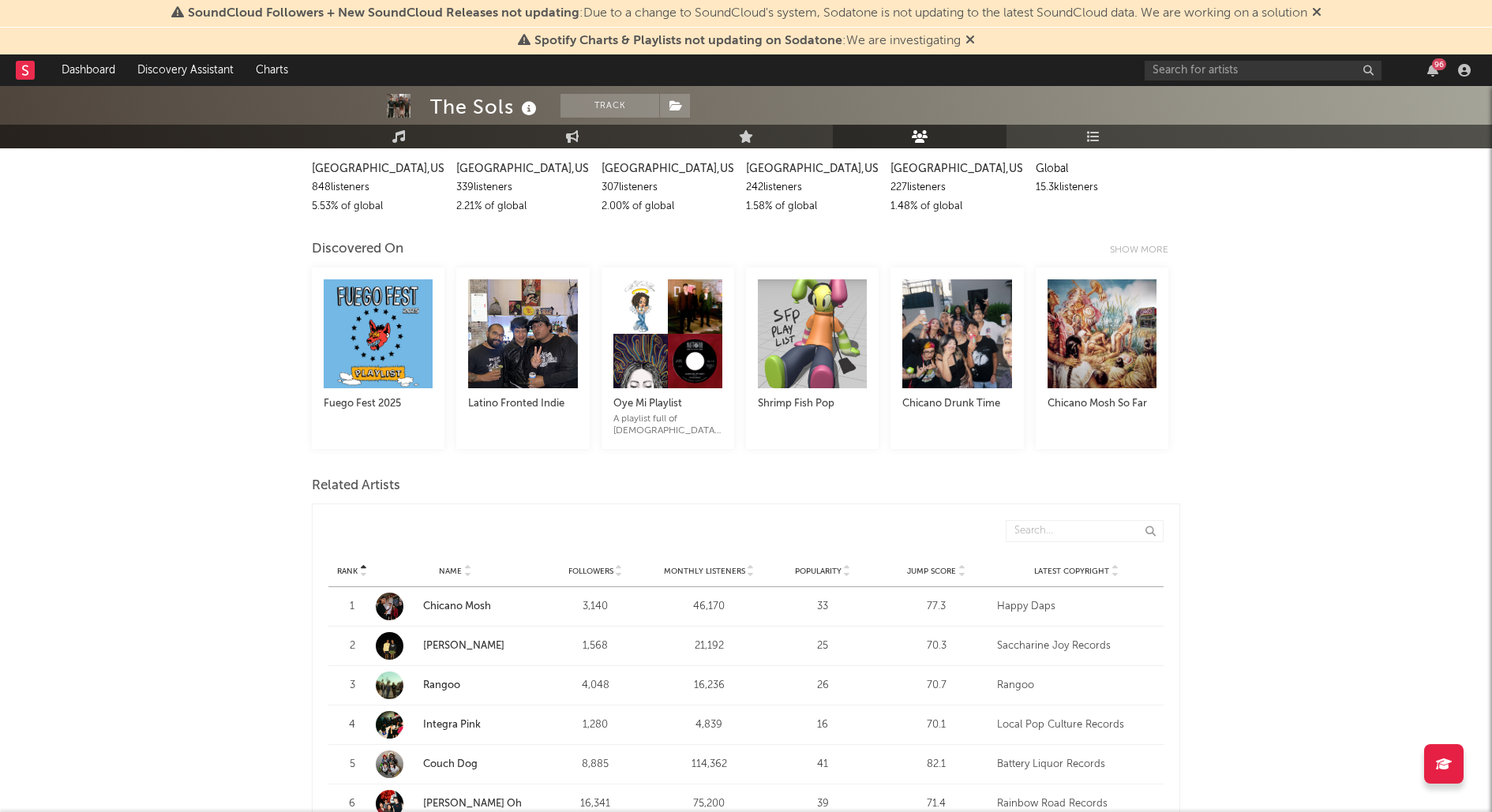
scroll to position [229, 0]
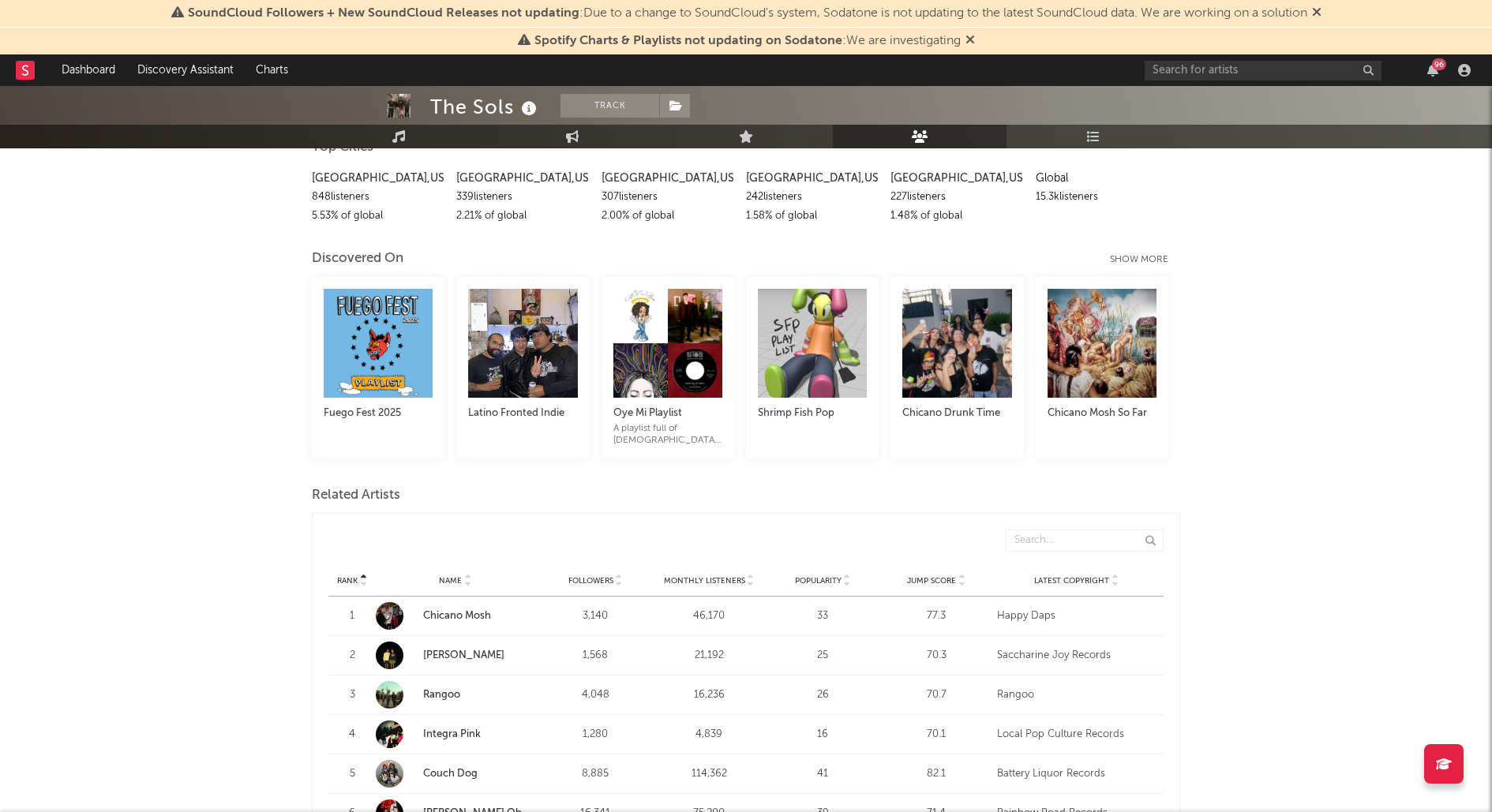
click at [1146, 261] on div "Show more" at bounding box center [1145, 259] width 70 height 19
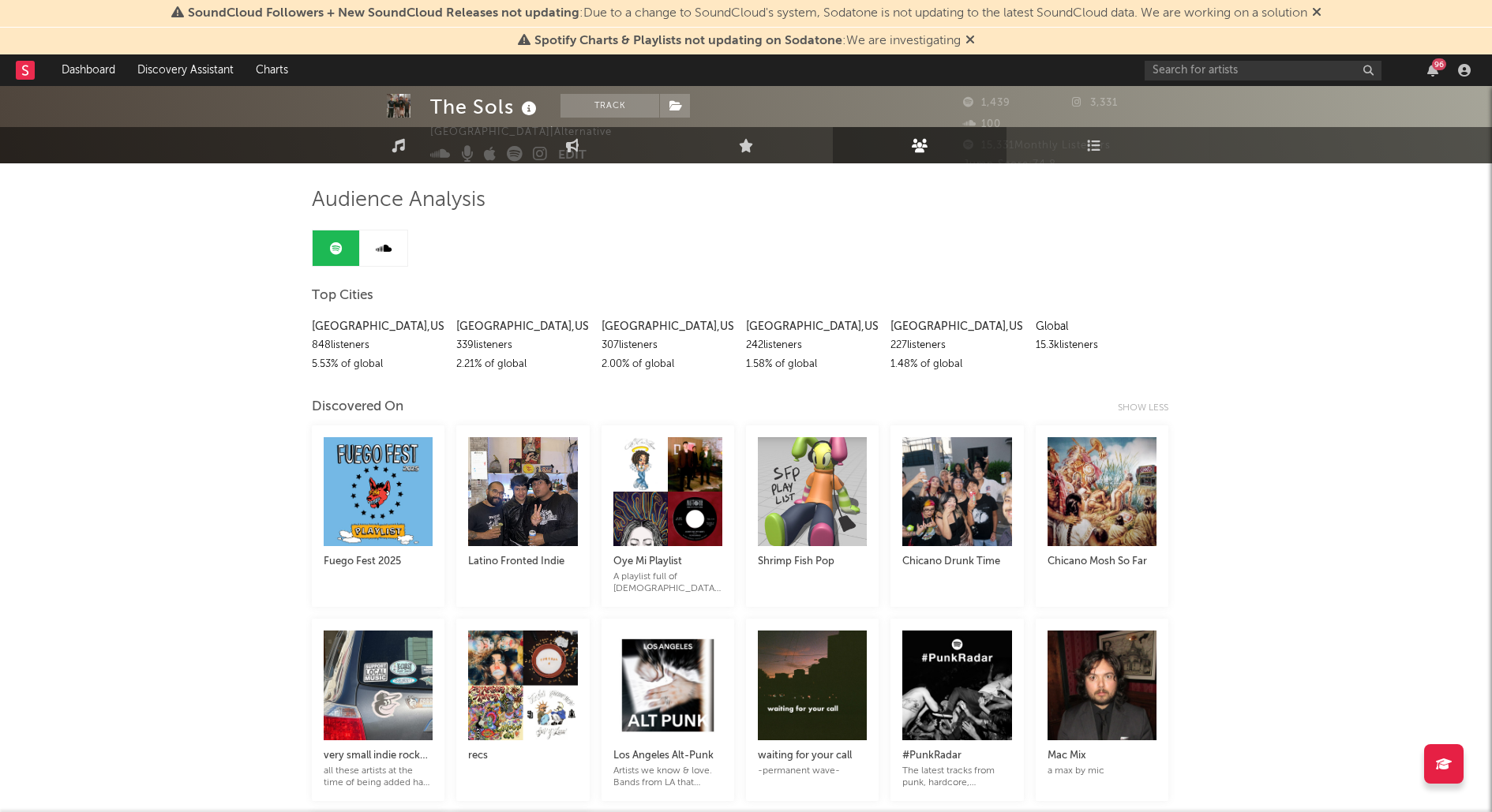
scroll to position [0, 0]
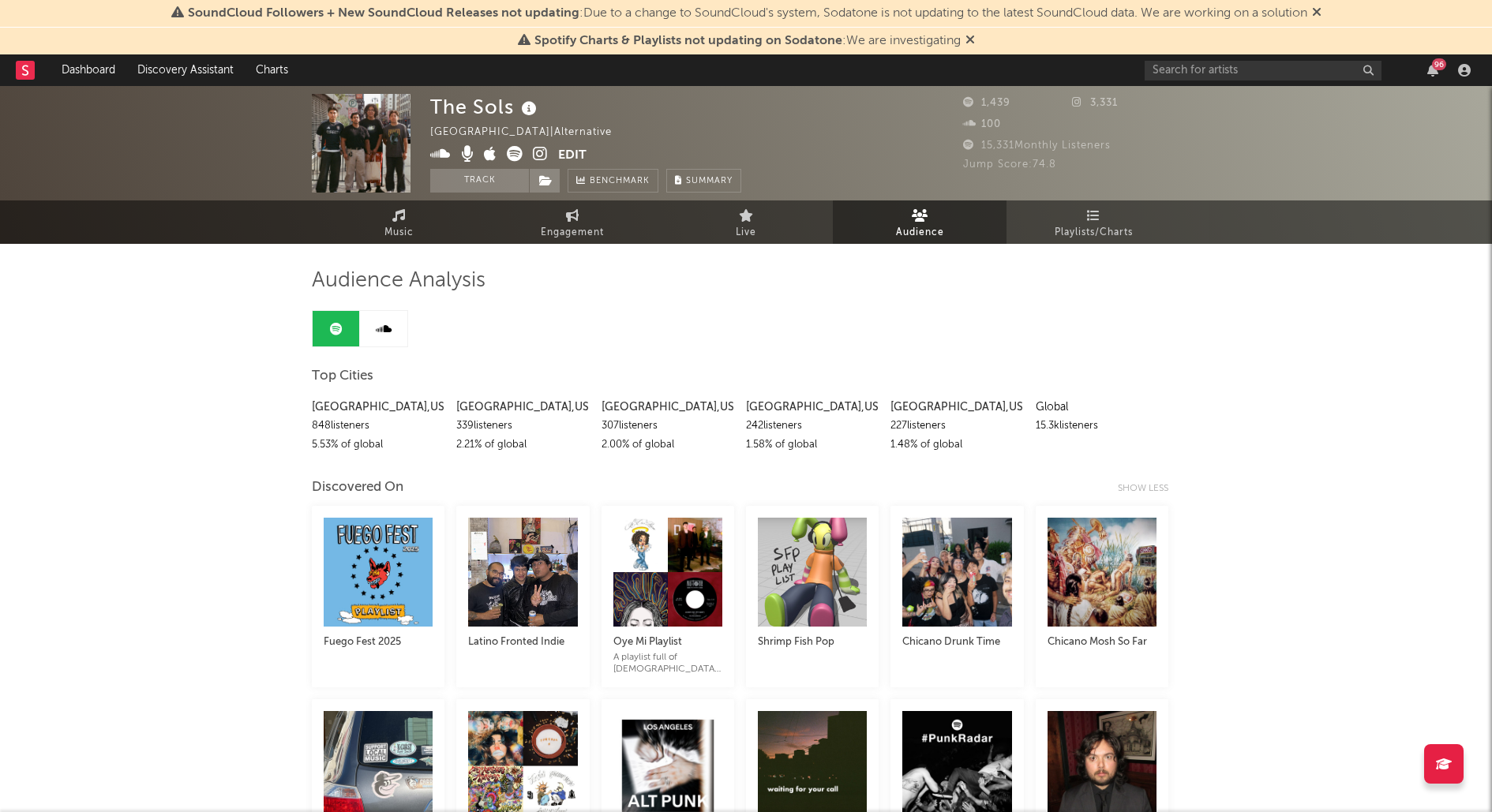
click at [392, 337] on link at bounding box center [384, 328] width 48 height 35
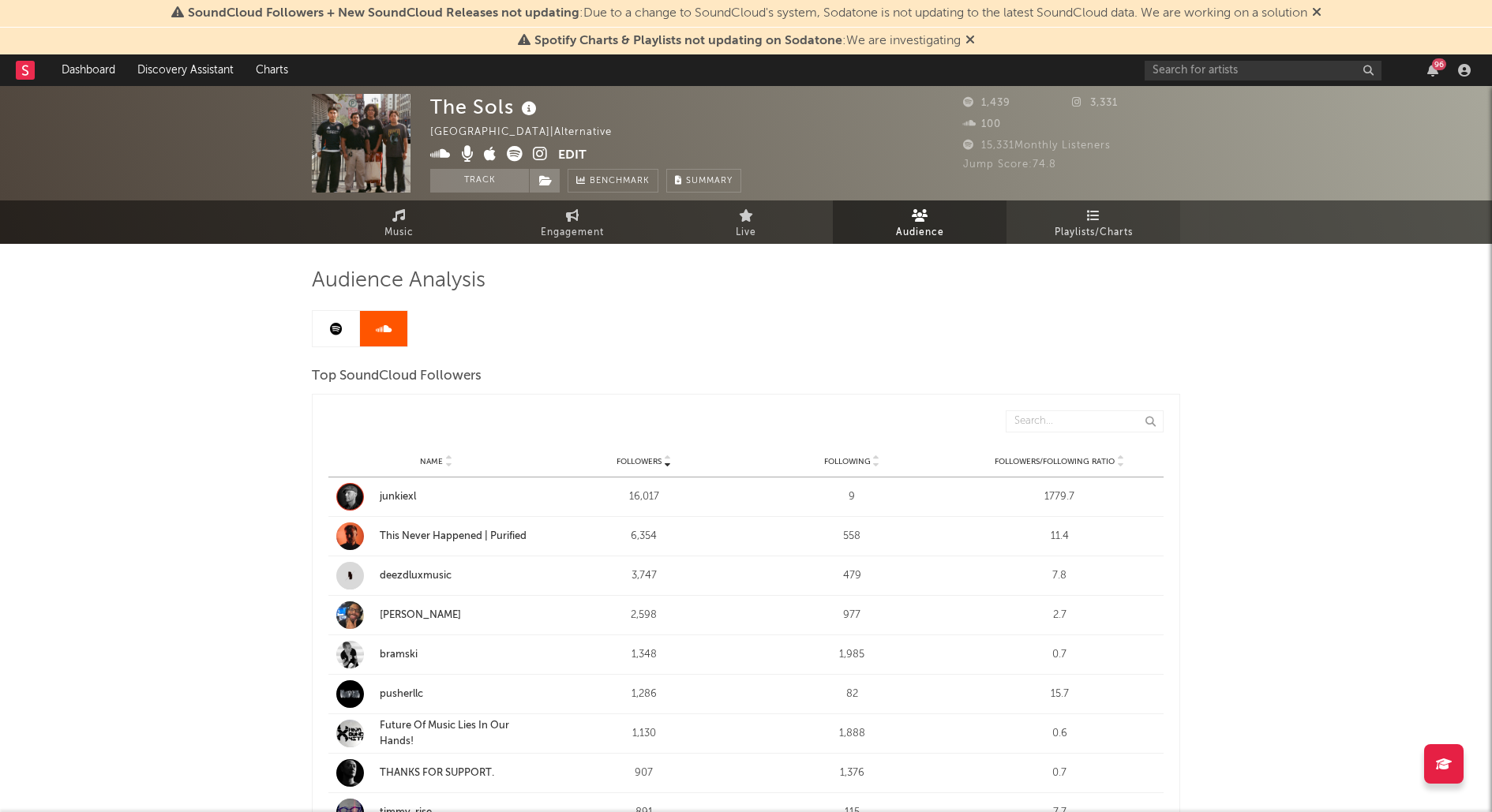
click at [1096, 236] on span "Playlists/Charts" at bounding box center [1093, 232] width 78 height 19
